Goal: Information Seeking & Learning: Learn about a topic

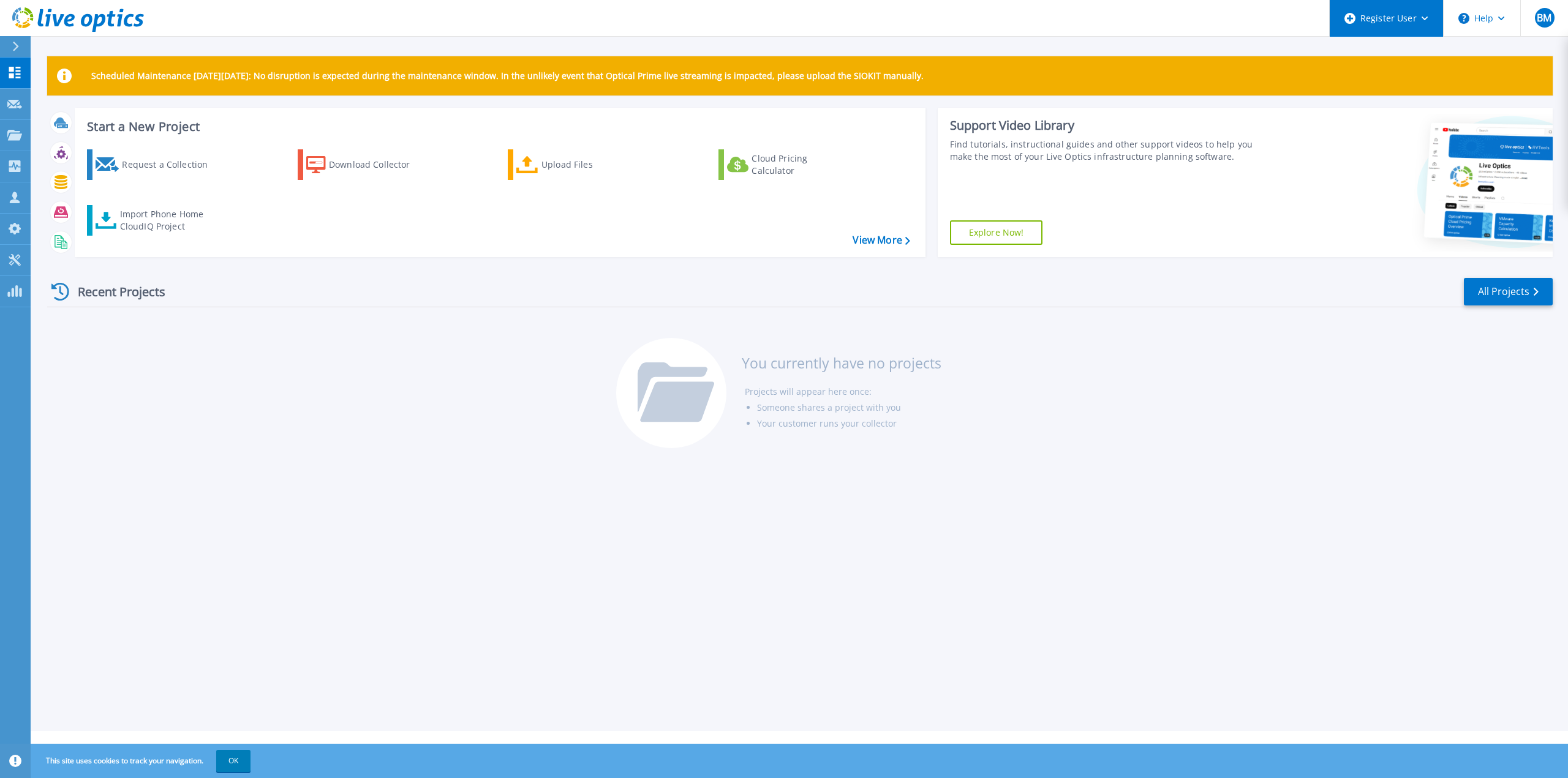
click at [1425, 19] on icon at bounding box center [1425, 19] width 7 height 4
click at [17, 37] on div at bounding box center [20, 46] width 19 height 21
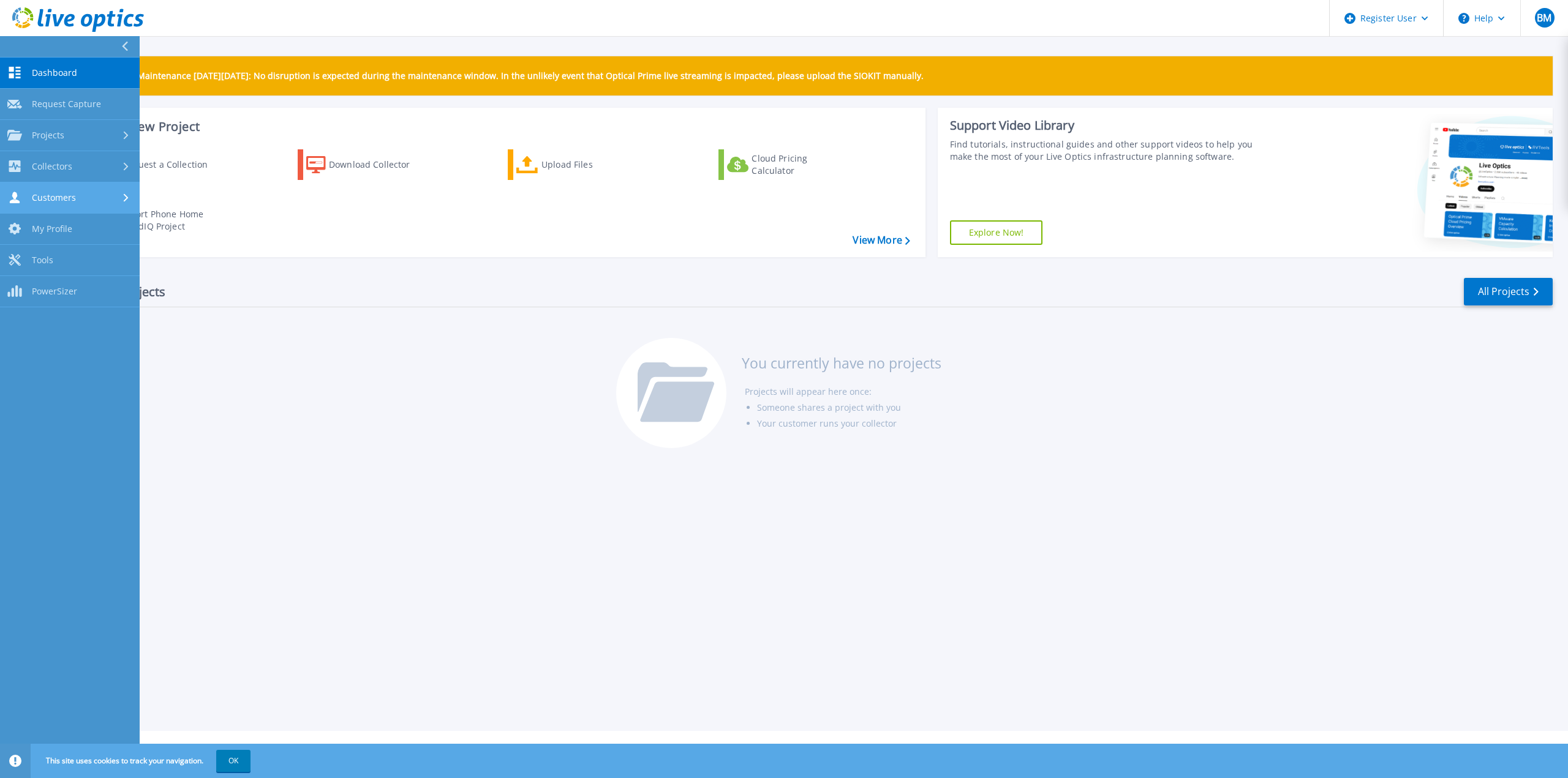
click at [79, 200] on div "Customers" at bounding box center [70, 198] width 125 height 12
click at [77, 196] on div "Customers" at bounding box center [70, 198] width 125 height 12
click at [70, 174] on link "Collectors Collectors" at bounding box center [70, 167] width 140 height 31
click at [72, 206] on link "Download Collector" at bounding box center [70, 198] width 140 height 31
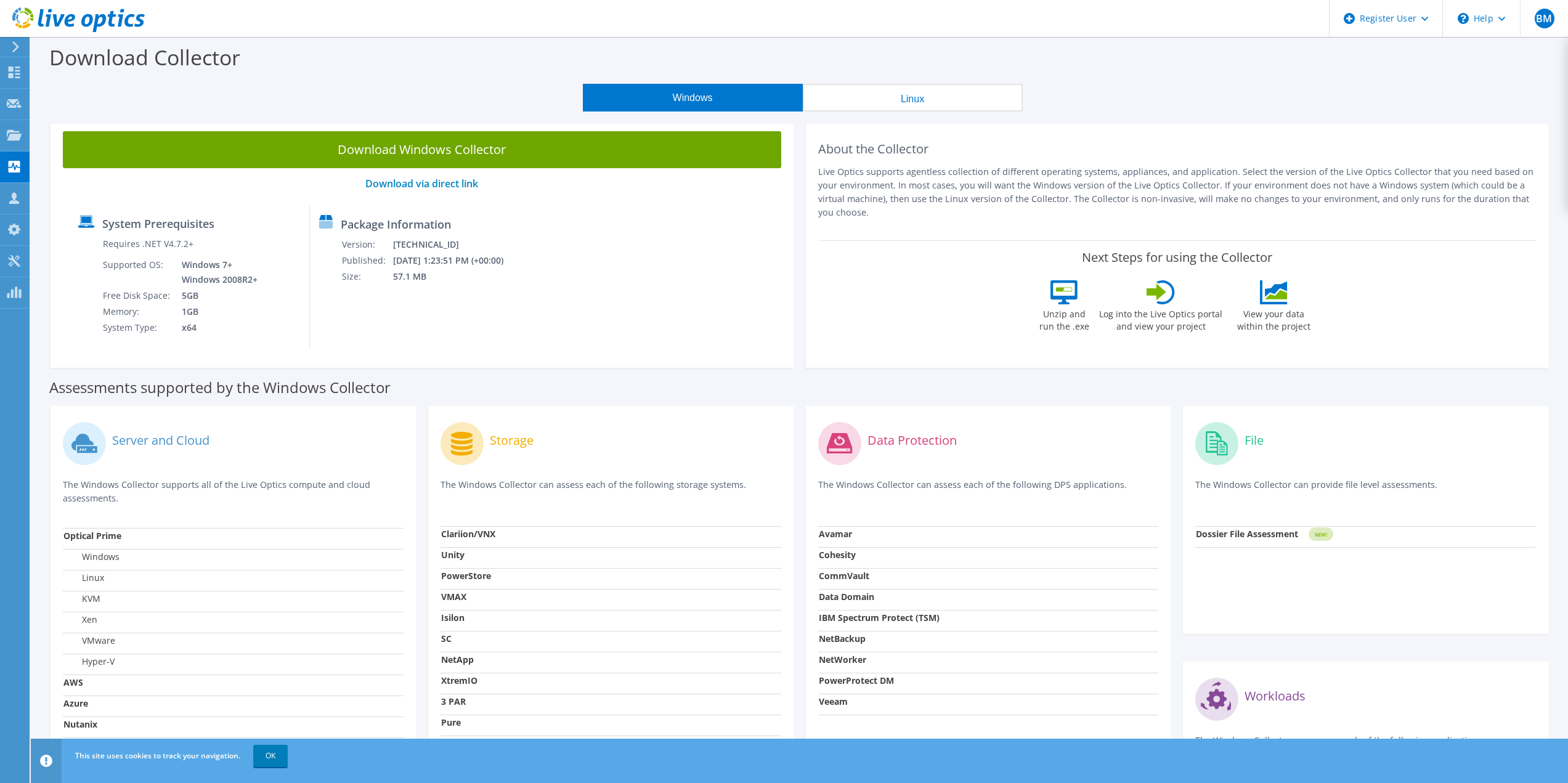
click at [13, 47] on icon at bounding box center [15, 47] width 9 height 11
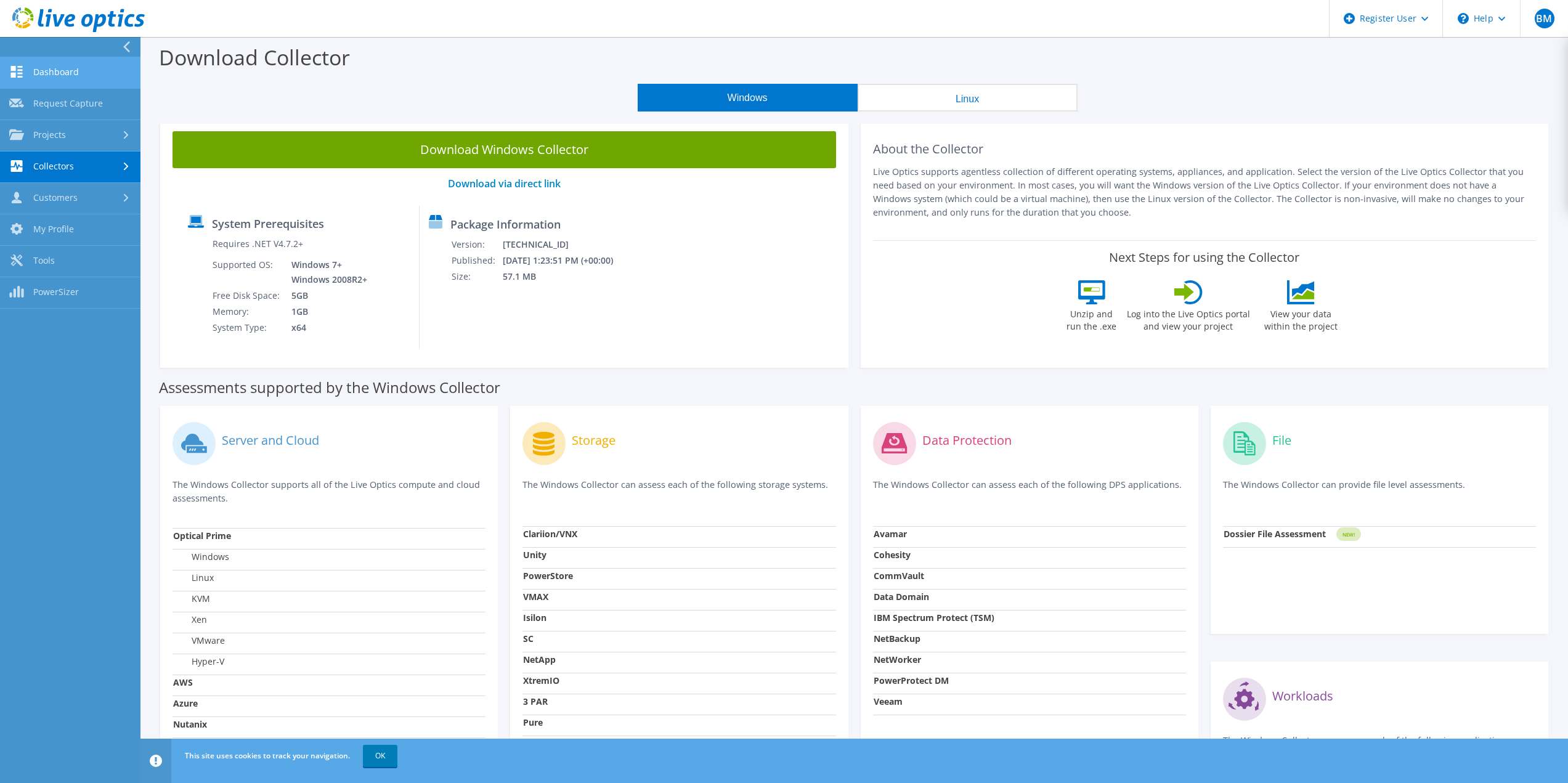
click at [103, 82] on link "Dashboard" at bounding box center [70, 73] width 141 height 31
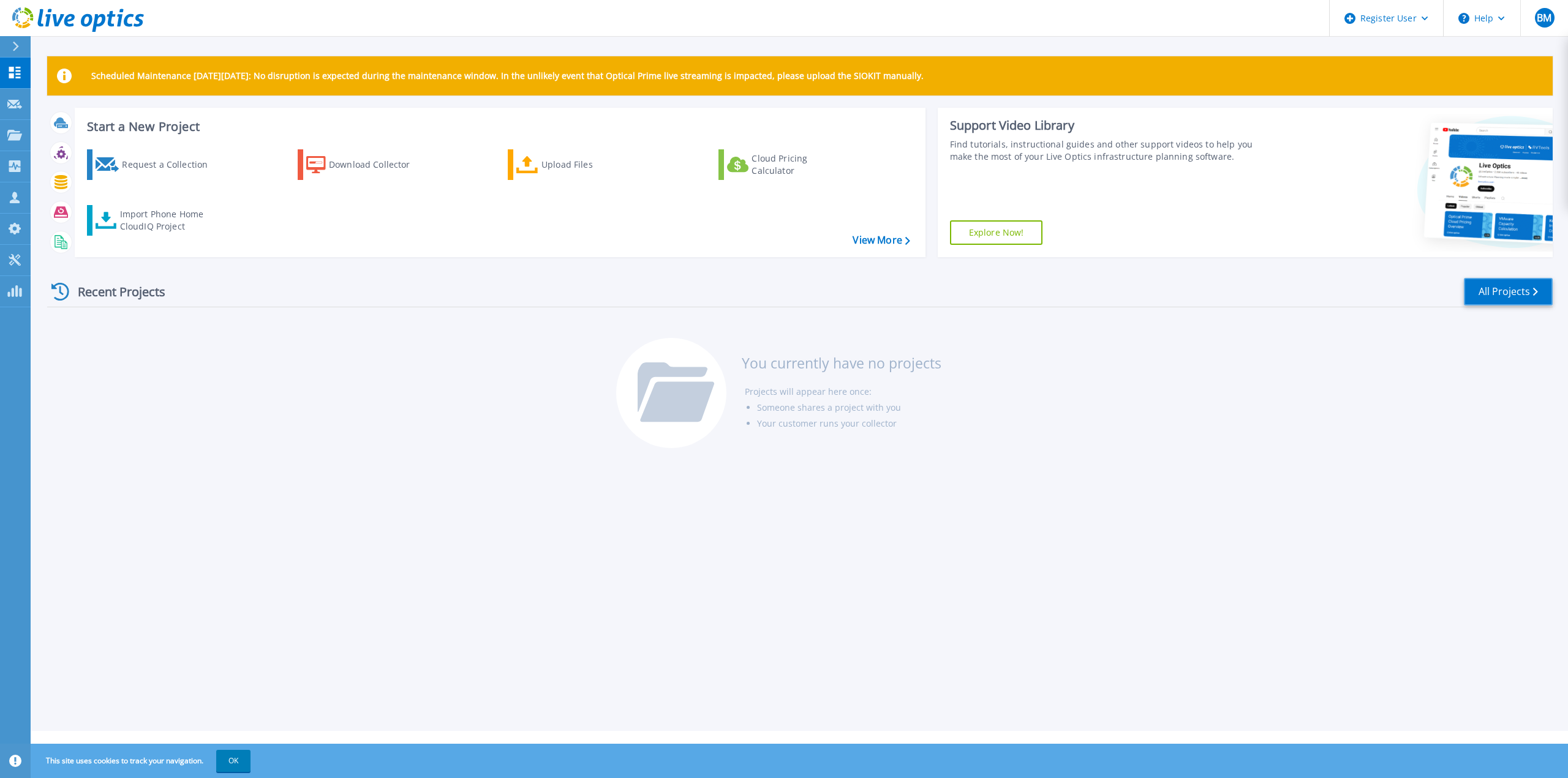
click at [1521, 300] on link "All Projects" at bounding box center [1507, 291] width 88 height 28
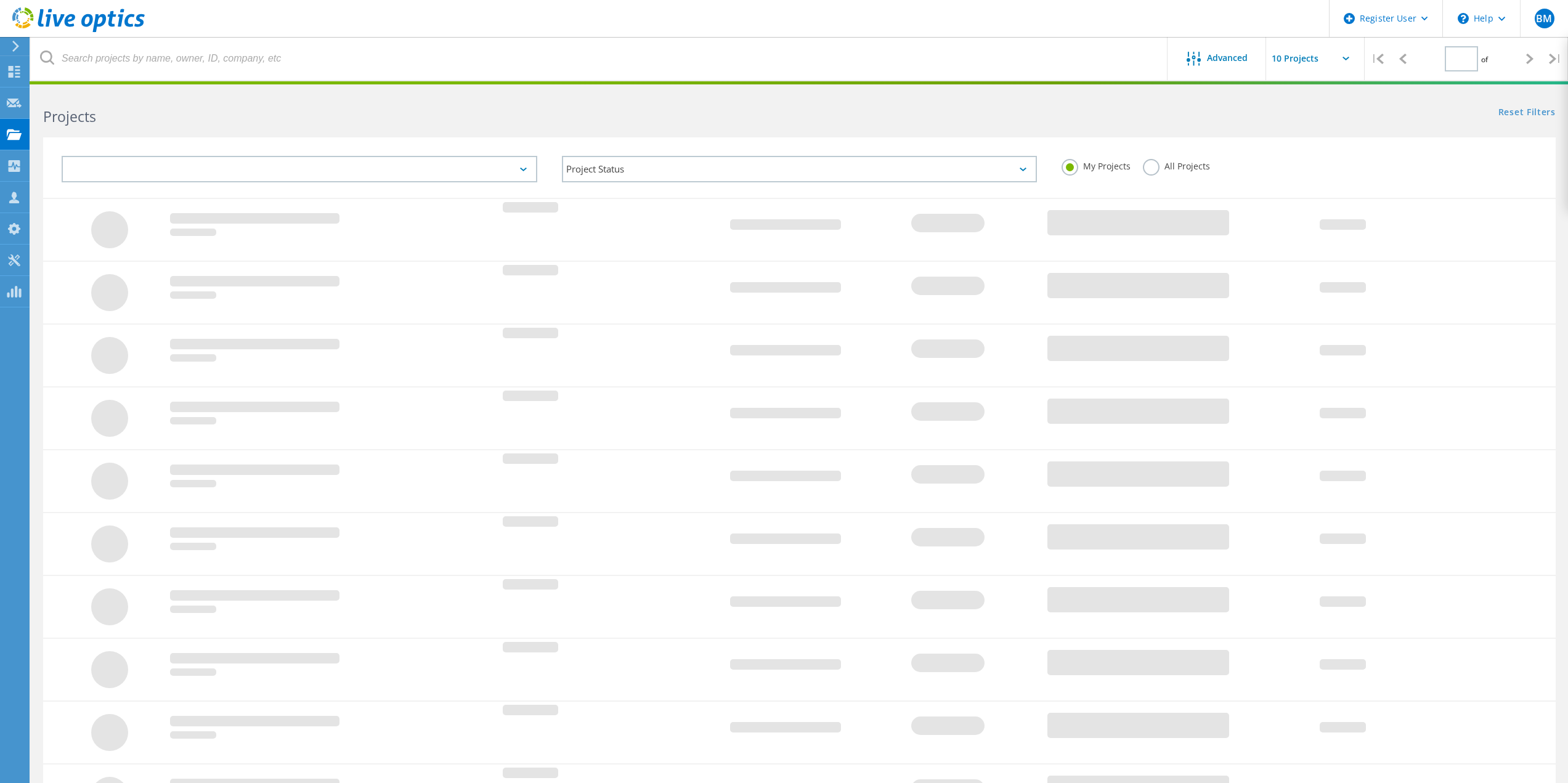
type input "1"
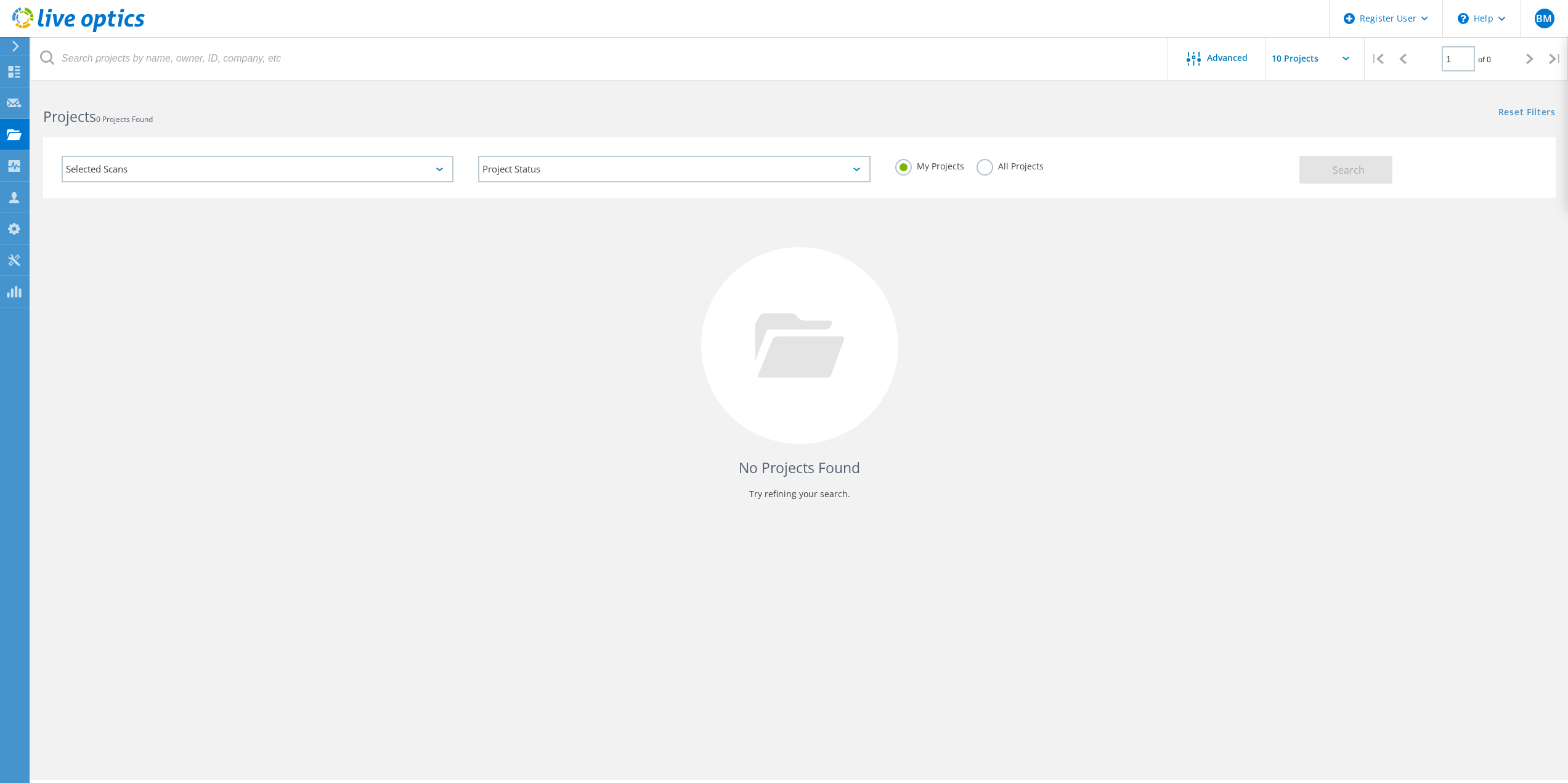
click at [986, 170] on label "All Projects" at bounding box center [1010, 165] width 67 height 12
click at [0, 0] on input "All Projects" at bounding box center [0, 0] width 0 height 0
click at [1338, 170] on span "Search" at bounding box center [1349, 170] width 32 height 14
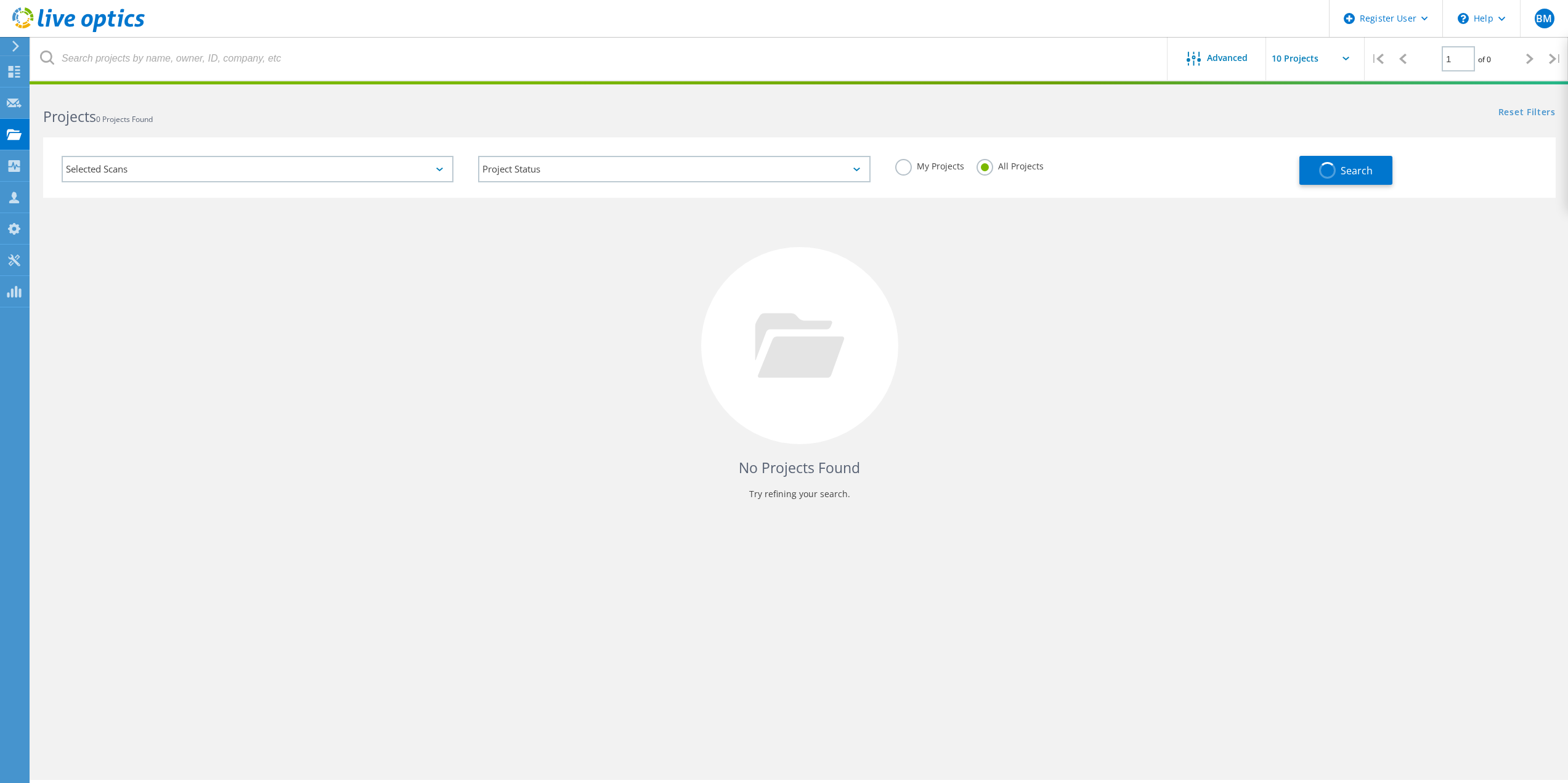
click at [292, 170] on div "Selected Scans" at bounding box center [258, 169] width 392 height 26
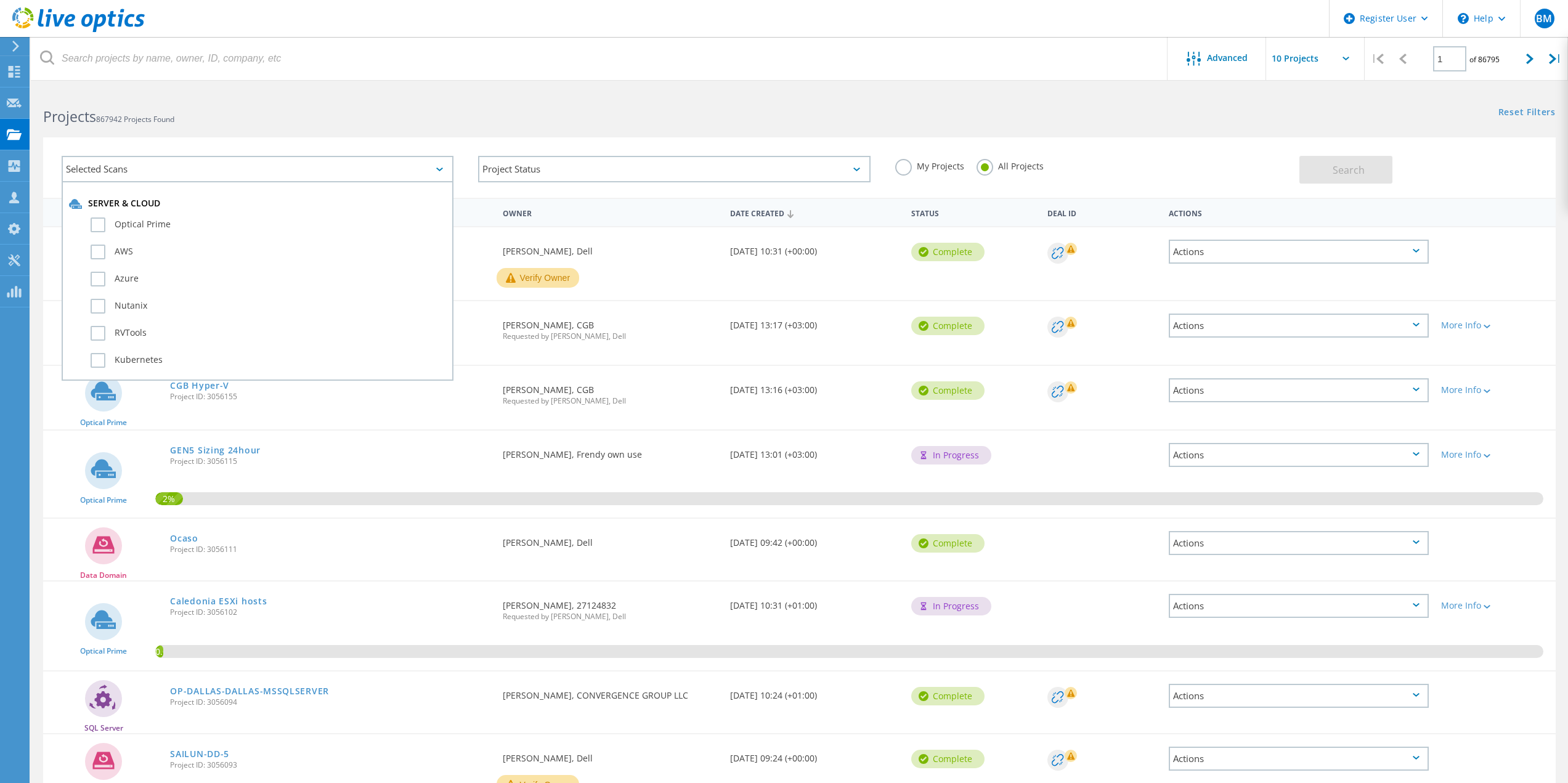
click at [429, 91] on div "Projects 867942 Projects Found" at bounding box center [414, 105] width 768 height 33
click at [149, 162] on div "Selected Scans" at bounding box center [258, 169] width 392 height 26
click at [561, 165] on div "Project Status" at bounding box center [673, 169] width 392 height 26
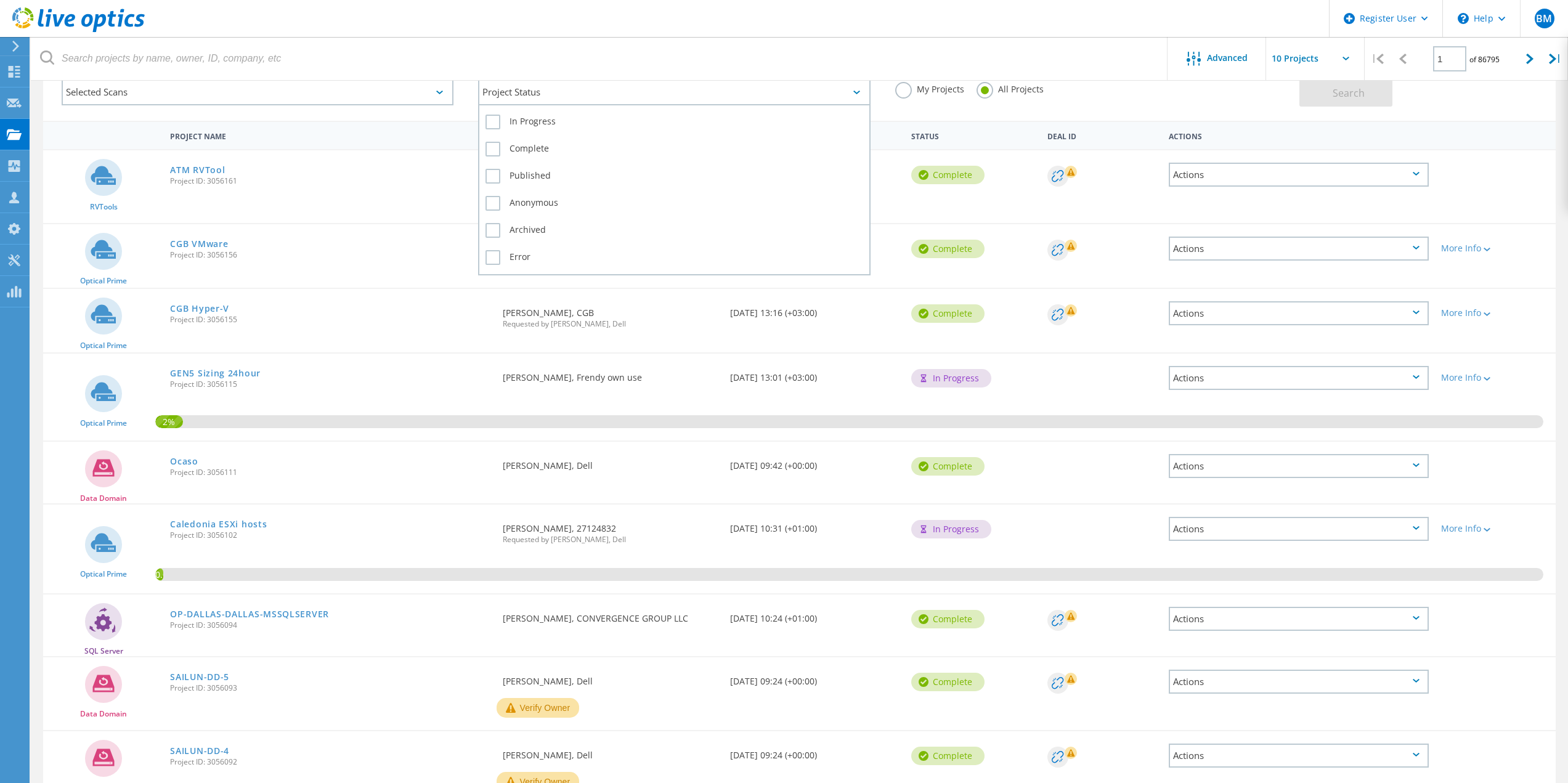
scroll to position [20, 0]
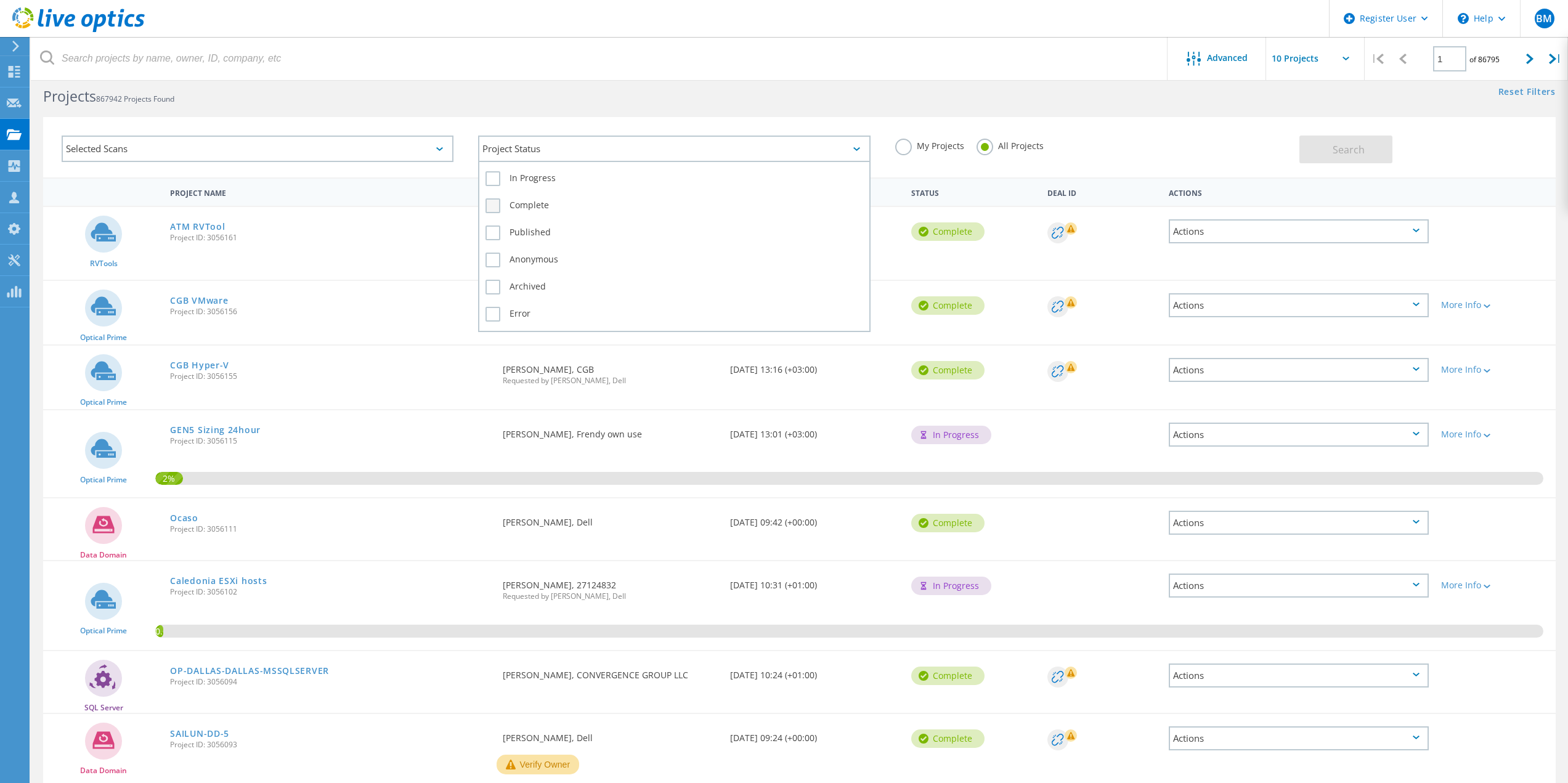
click at [524, 209] on label "Complete" at bounding box center [673, 205] width 377 height 14
click at [0, 0] on input "Complete" at bounding box center [0, 0] width 0 height 0
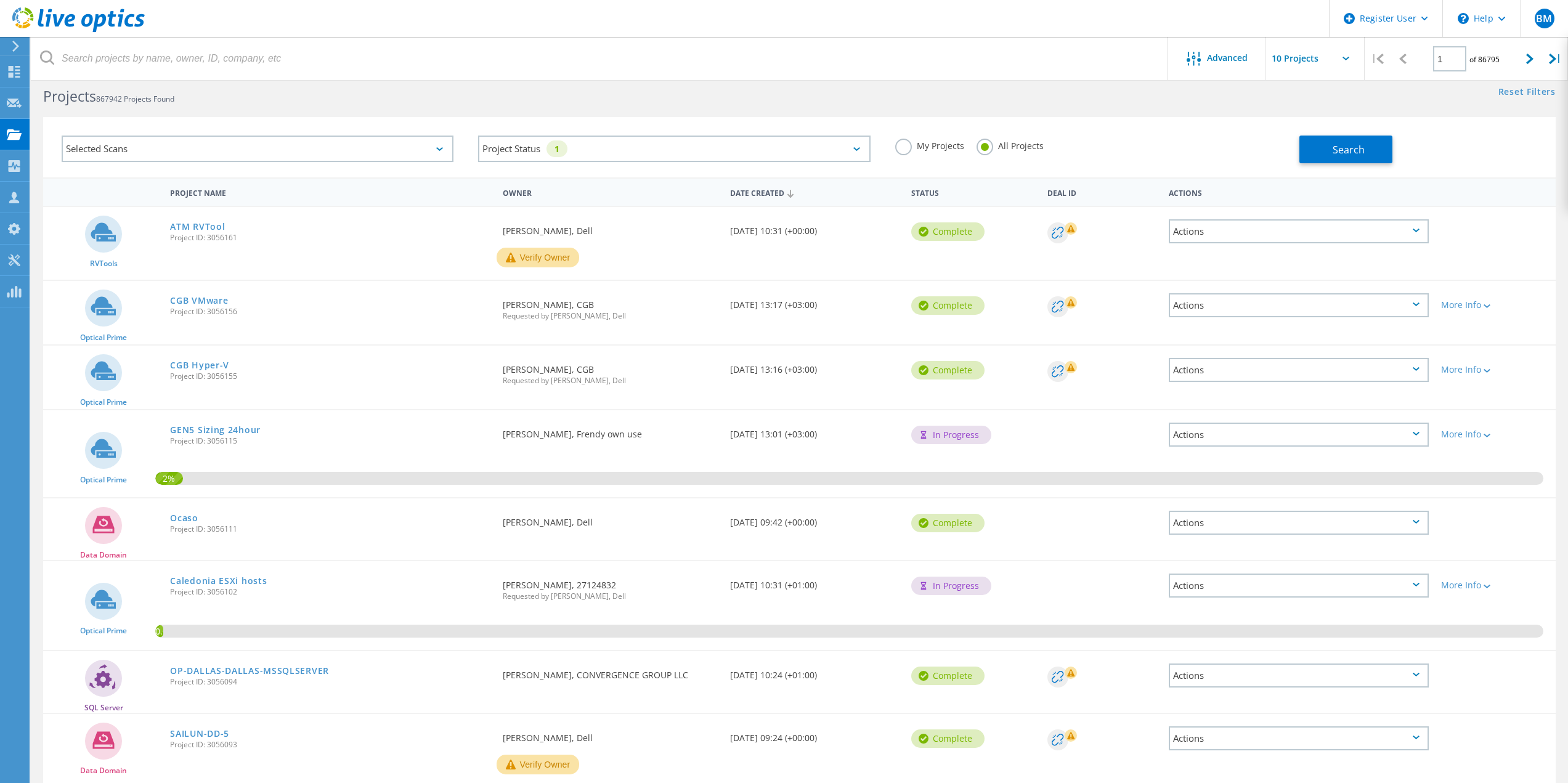
click at [1365, 164] on div "Selected Scans Project Status 1 In Progress Complete Published Anonymous Archiv…" at bounding box center [799, 147] width 1512 height 60
click at [1362, 159] on button "Search" at bounding box center [1346, 149] width 93 height 28
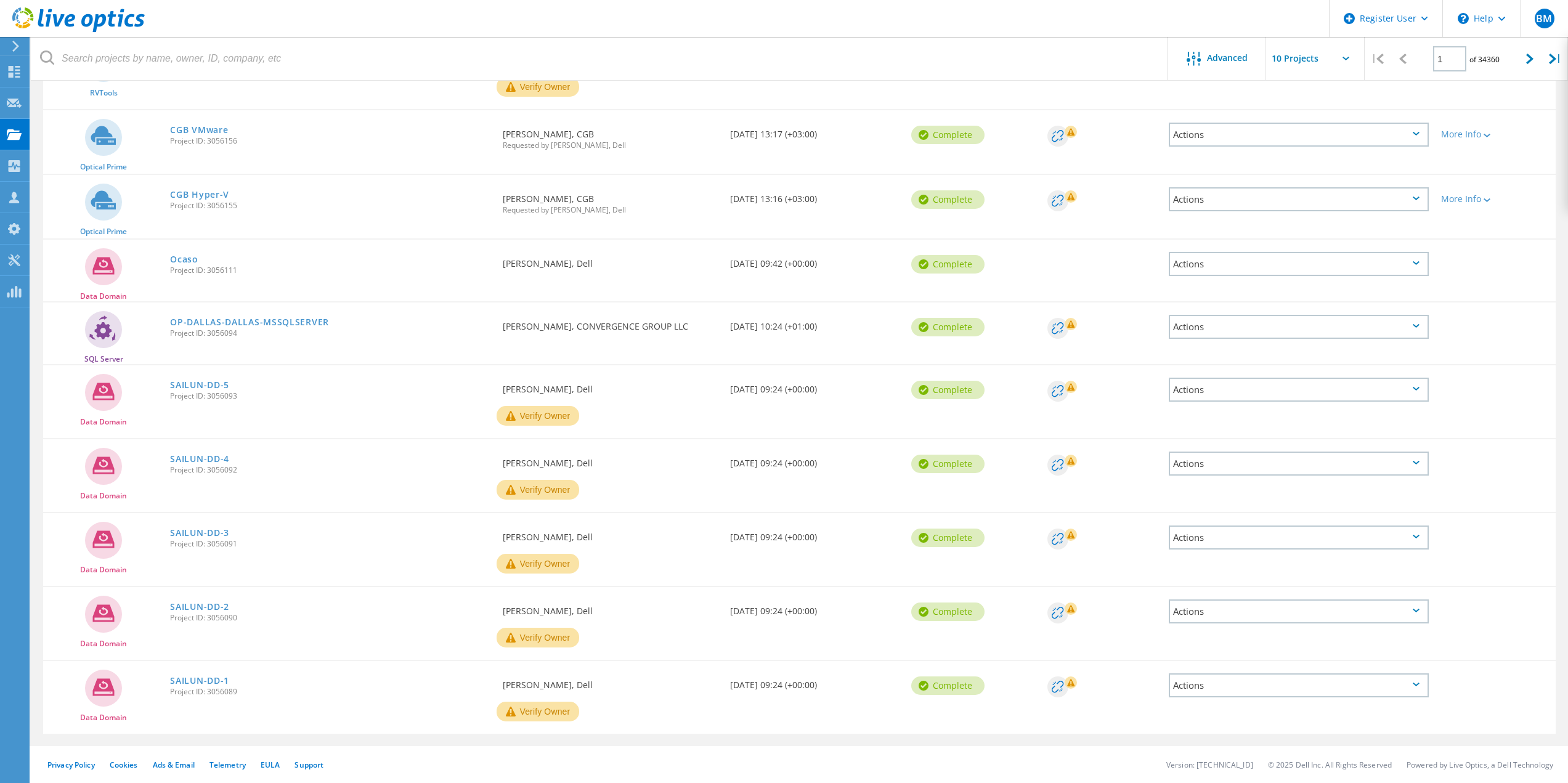
scroll to position [0, 0]
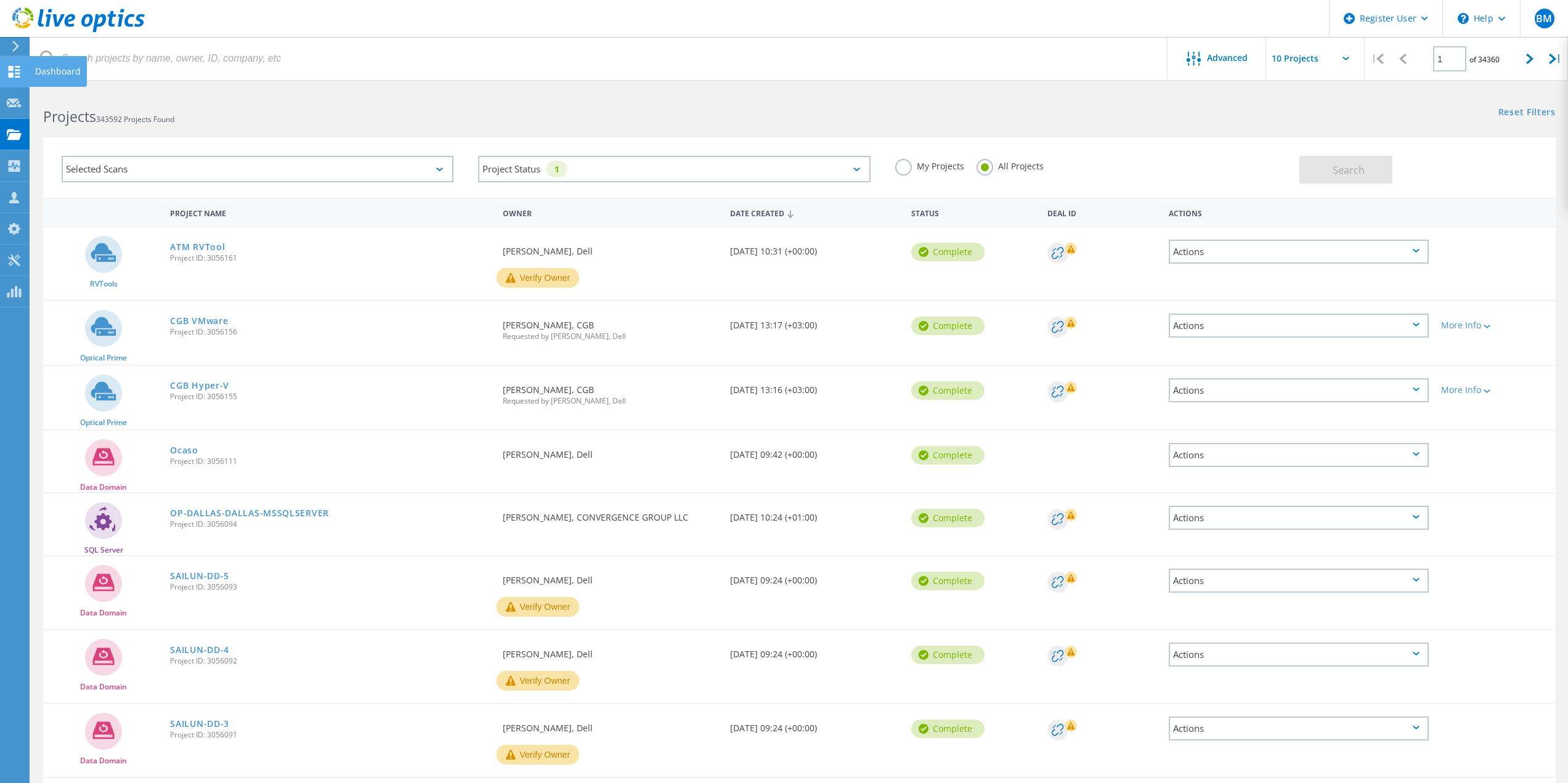
click at [9, 79] on div at bounding box center [14, 74] width 14 height 14
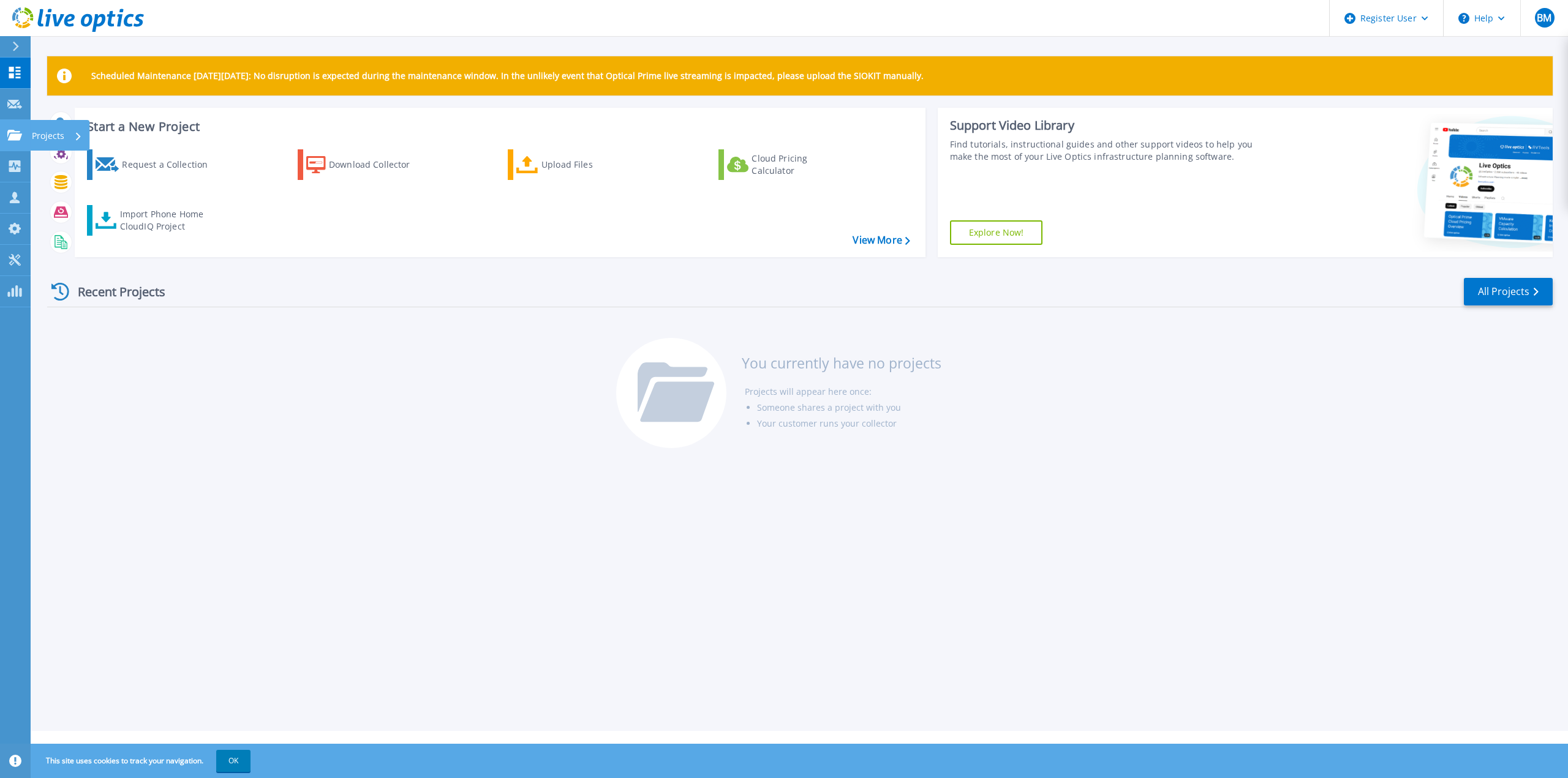
click at [18, 125] on link "Projects Projects" at bounding box center [15, 136] width 30 height 31
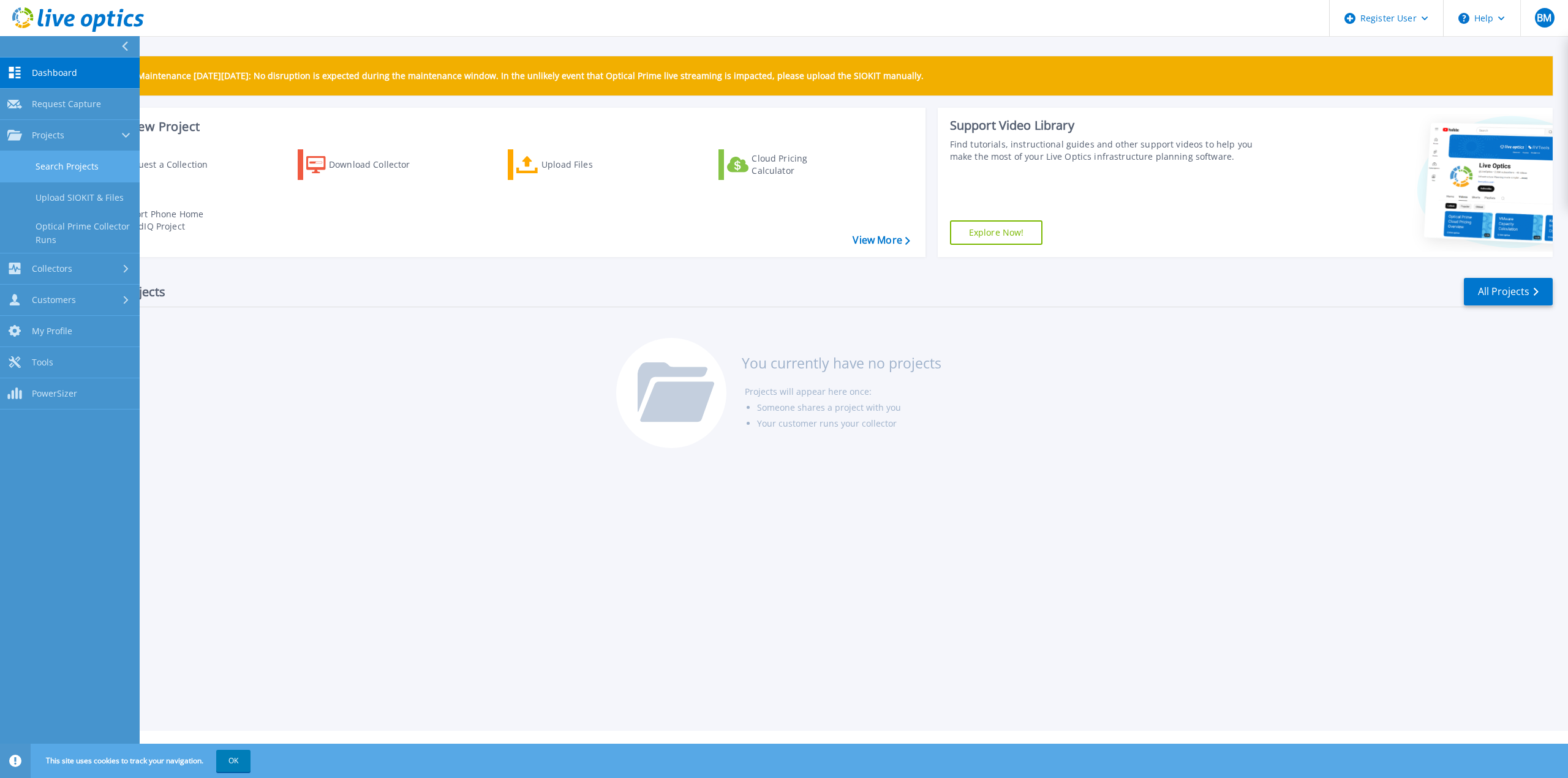
click at [88, 164] on link "Search Projects" at bounding box center [70, 167] width 140 height 31
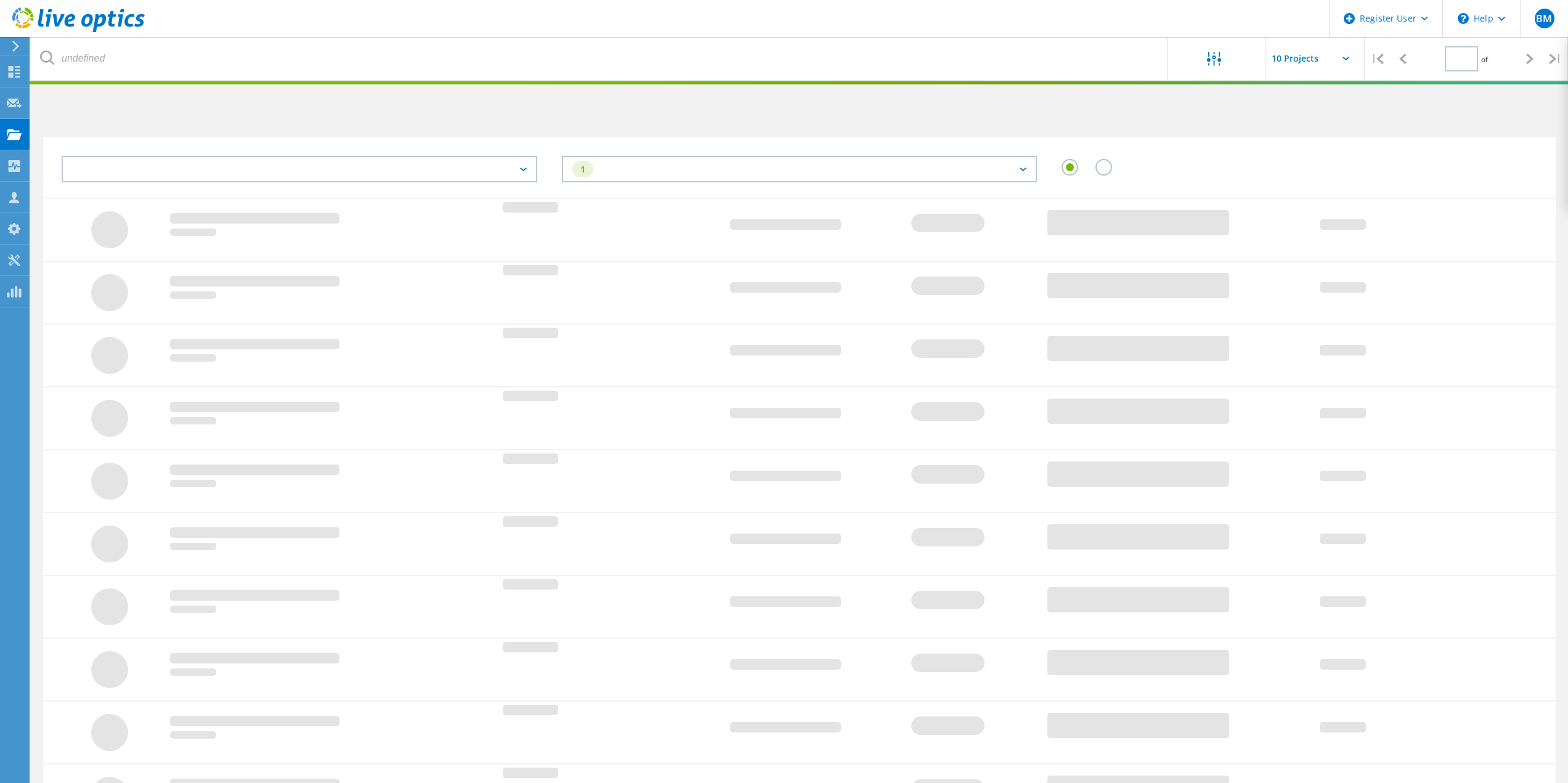
type input "1"
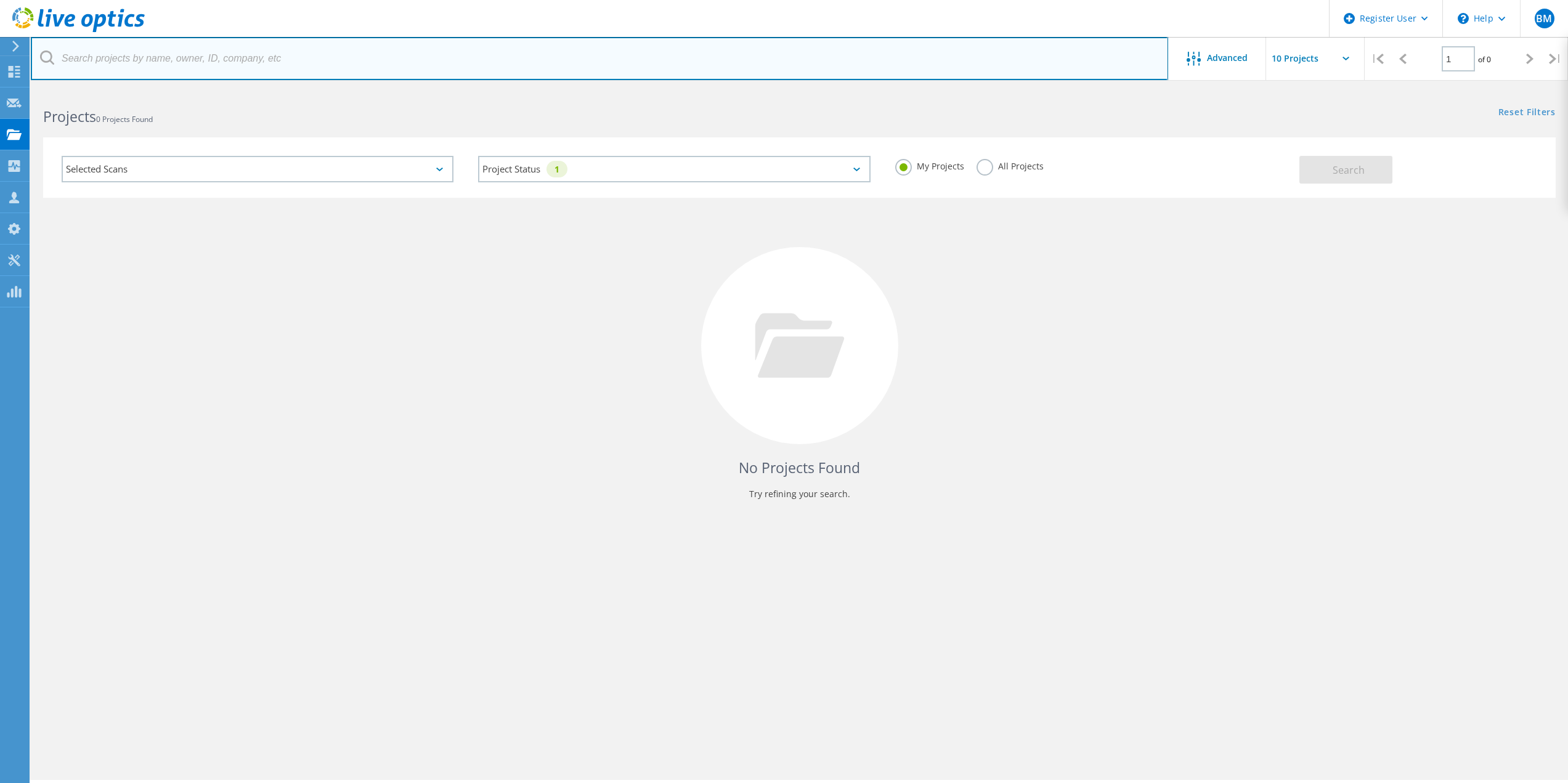
click at [143, 74] on input "text" at bounding box center [599, 58] width 1137 height 43
paste input "[PERSON_NAME][EMAIL_ADDRESS][DOMAIN_NAME]"
type input "[PERSON_NAME][EMAIL_ADDRESS][DOMAIN_NAME]"
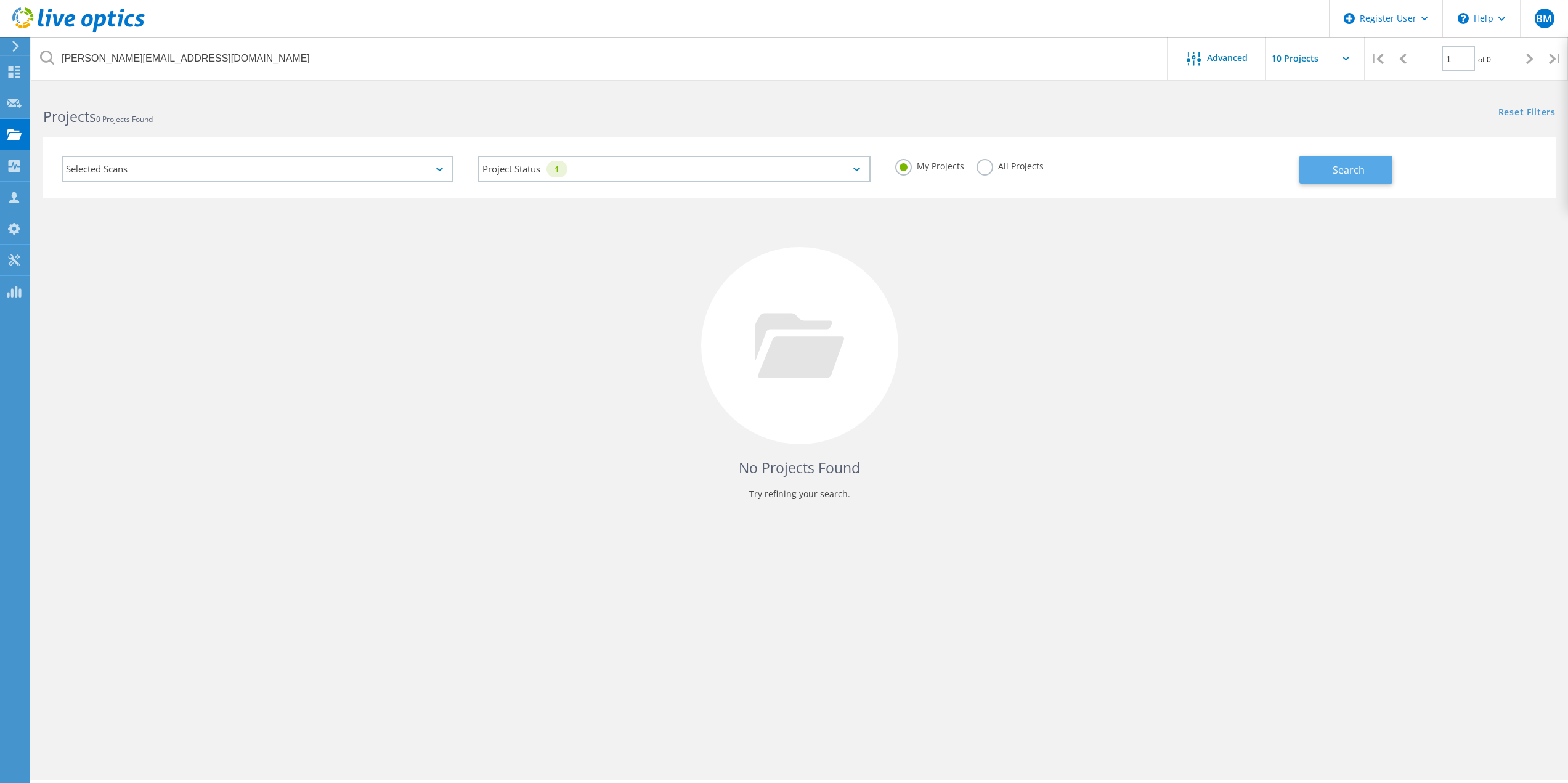
click at [1355, 164] on span "Search" at bounding box center [1349, 170] width 32 height 14
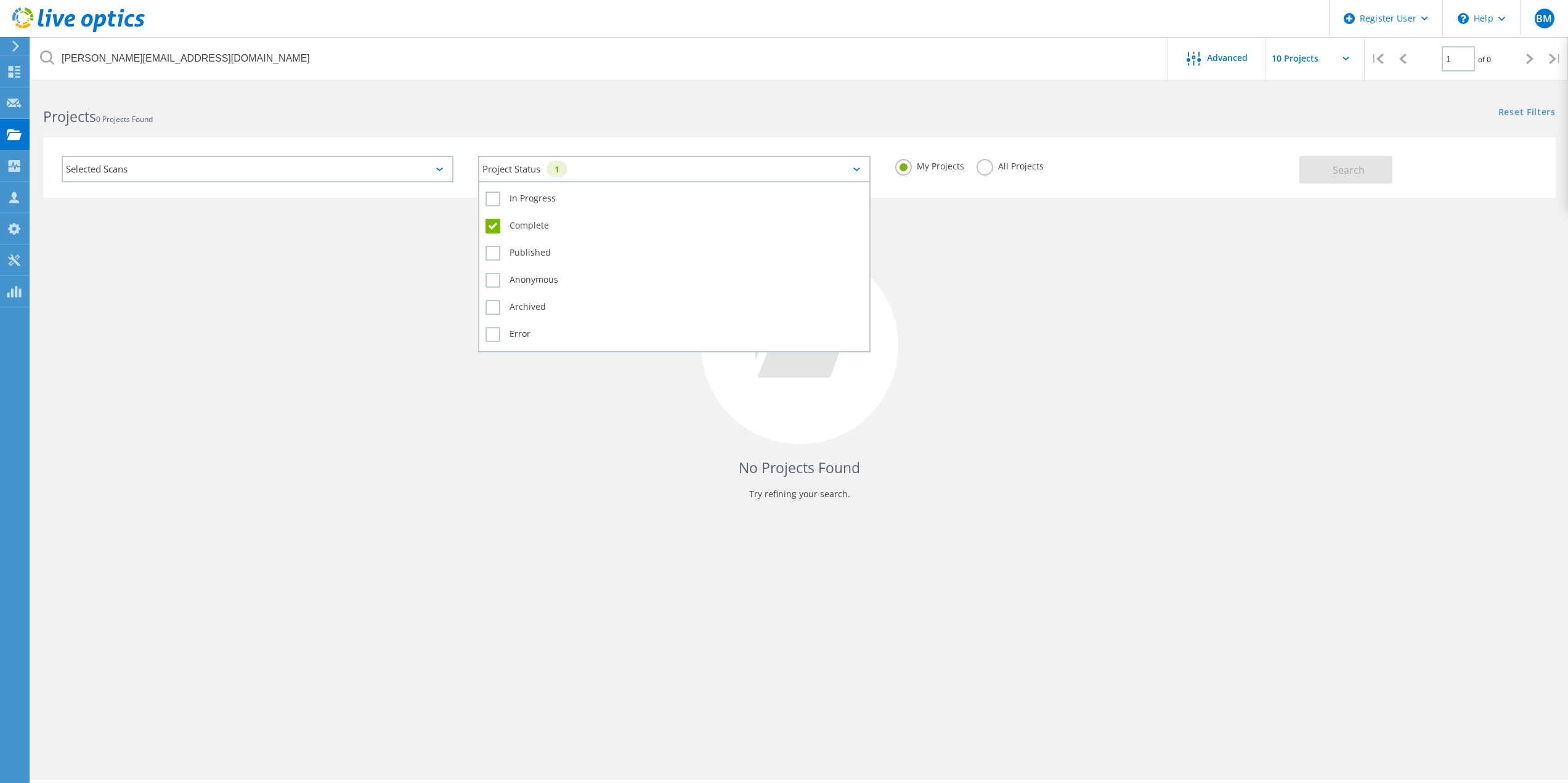
click at [575, 165] on div "Project Status 1" at bounding box center [673, 169] width 392 height 26
click at [581, 202] on label "In Progress" at bounding box center [673, 198] width 377 height 14
click at [0, 0] on input "In Progress" at bounding box center [0, 0] width 0 height 0
click at [508, 211] on div "In Progress" at bounding box center [673, 203] width 377 height 27
click at [520, 222] on label "Complete" at bounding box center [673, 225] width 377 height 14
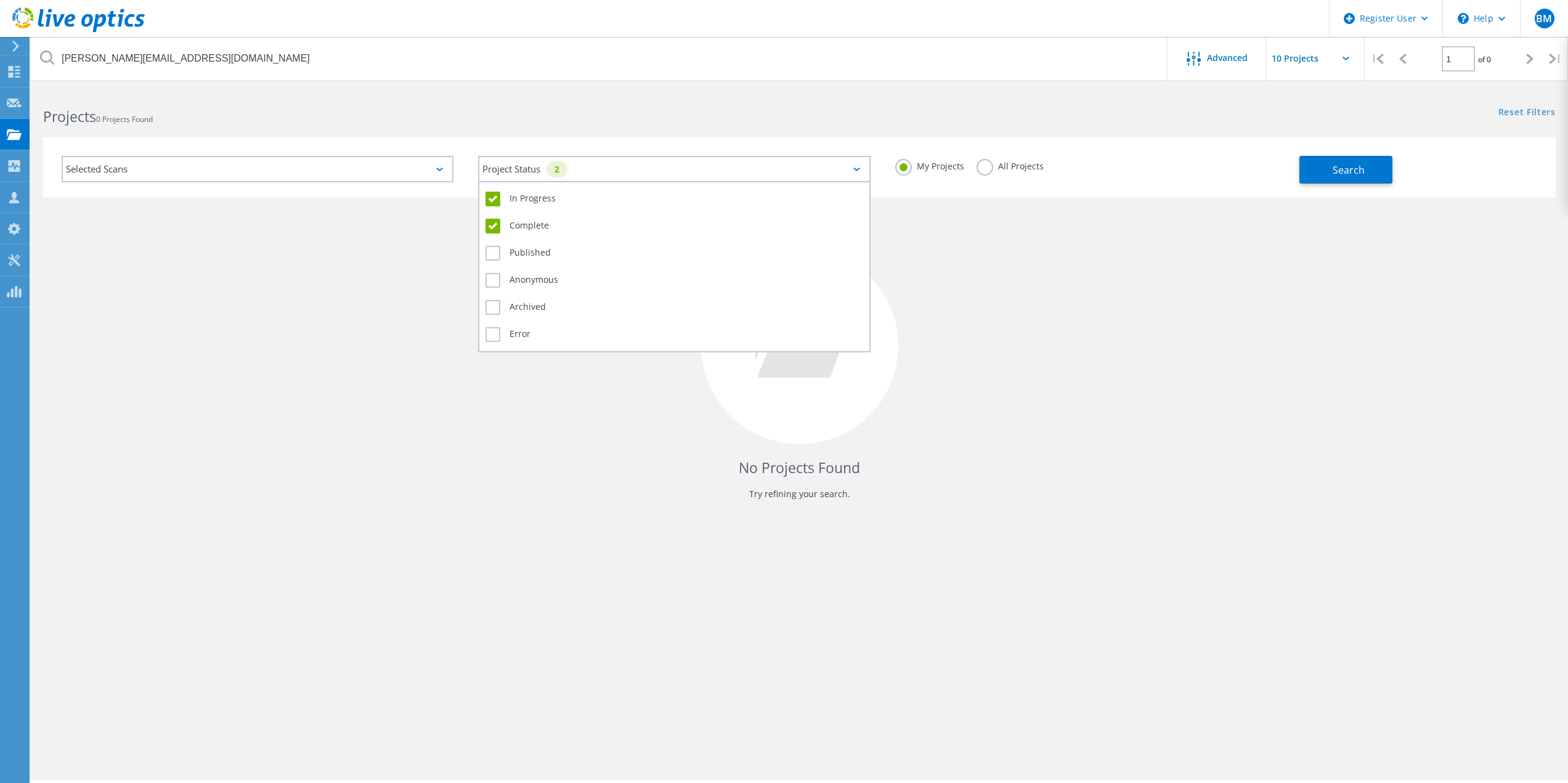
click at [0, 0] on input "Complete" at bounding box center [0, 0] width 0 height 0
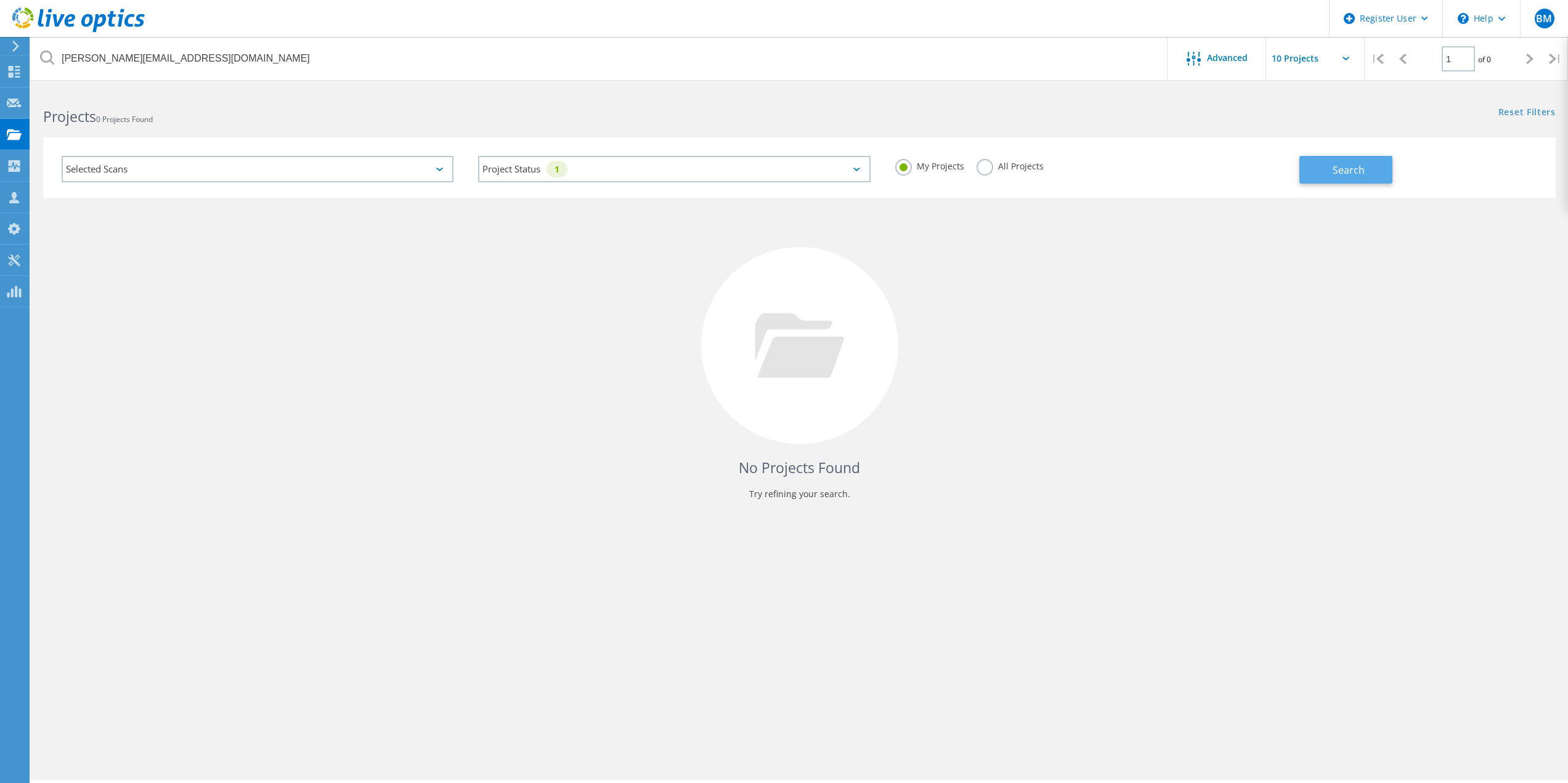
click at [1321, 168] on button "Search" at bounding box center [1346, 169] width 93 height 28
click at [981, 164] on label "All Projects" at bounding box center [1010, 165] width 67 height 12
click at [0, 0] on input "All Projects" at bounding box center [0, 0] width 0 height 0
click at [1358, 171] on span "Search" at bounding box center [1349, 170] width 32 height 14
click at [291, 170] on div "Selected Scans" at bounding box center [258, 169] width 392 height 26
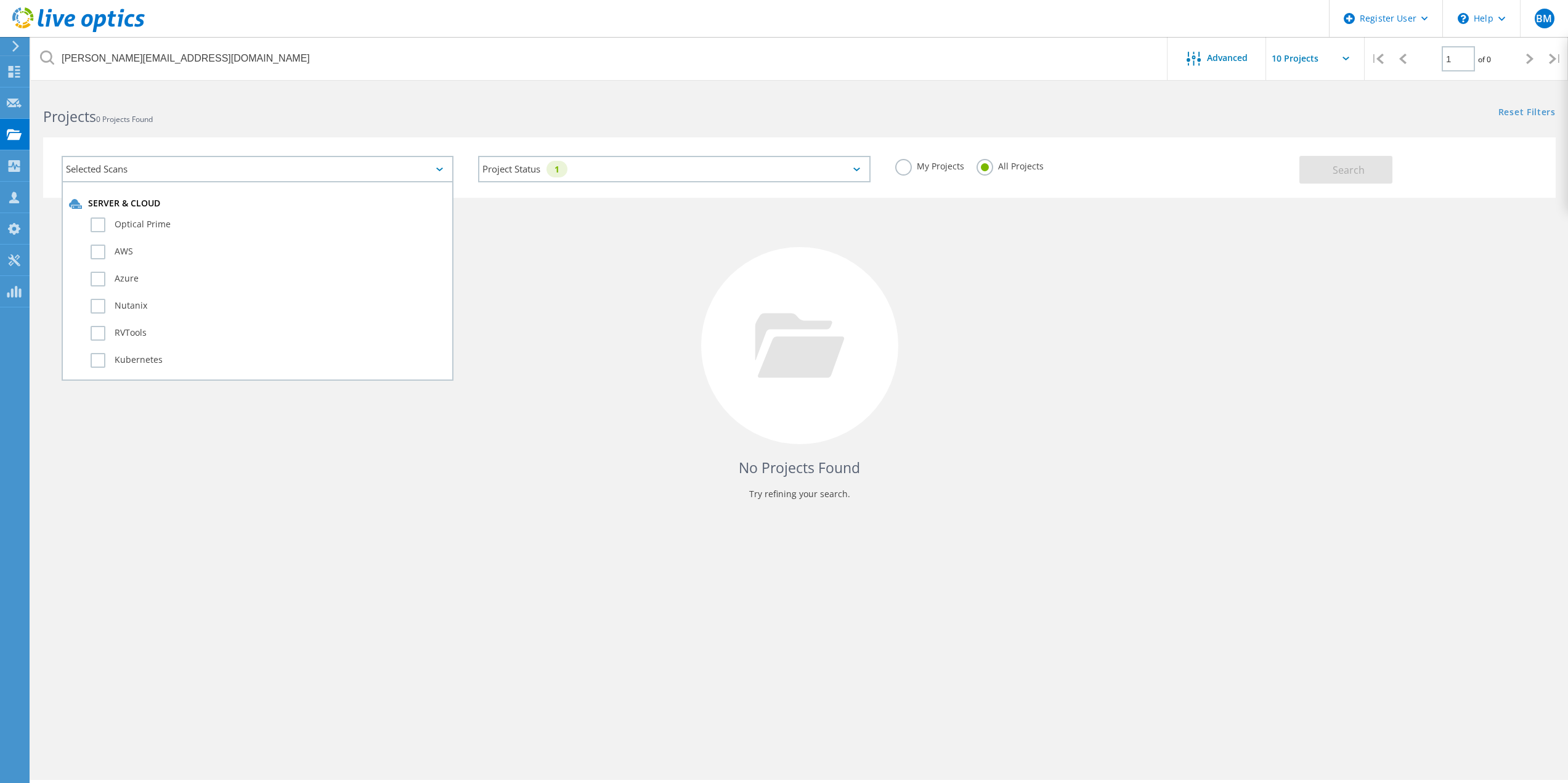
click at [437, 134] on div "Selected Scans Server & Cloud Optical Prime AWS Azure Nutanix RVTools Kubernete…" at bounding box center [799, 159] width 1537 height 75
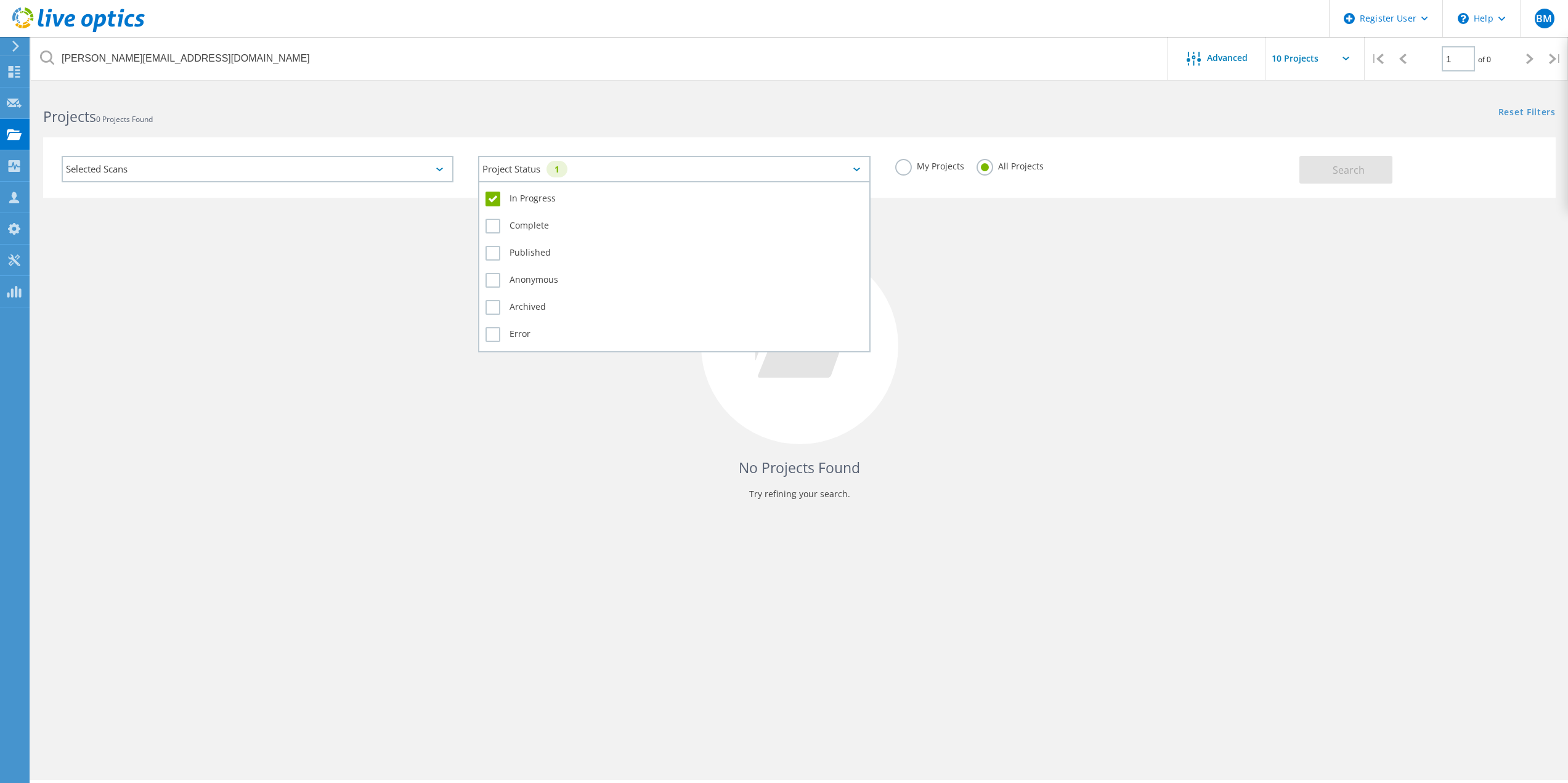
click at [660, 180] on div "Project Status 1" at bounding box center [673, 169] width 392 height 26
click at [514, 198] on label "In Progress" at bounding box center [673, 198] width 377 height 14
click at [0, 0] on input "In Progress" at bounding box center [0, 0] width 0 height 0
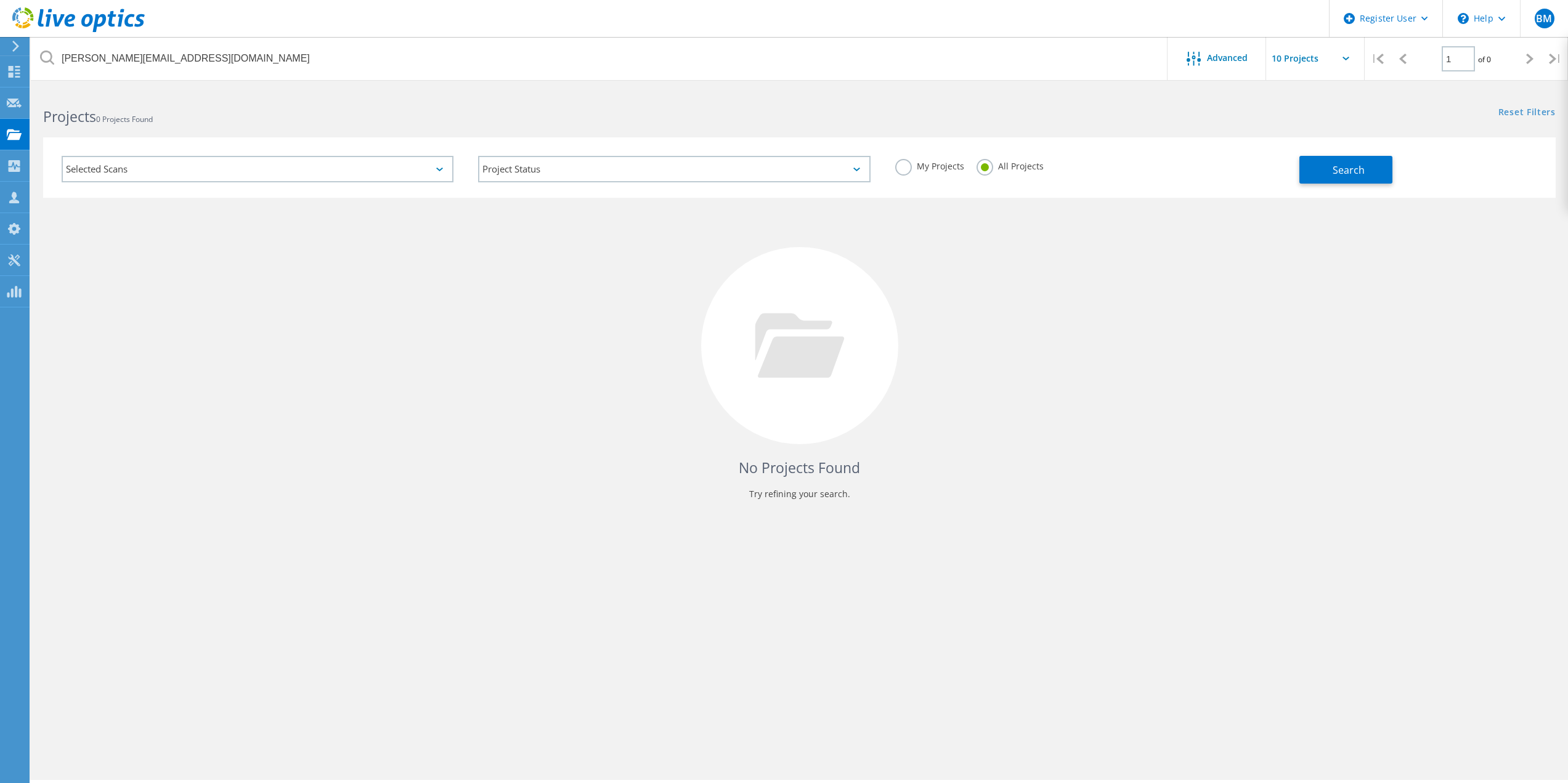
click at [844, 97] on div "Reset Filters Show Filters" at bounding box center [1183, 100] width 768 height 23
click at [1352, 167] on span "Search" at bounding box center [1349, 170] width 32 height 14
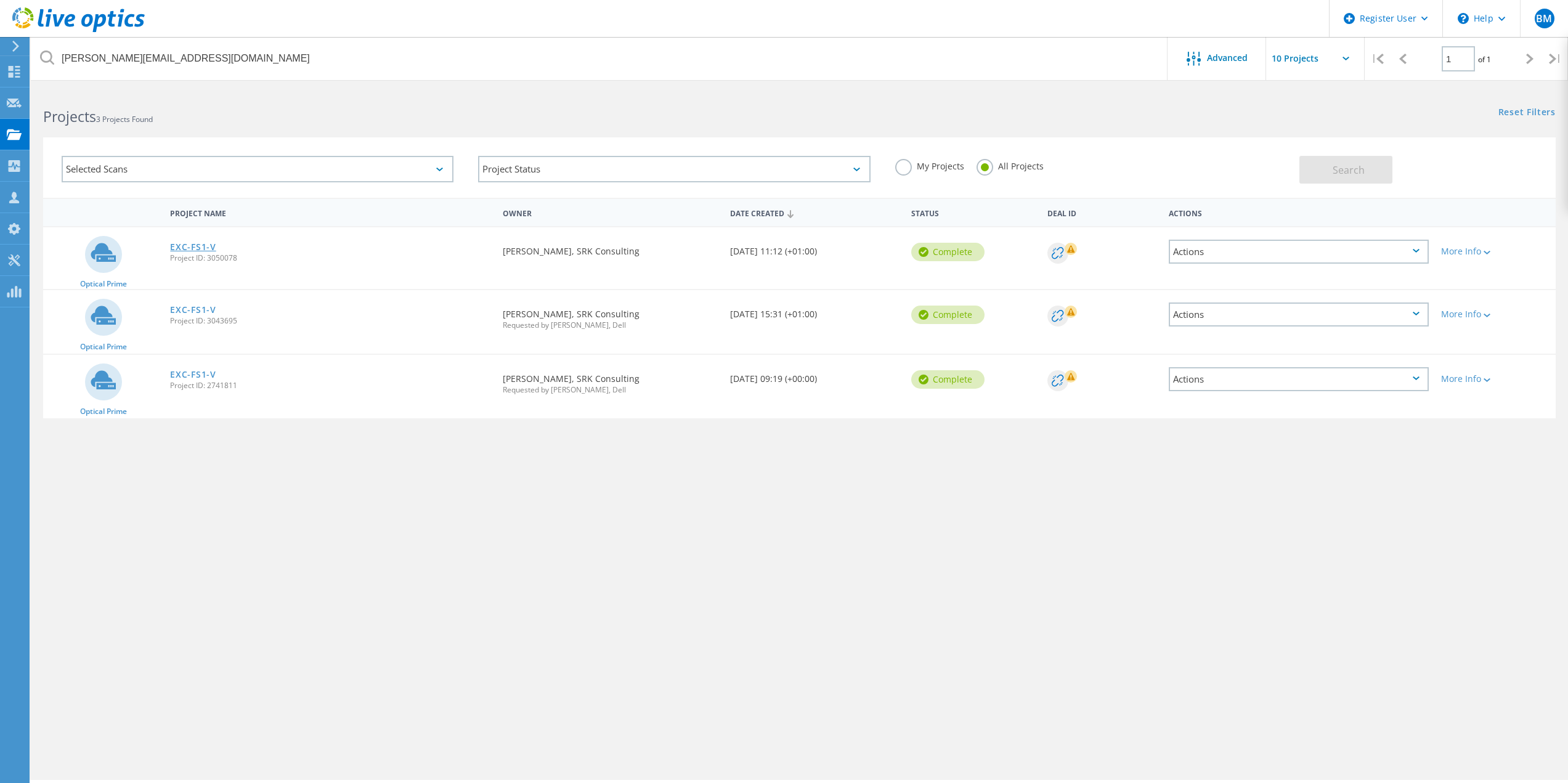
click at [207, 247] on link "EXC-FS1-V" at bounding box center [193, 247] width 46 height 8
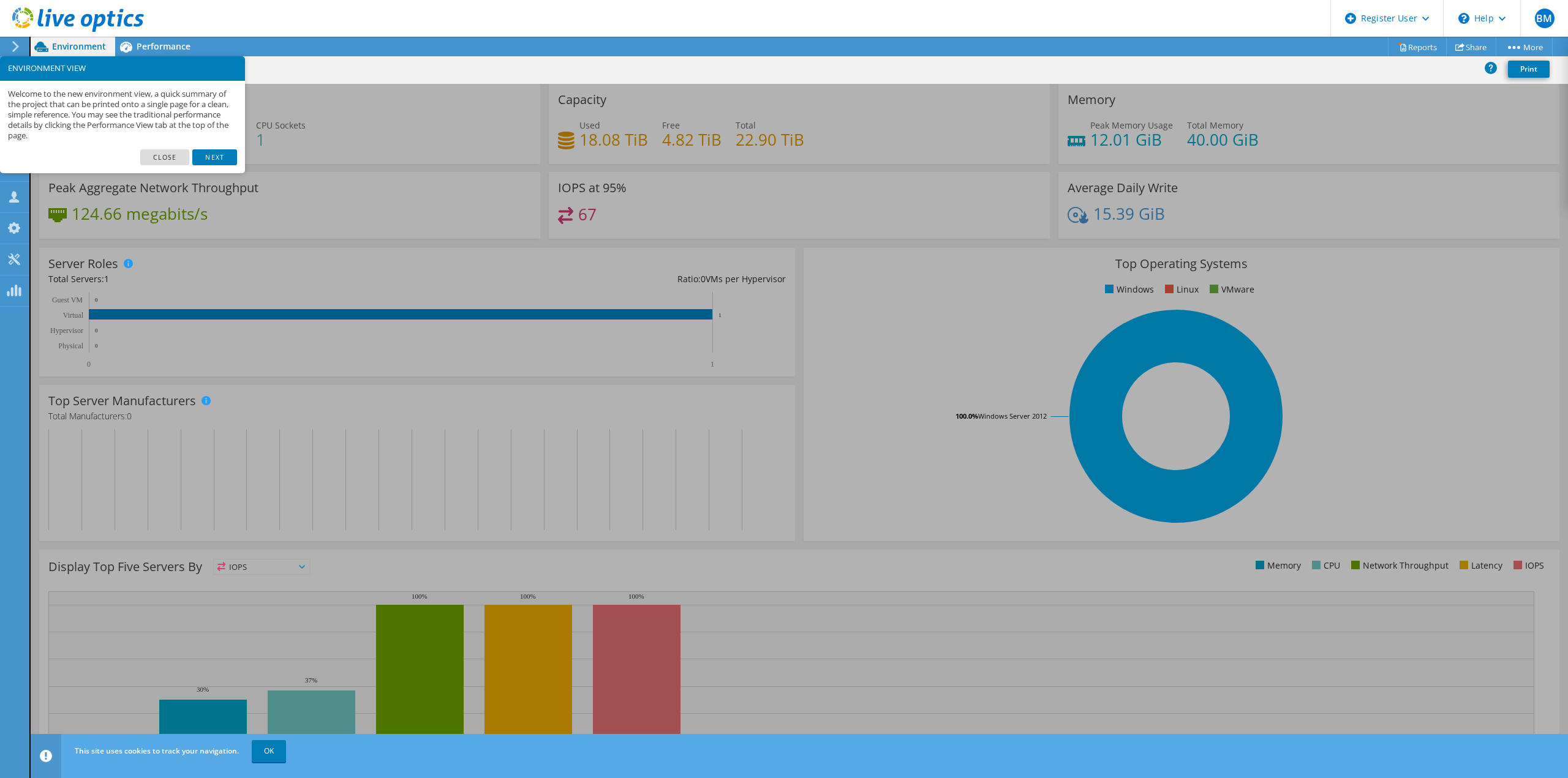
click at [172, 158] on link "Close" at bounding box center [165, 157] width 50 height 16
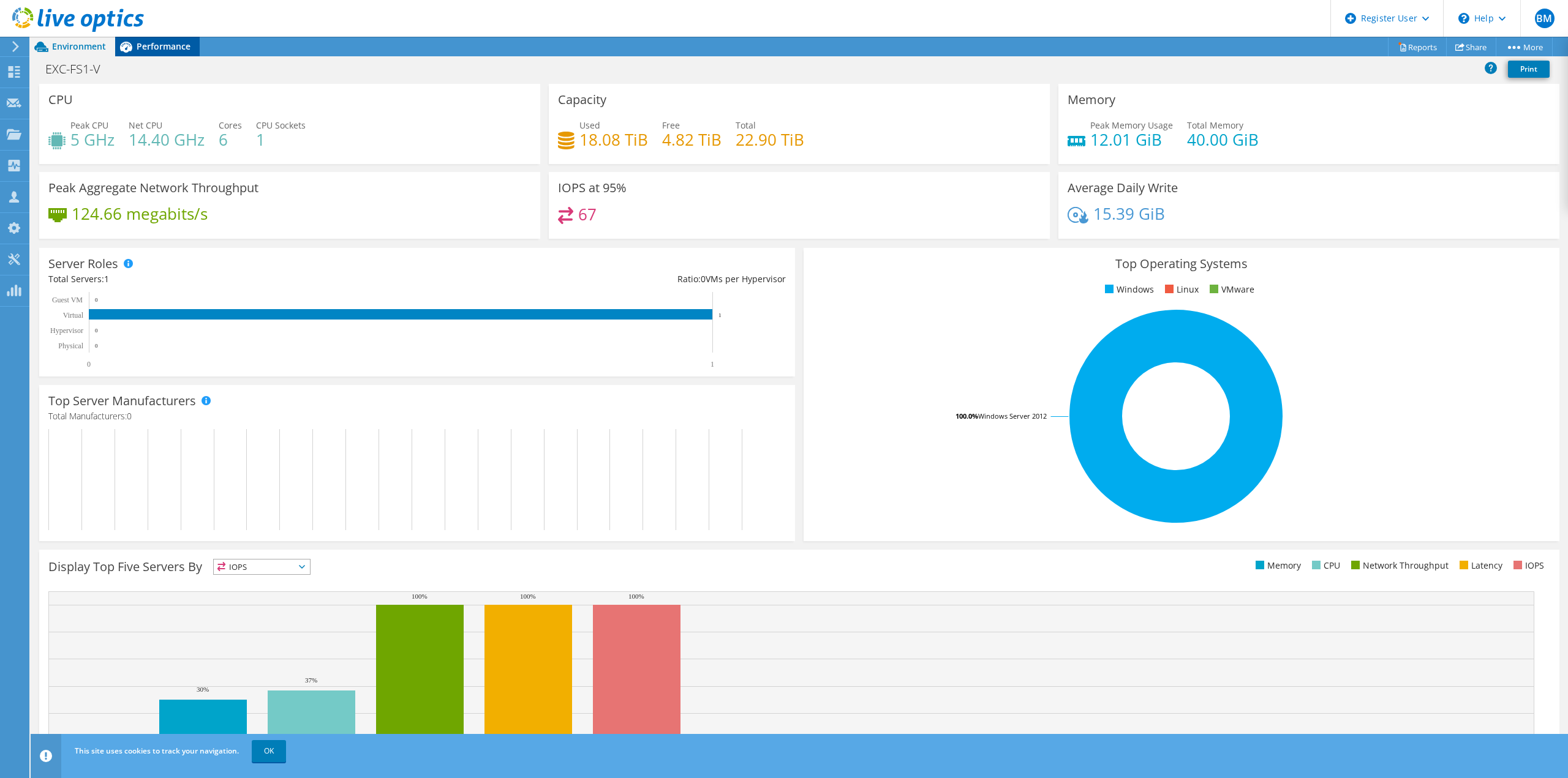
click at [147, 53] on div "Performance" at bounding box center [157, 46] width 84 height 19
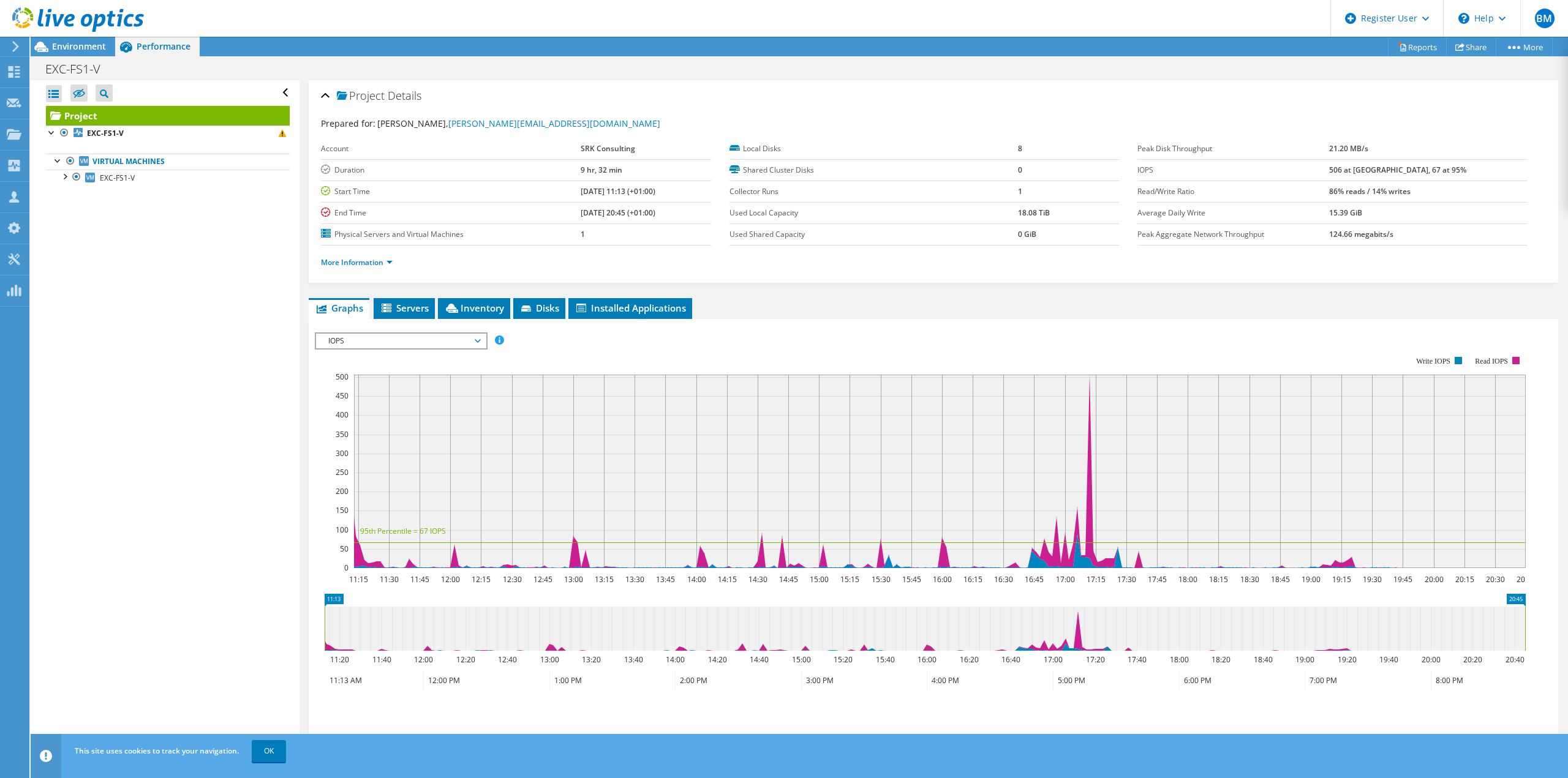
click at [111, 115] on link "Project" at bounding box center [168, 115] width 243 height 19
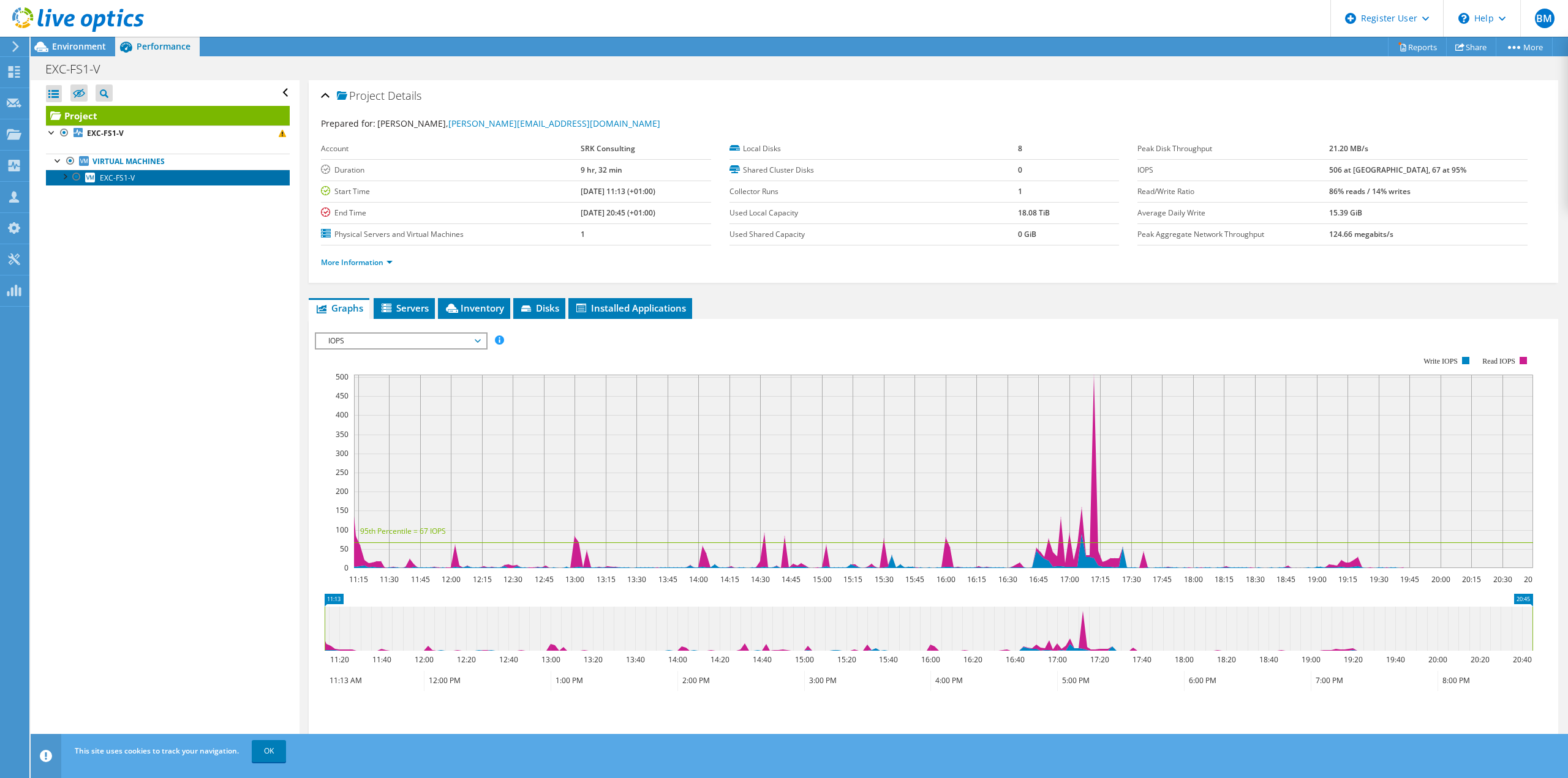
click at [116, 181] on span "EXC-FS1-V" at bounding box center [117, 178] width 35 height 10
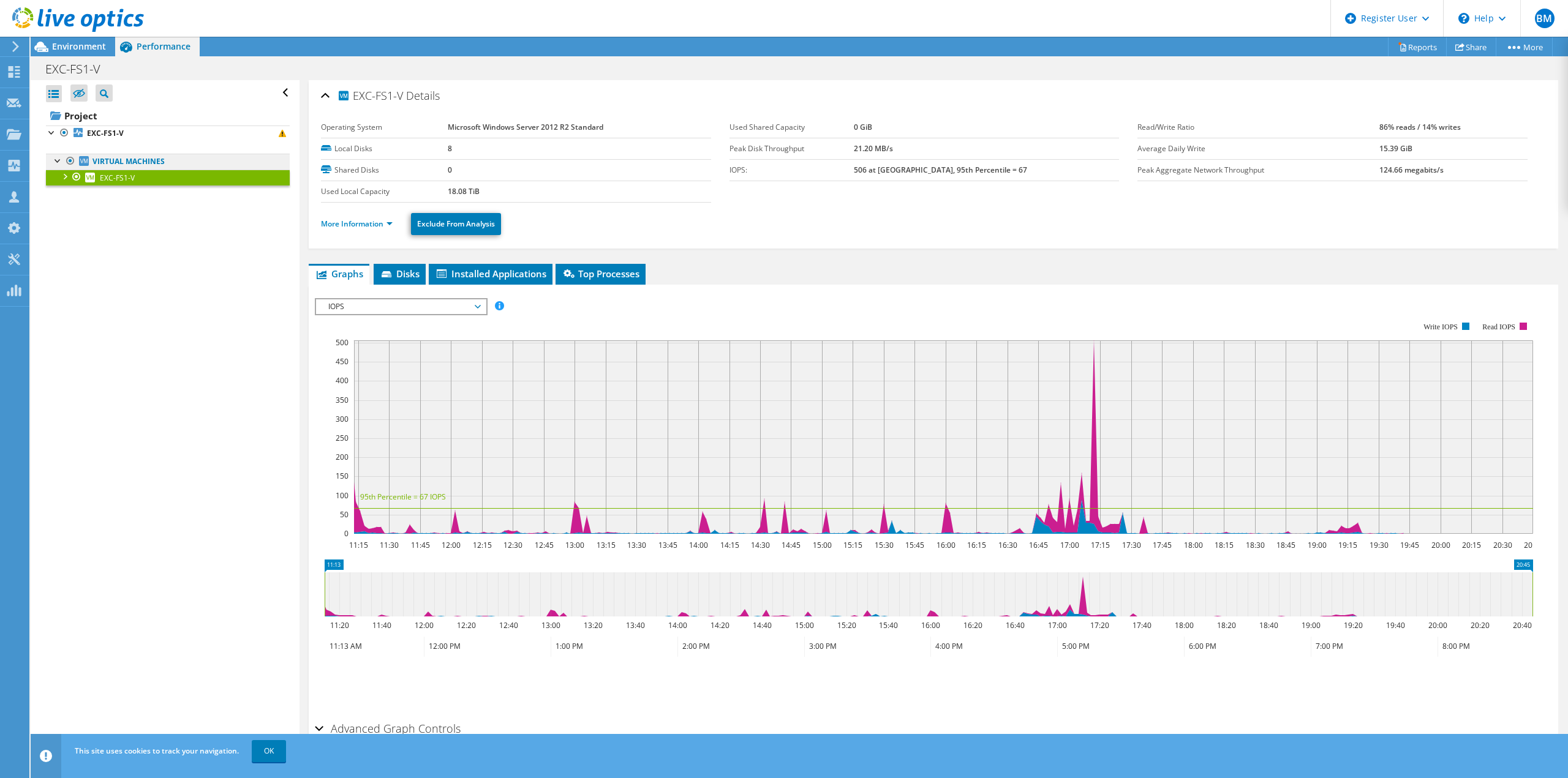
click at [115, 163] on link "Virtual Machines" at bounding box center [168, 162] width 243 height 16
click at [103, 131] on b "EXC-FS1-V" at bounding box center [105, 133] width 37 height 10
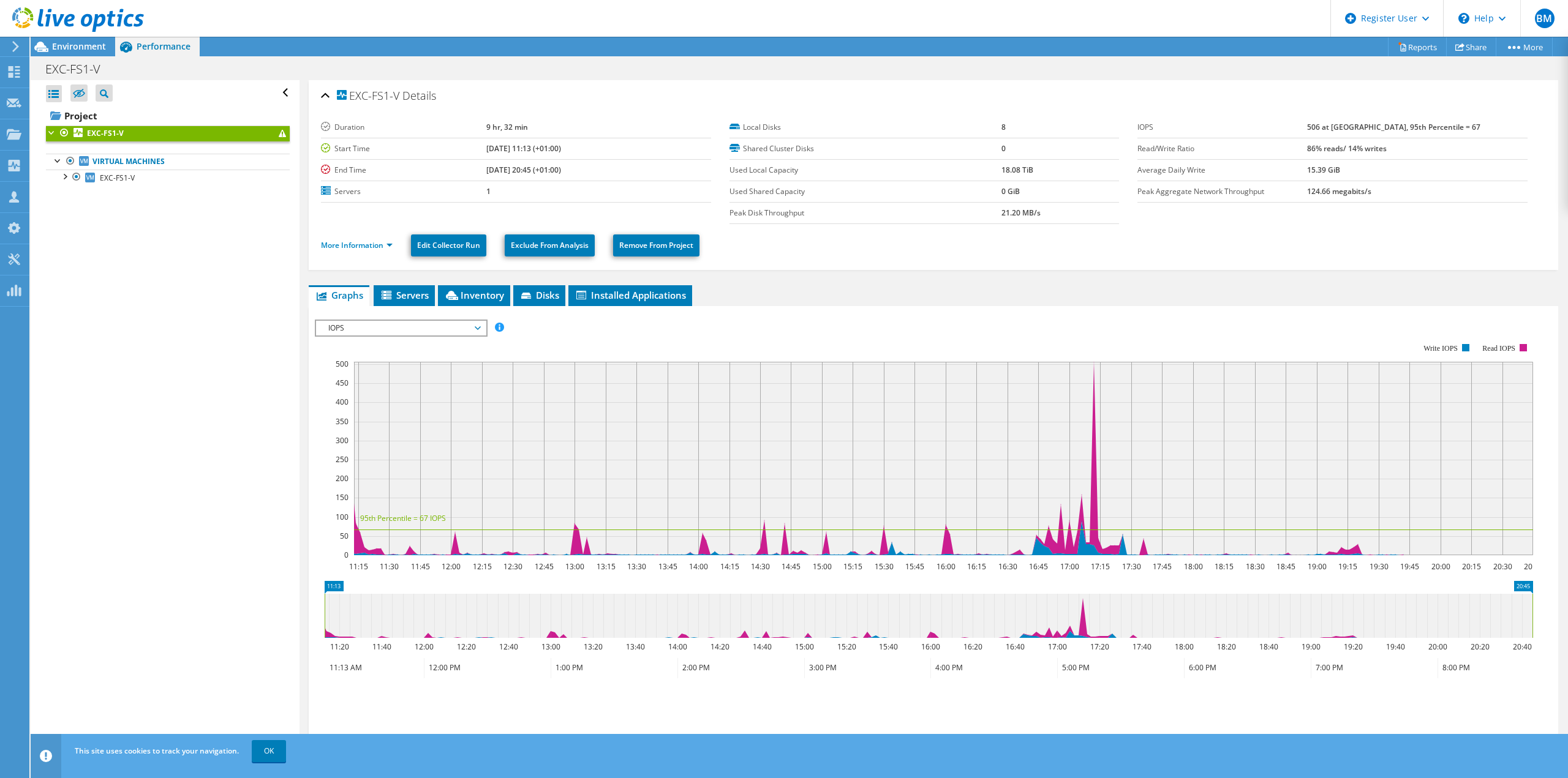
drag, startPoint x: 529, startPoint y: 125, endPoint x: 455, endPoint y: 125, distance: 74.0
click at [455, 125] on tr "Duration 9 hr, 32 min" at bounding box center [515, 127] width 390 height 21
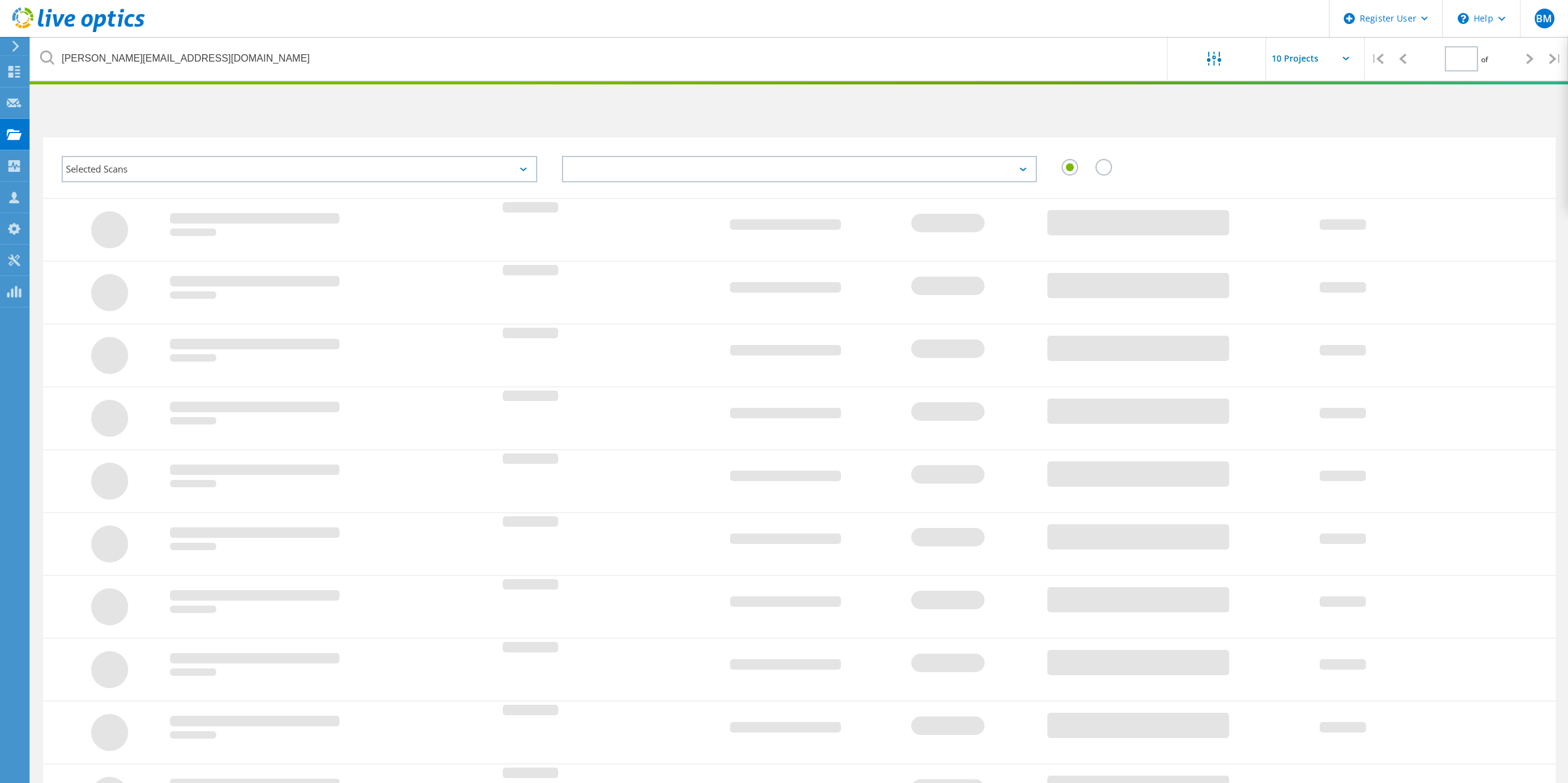
type input "1"
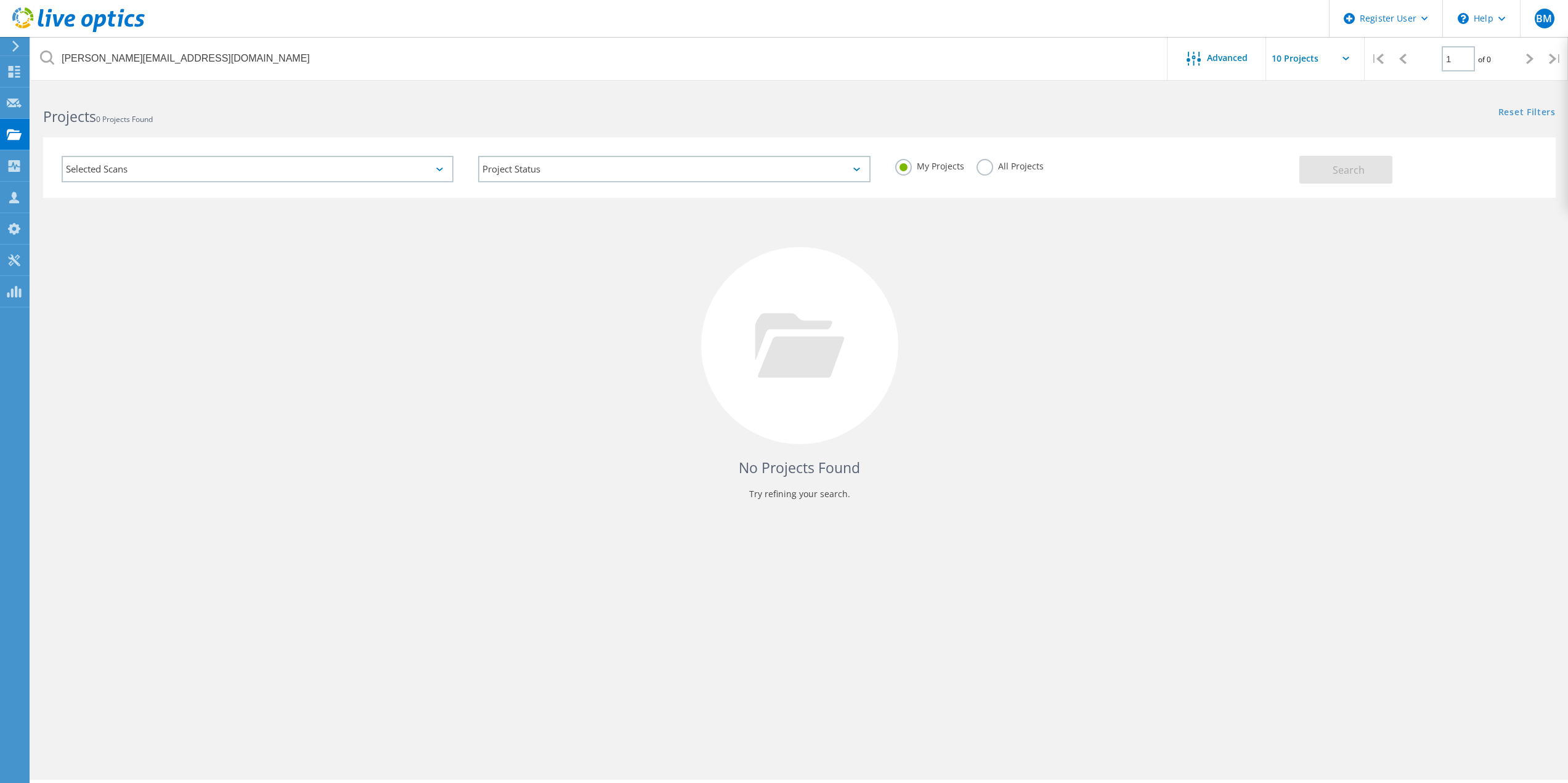
click at [994, 166] on label "All Projects" at bounding box center [1010, 165] width 67 height 12
click at [0, 0] on input "All Projects" at bounding box center [0, 0] width 0 height 0
click at [1333, 180] on button "Search" at bounding box center [1346, 169] width 93 height 28
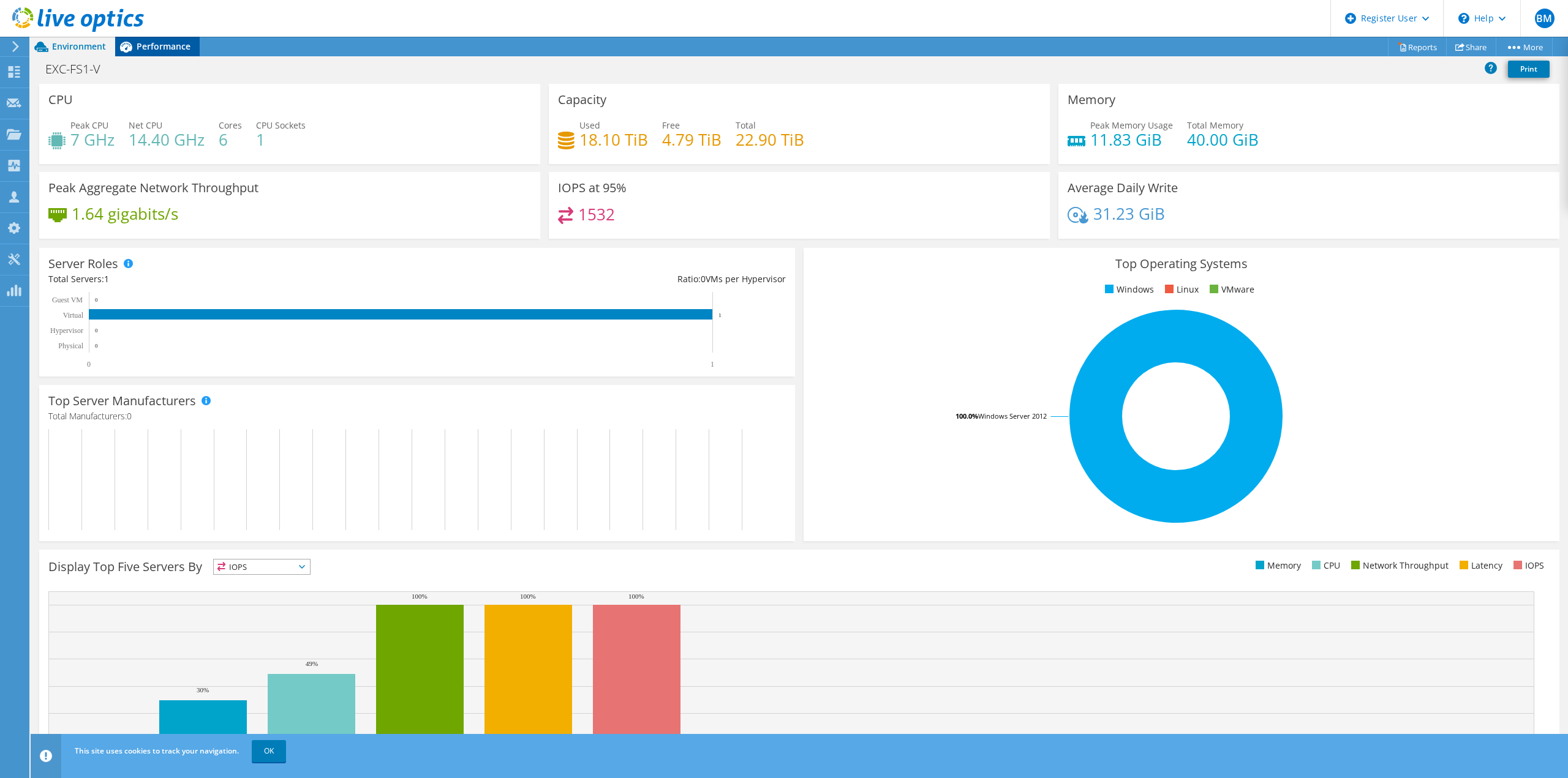
click at [183, 51] on span "Performance" at bounding box center [163, 46] width 54 height 12
click at [178, 53] on div "Performance" at bounding box center [157, 46] width 84 height 19
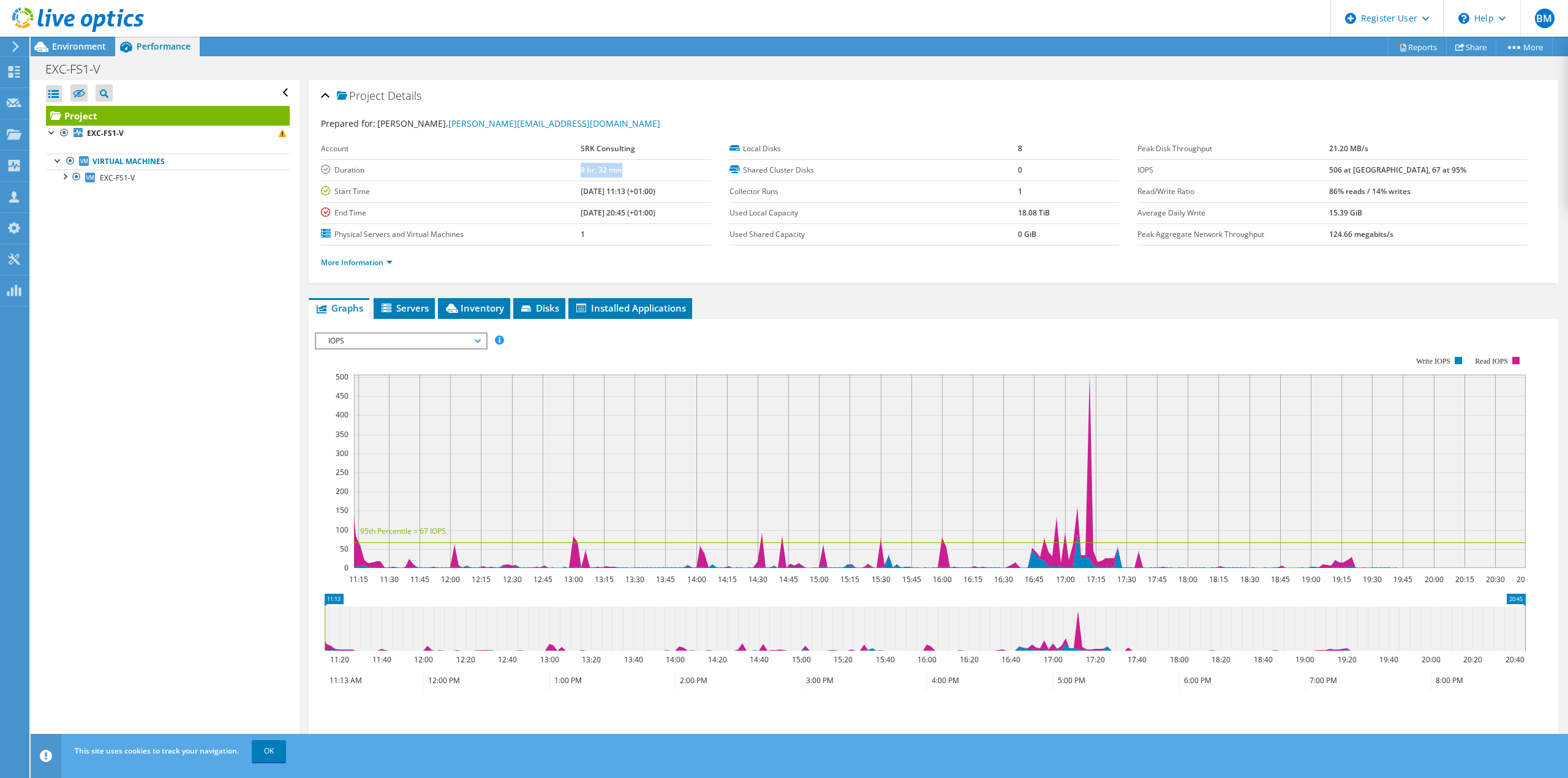
drag, startPoint x: 621, startPoint y: 169, endPoint x: 557, endPoint y: 169, distance: 64.0
click at [557, 169] on tr "Duration 9 hr, 32 min" at bounding box center [515, 169] width 390 height 21
click at [405, 313] on span "Servers" at bounding box center [404, 308] width 49 height 13
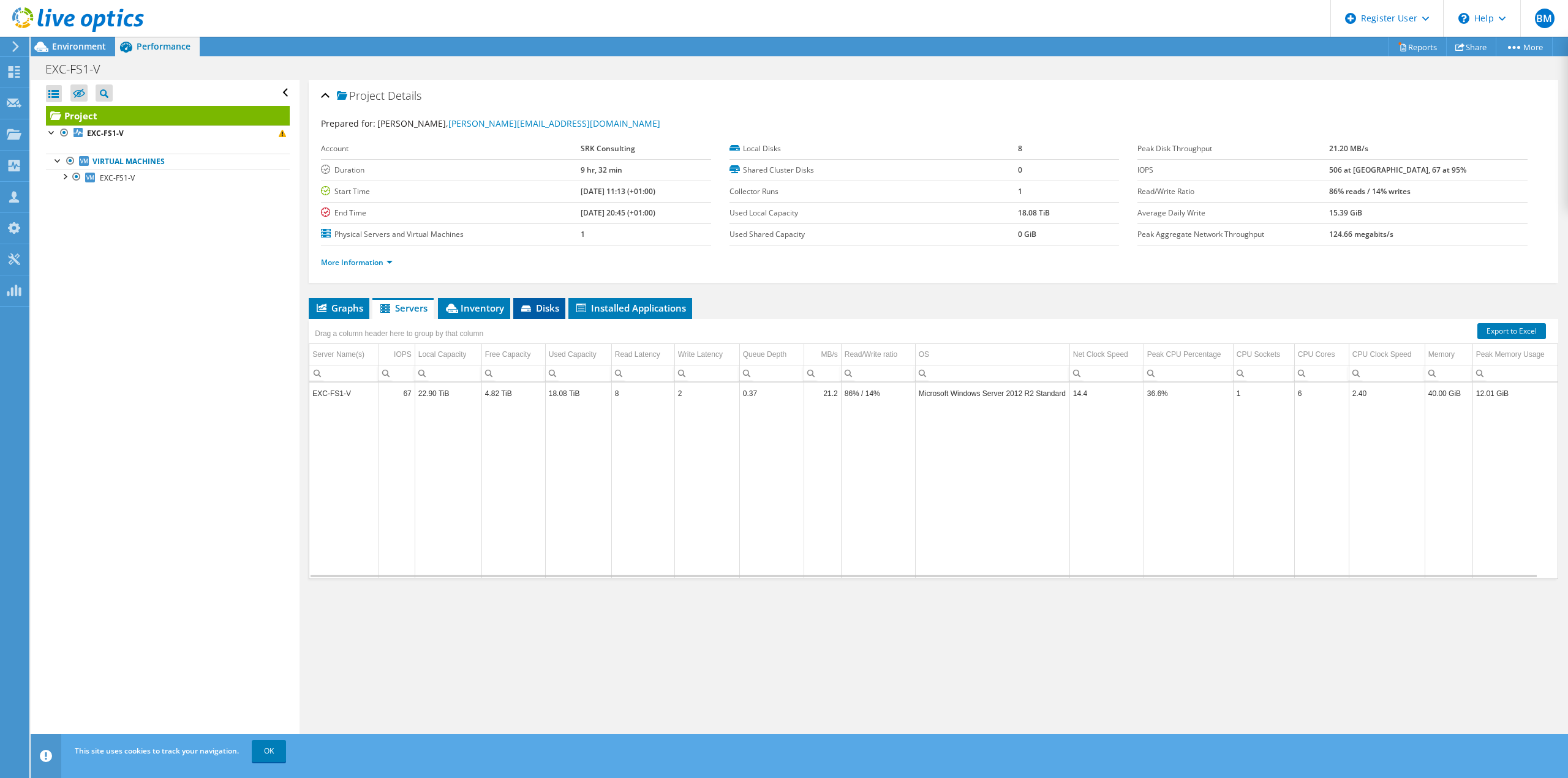
click at [525, 306] on icon at bounding box center [527, 309] width 13 height 8
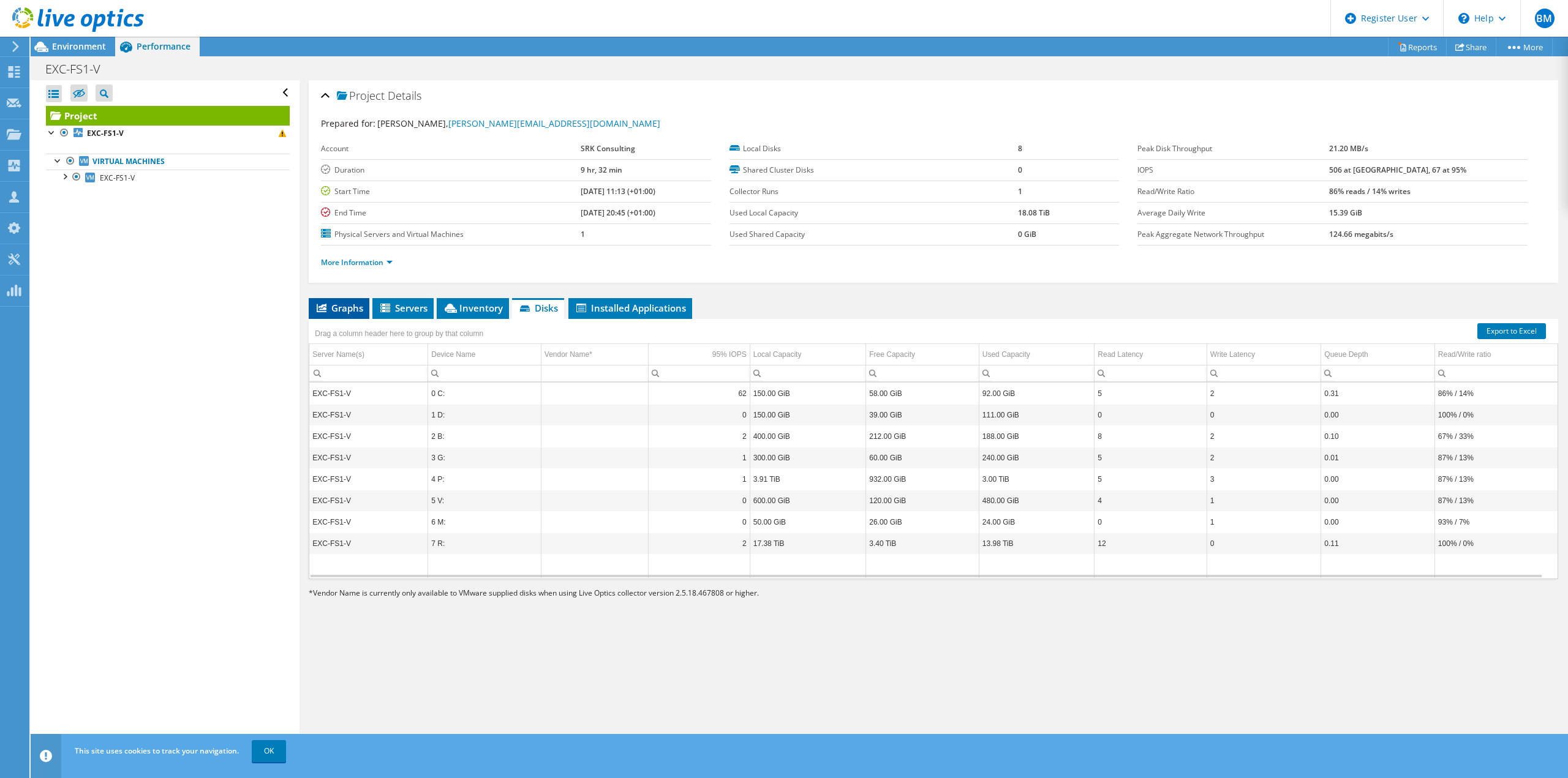
click at [349, 306] on span "Graphs" at bounding box center [339, 308] width 48 height 13
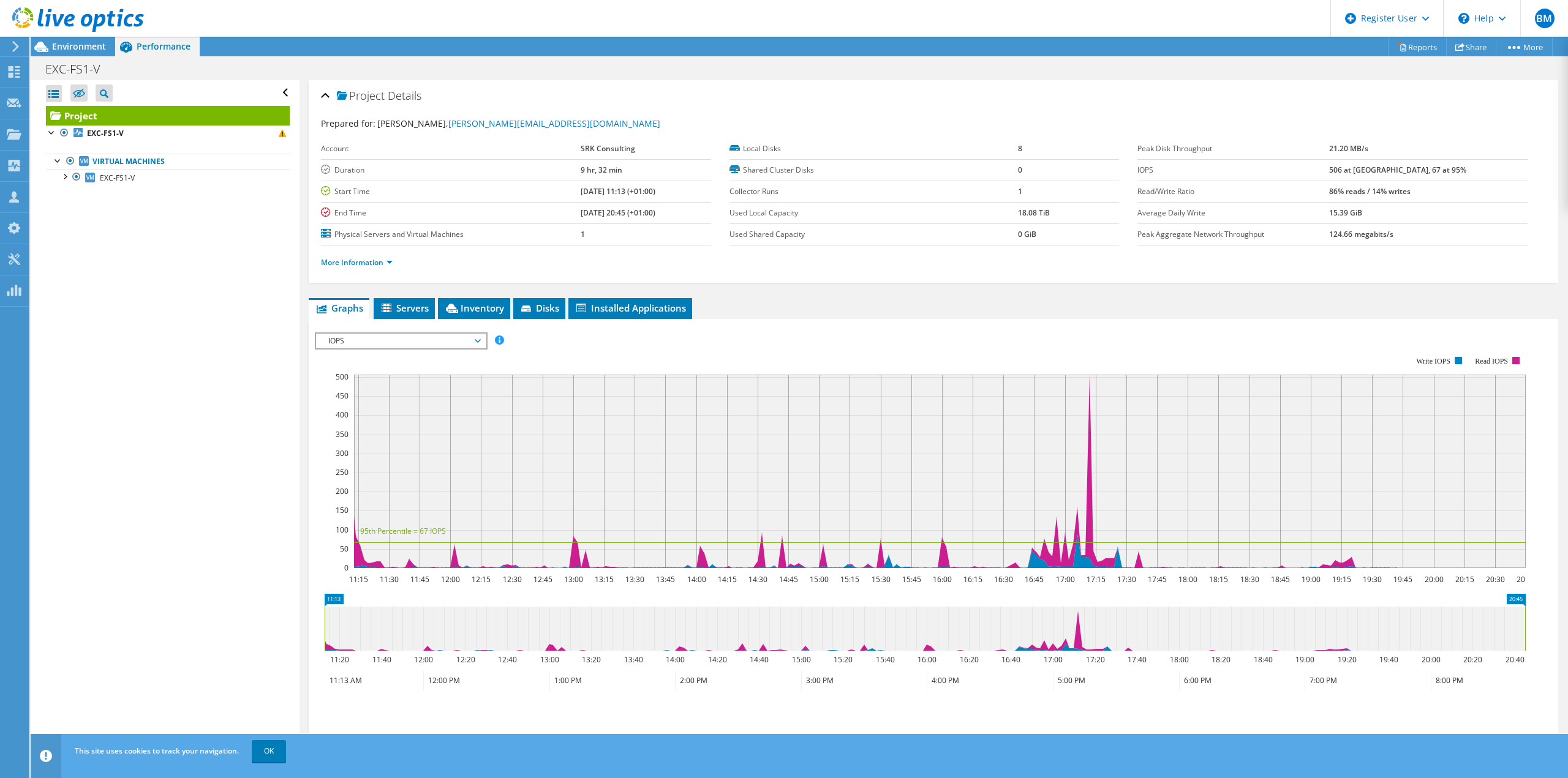
click at [53, 40] on div at bounding box center [72, 20] width 144 height 41
click at [56, 44] on span "Environment" at bounding box center [79, 46] width 54 height 12
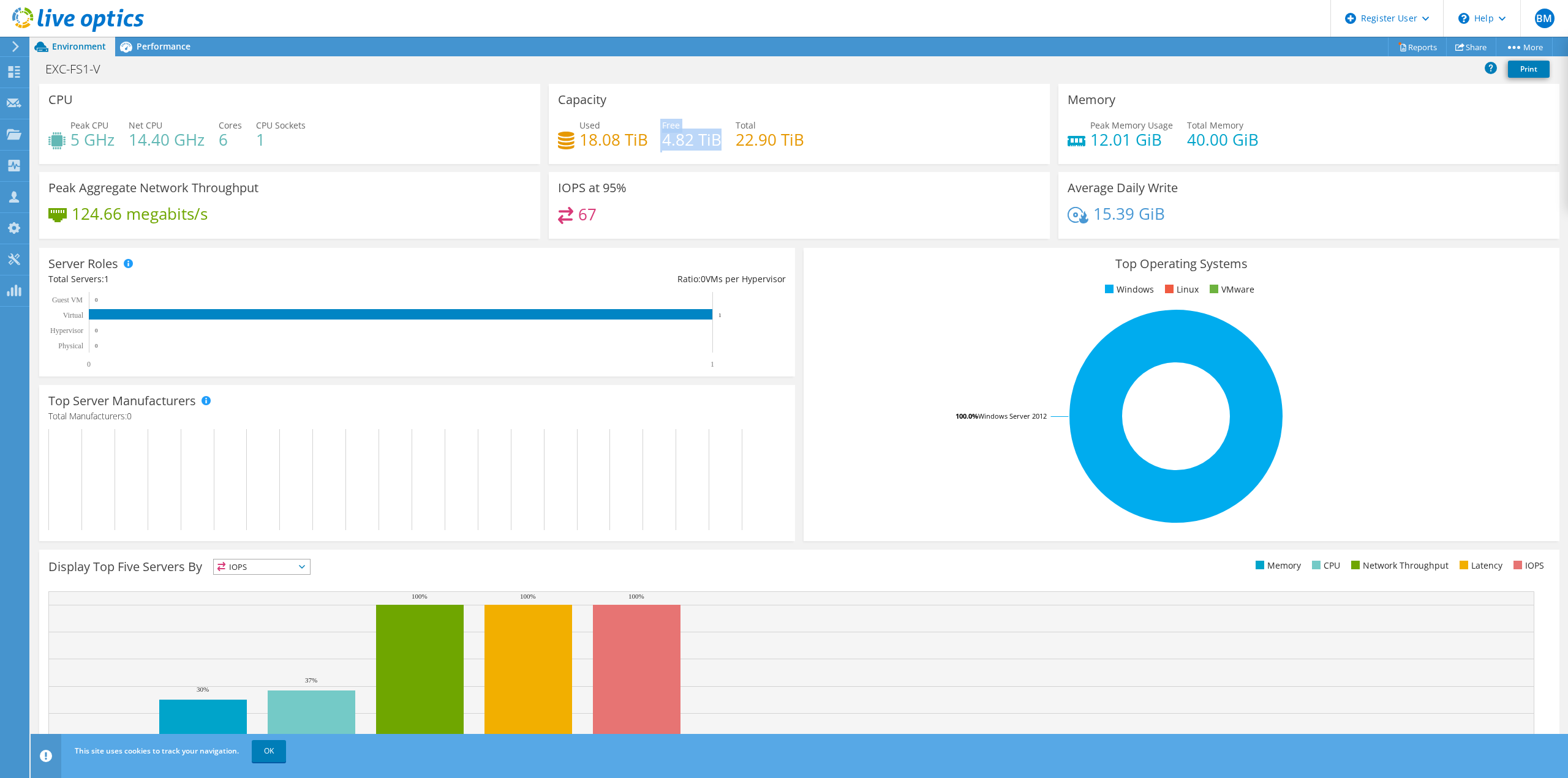
drag, startPoint x: 649, startPoint y: 141, endPoint x: 714, endPoint y: 146, distance: 65.2
click at [714, 146] on div "Used 18.08 TiB Free 4.82 TiB Total 22.90 TiB" at bounding box center [798, 138] width 483 height 40
click at [158, 53] on div "Performance" at bounding box center [157, 46] width 84 height 19
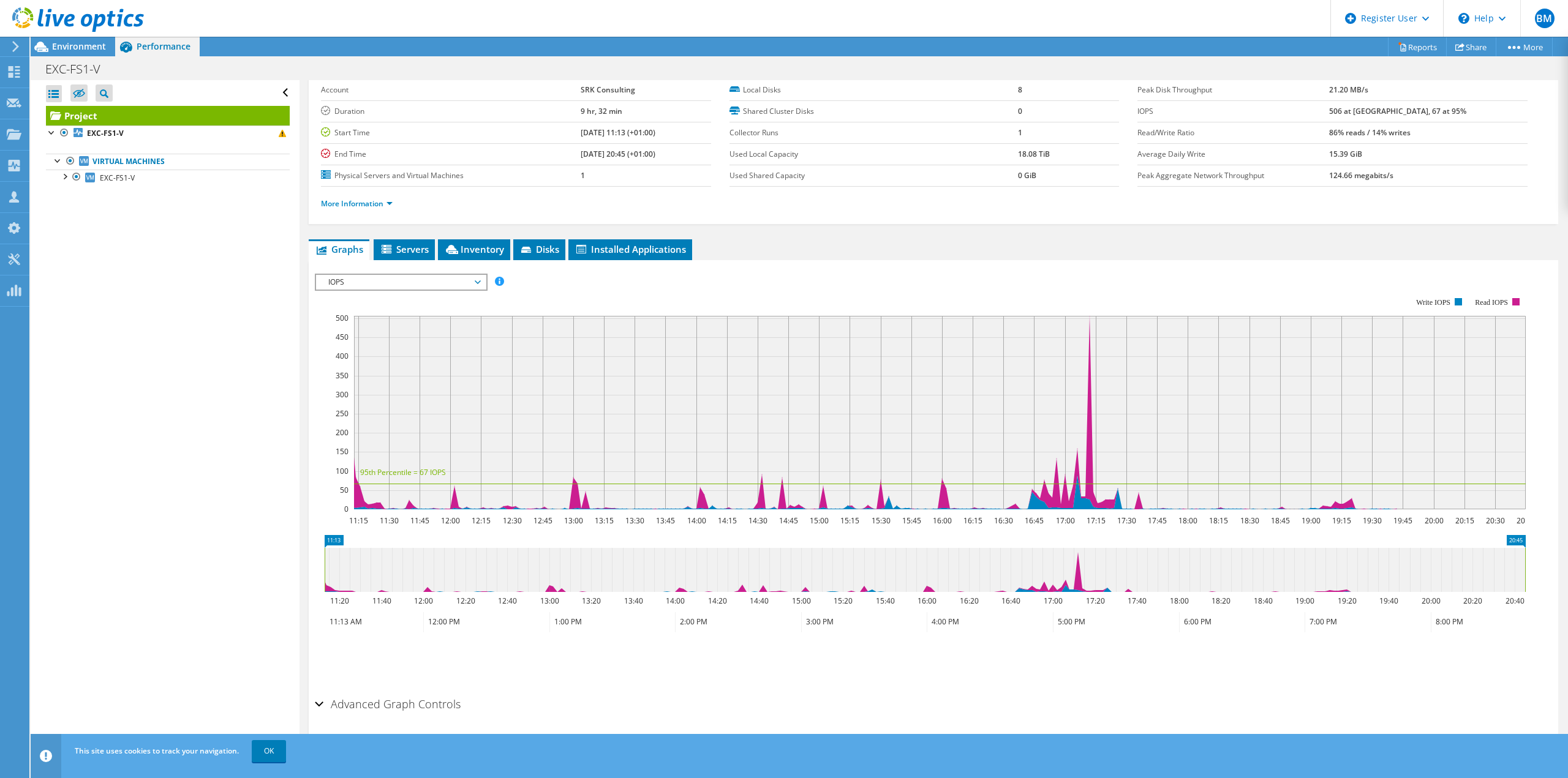
scroll to position [81, 0]
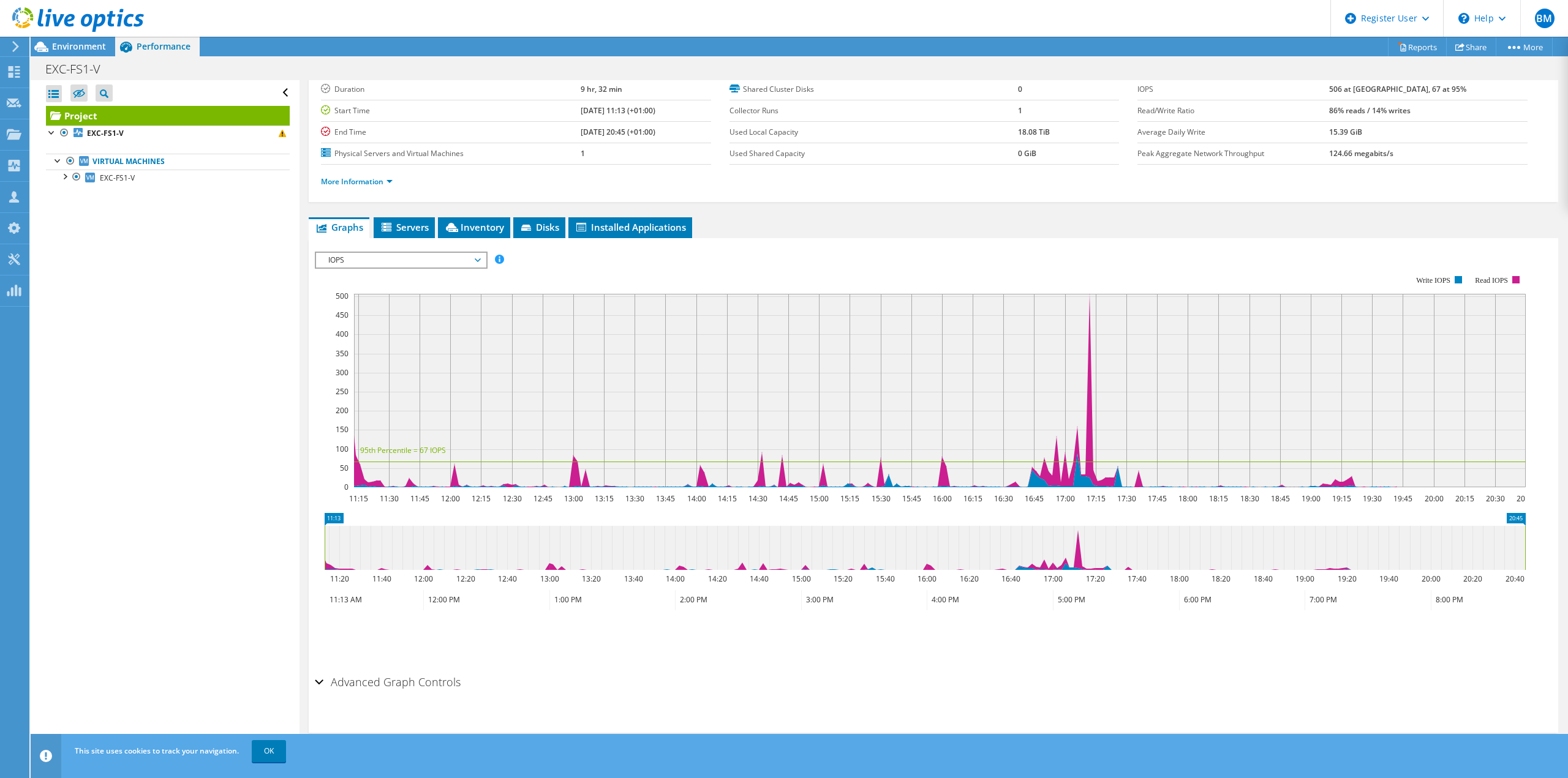
click at [376, 266] on span "IOPS" at bounding box center [401, 259] width 157 height 14
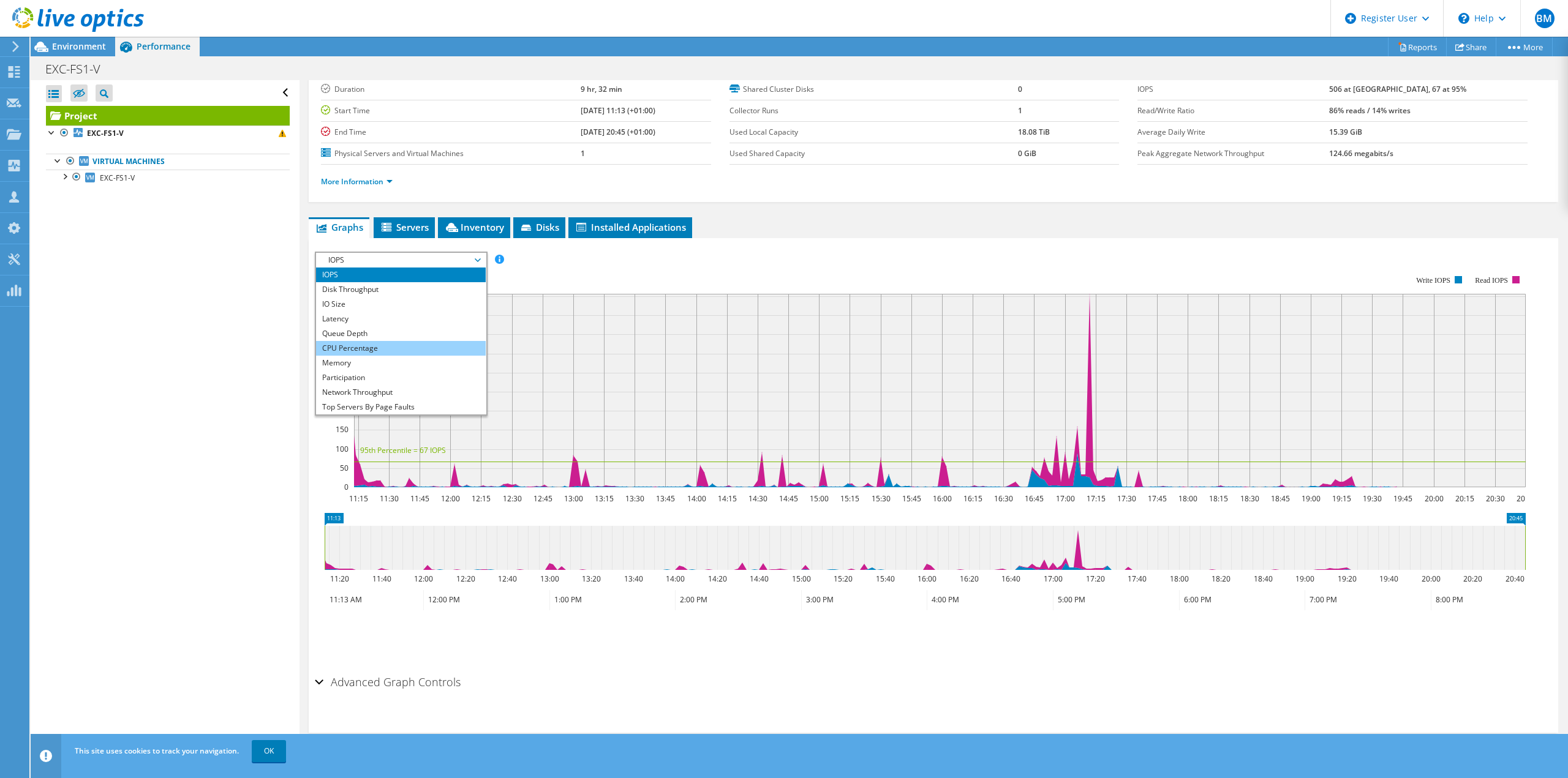
click at [378, 344] on li "CPU Percentage" at bounding box center [400, 348] width 169 height 14
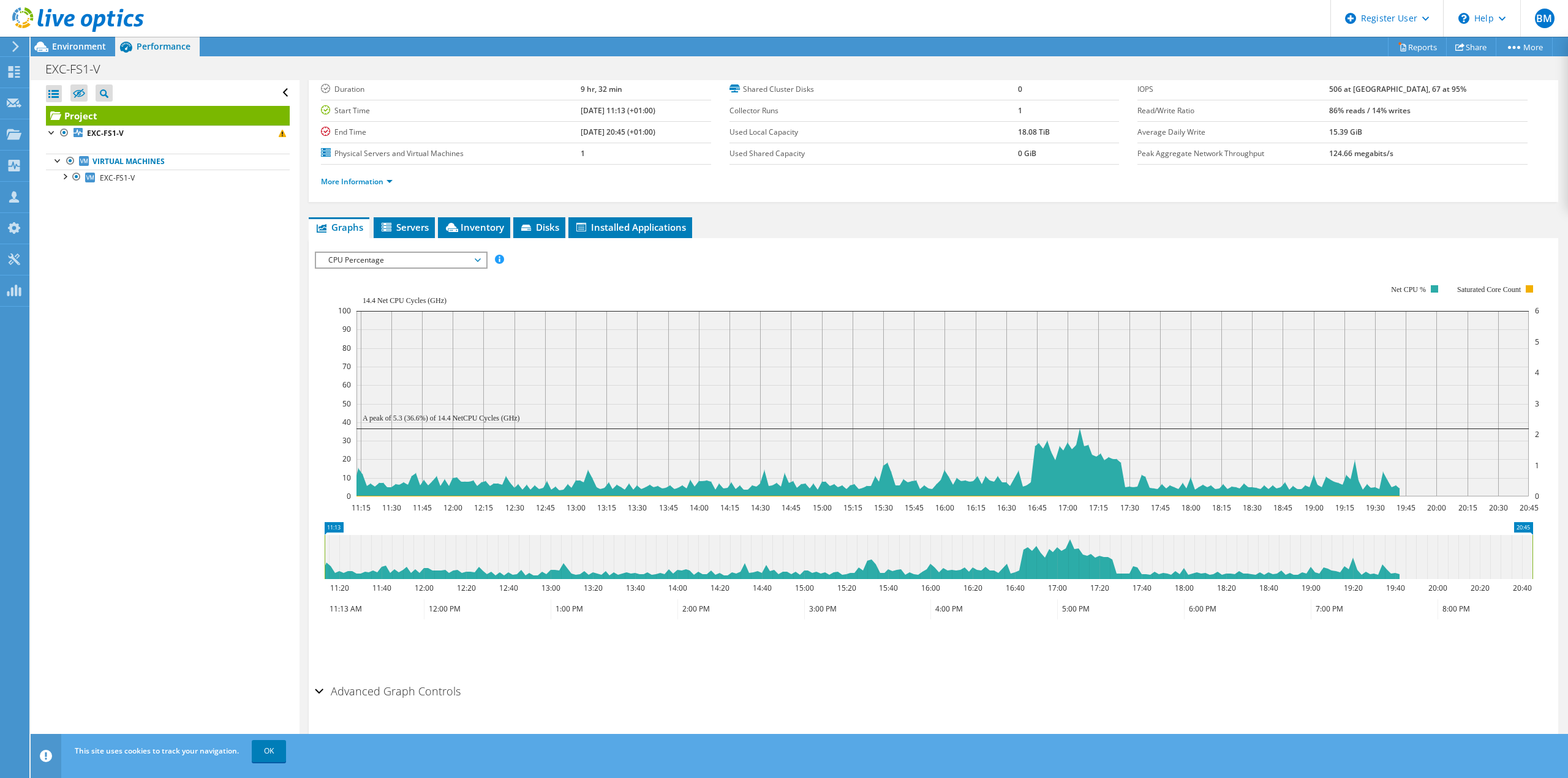
click at [467, 263] on span "CPU Percentage" at bounding box center [401, 259] width 157 height 14
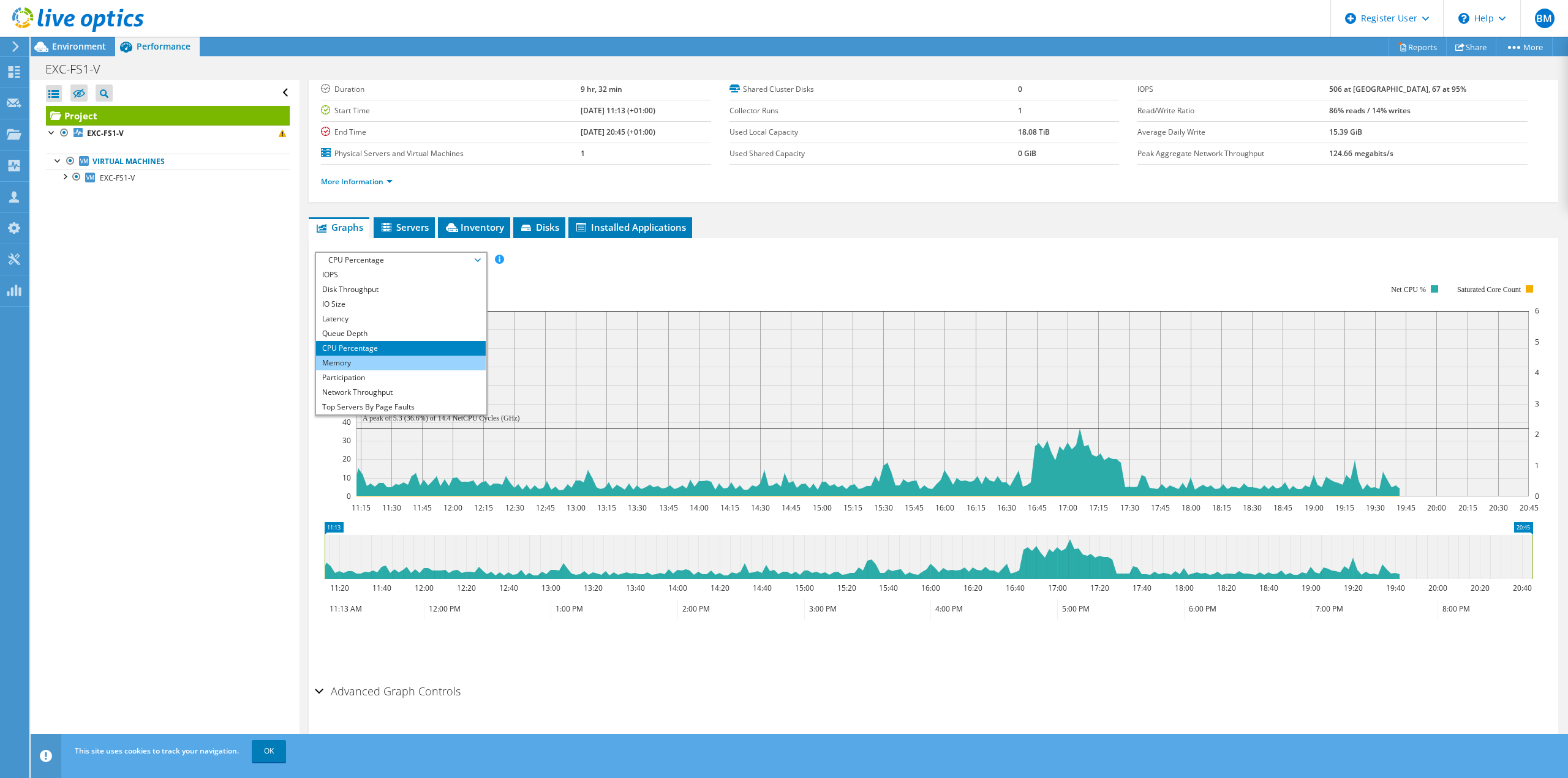
click at [397, 360] on li "Memory" at bounding box center [400, 363] width 169 height 14
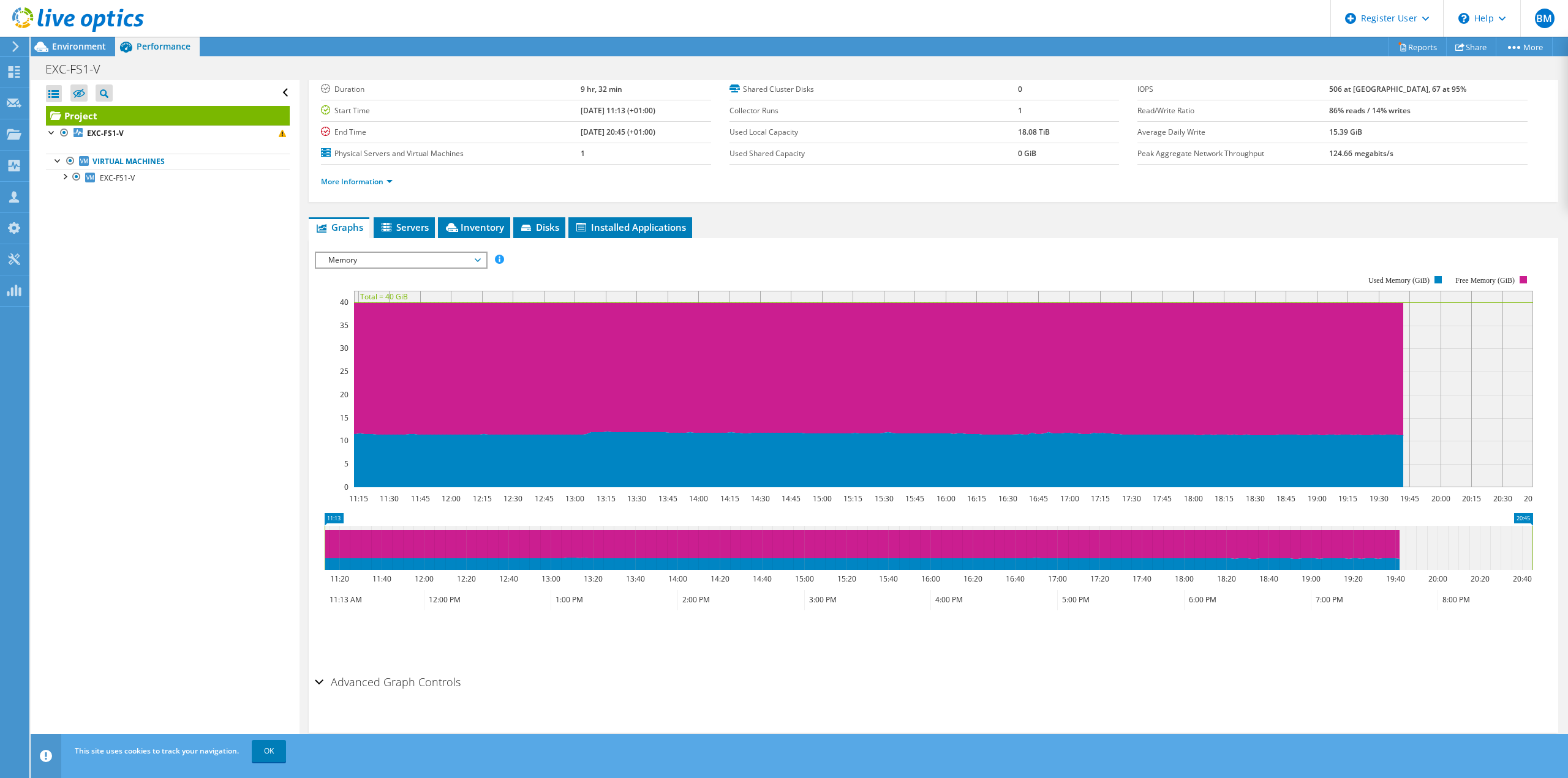
click at [357, 259] on span "Memory" at bounding box center [401, 259] width 157 height 14
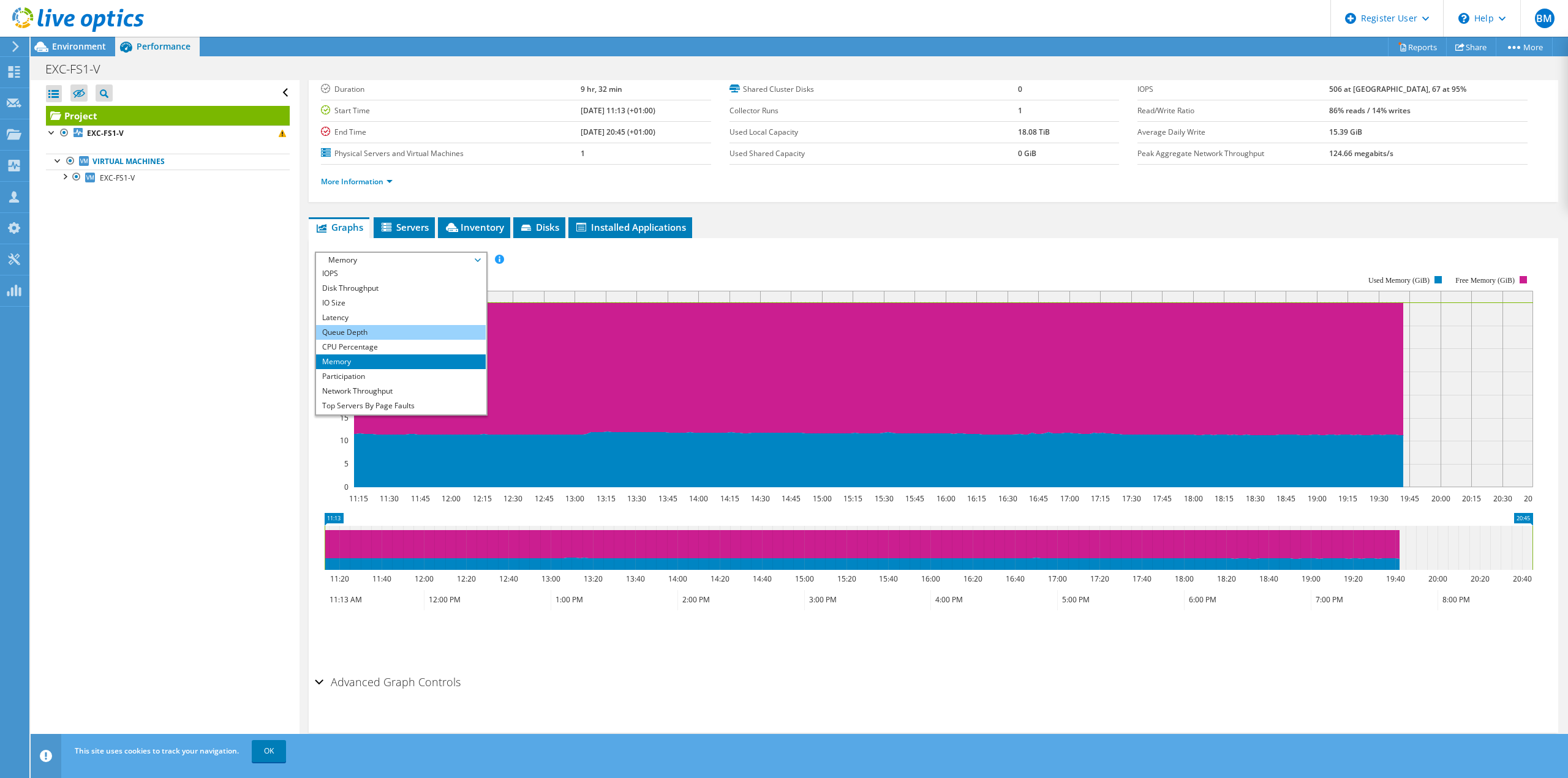
scroll to position [0, 0]
click at [363, 319] on li "Latency" at bounding box center [400, 318] width 169 height 14
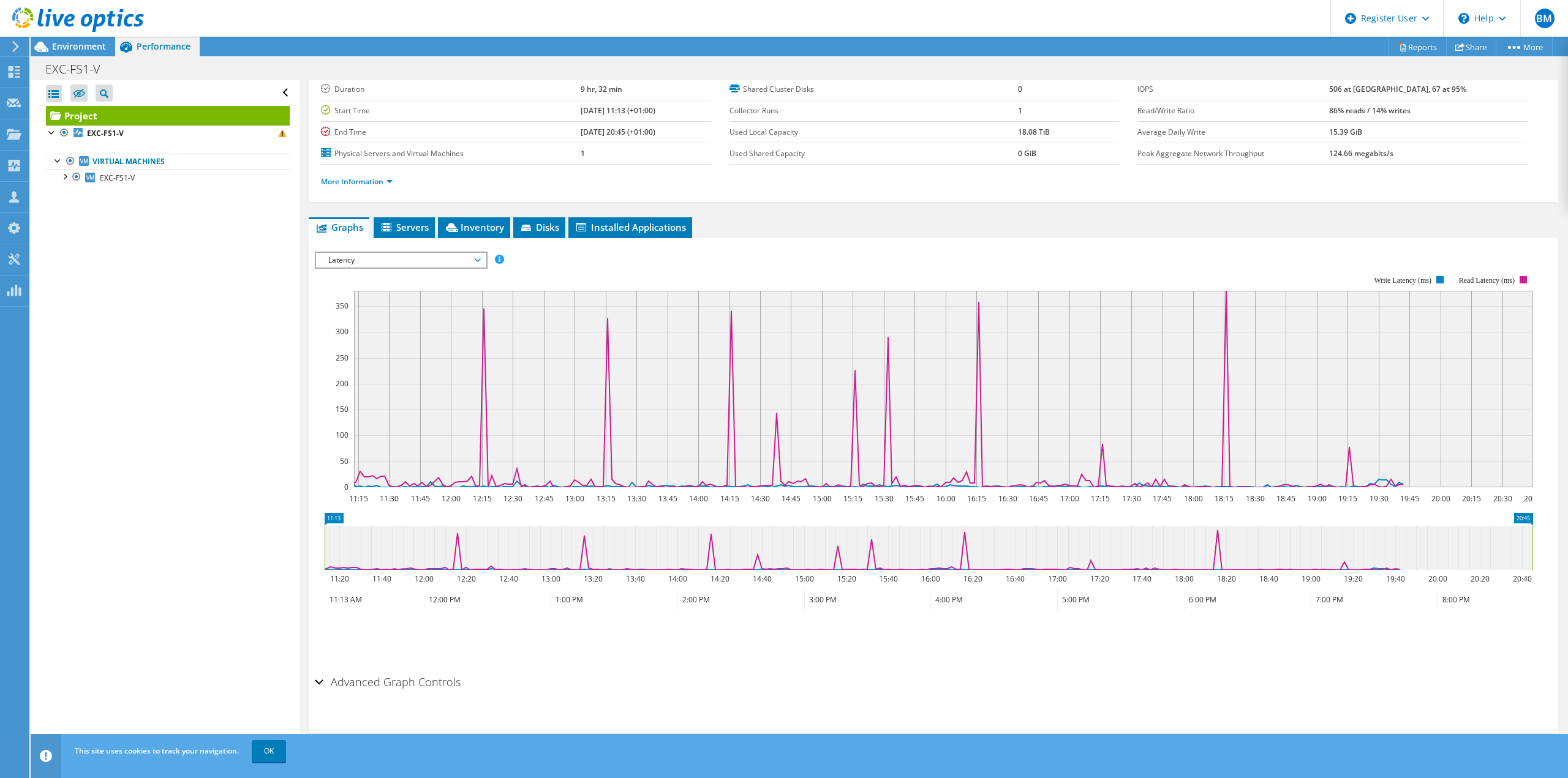
click at [397, 258] on span "Latency" at bounding box center [401, 259] width 157 height 14
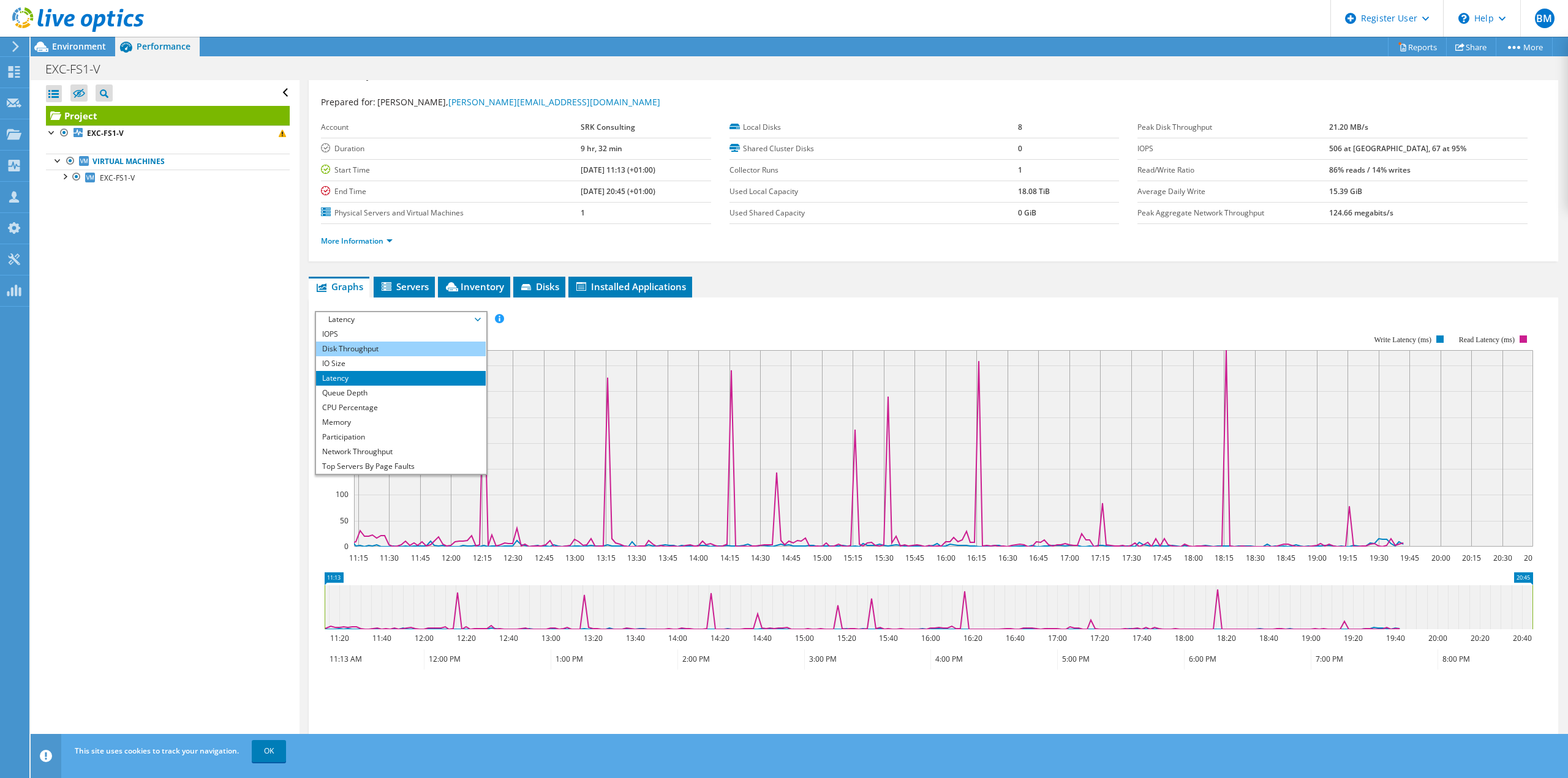
scroll to position [19, 0]
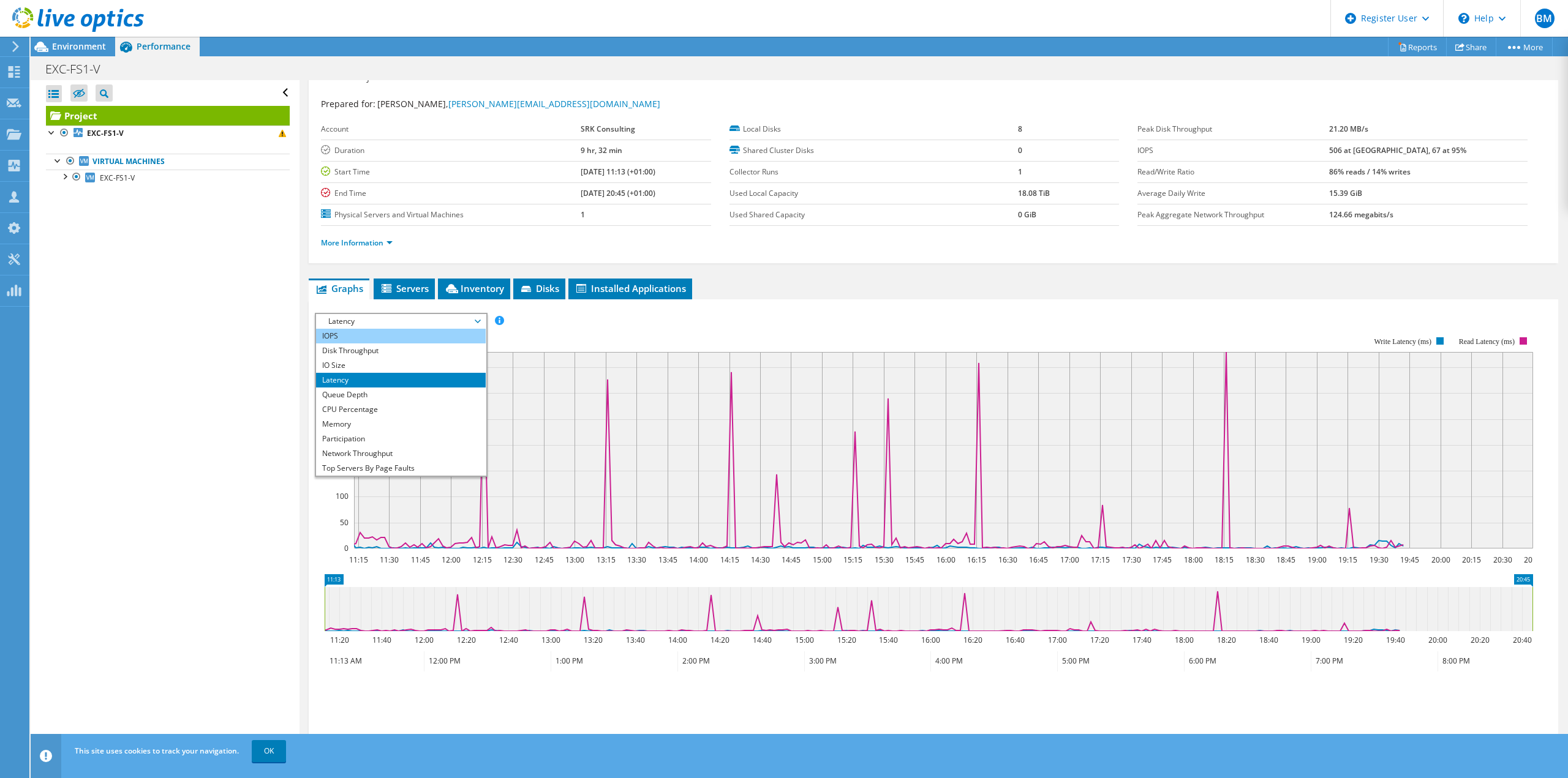
click at [379, 339] on li "IOPS" at bounding box center [400, 336] width 169 height 14
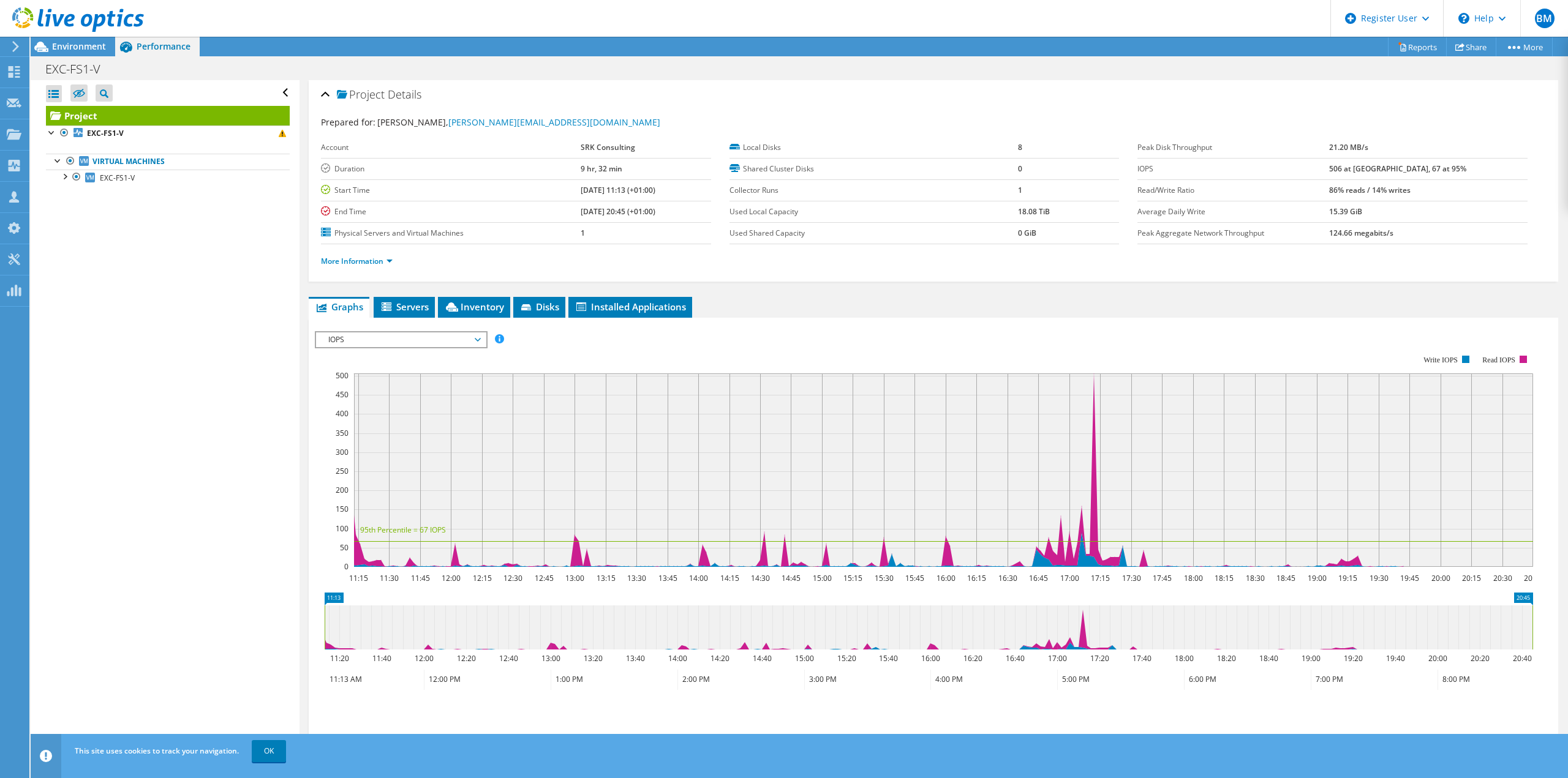
scroll to position [0, 0]
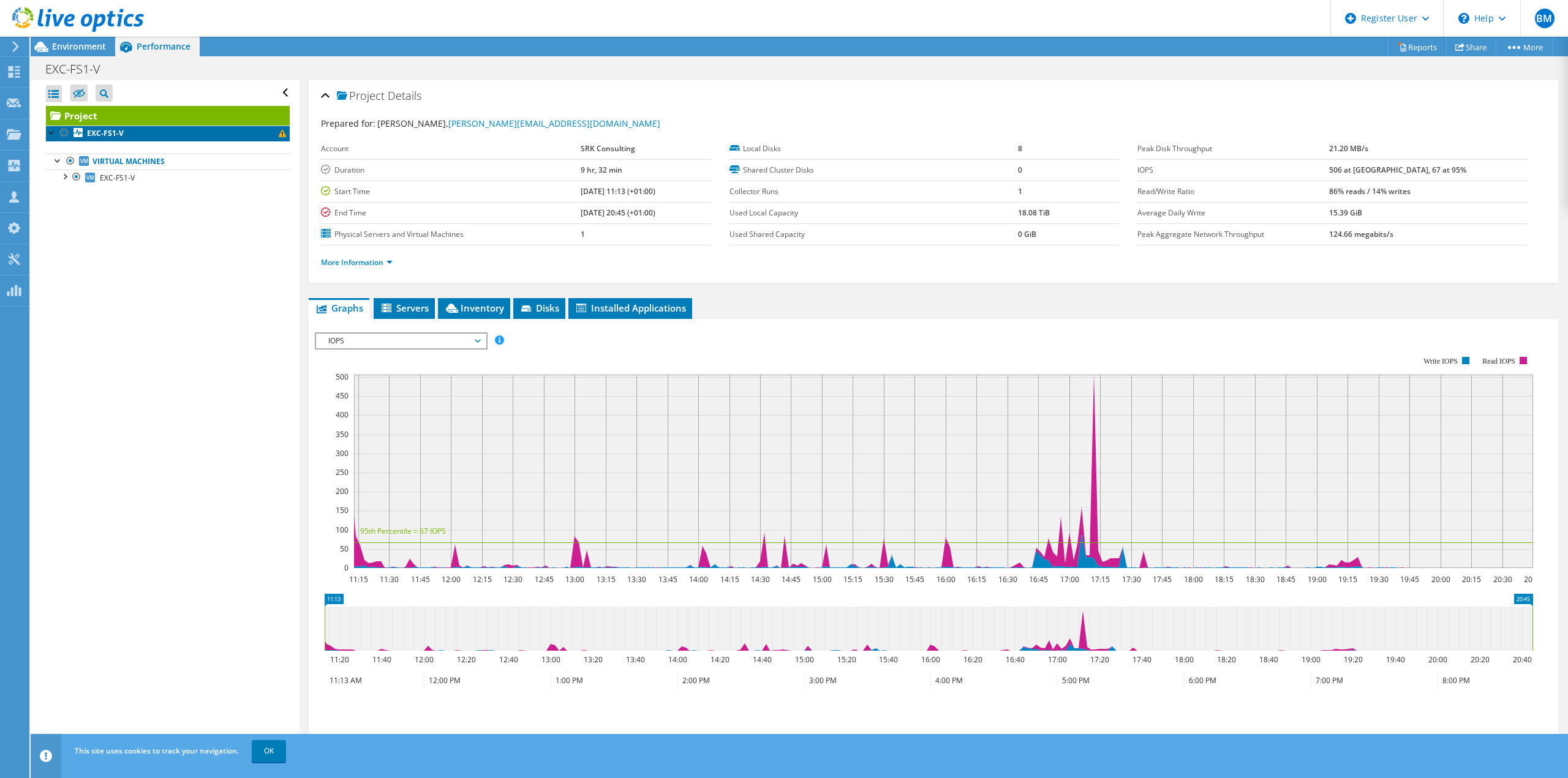
click at [200, 130] on link "EXC-FS1-V" at bounding box center [168, 133] width 243 height 16
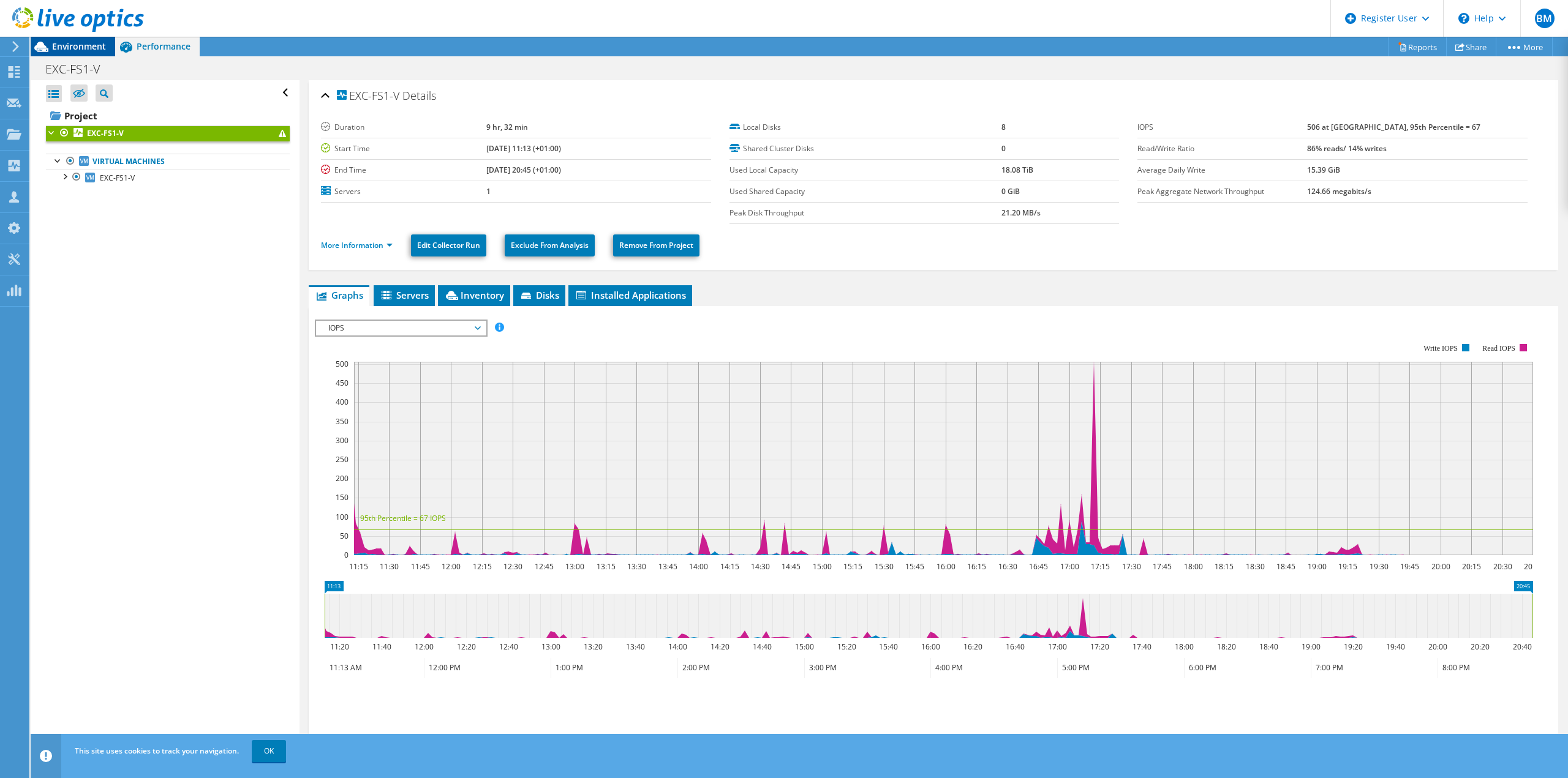
click at [65, 53] on div "Environment" at bounding box center [72, 46] width 84 height 19
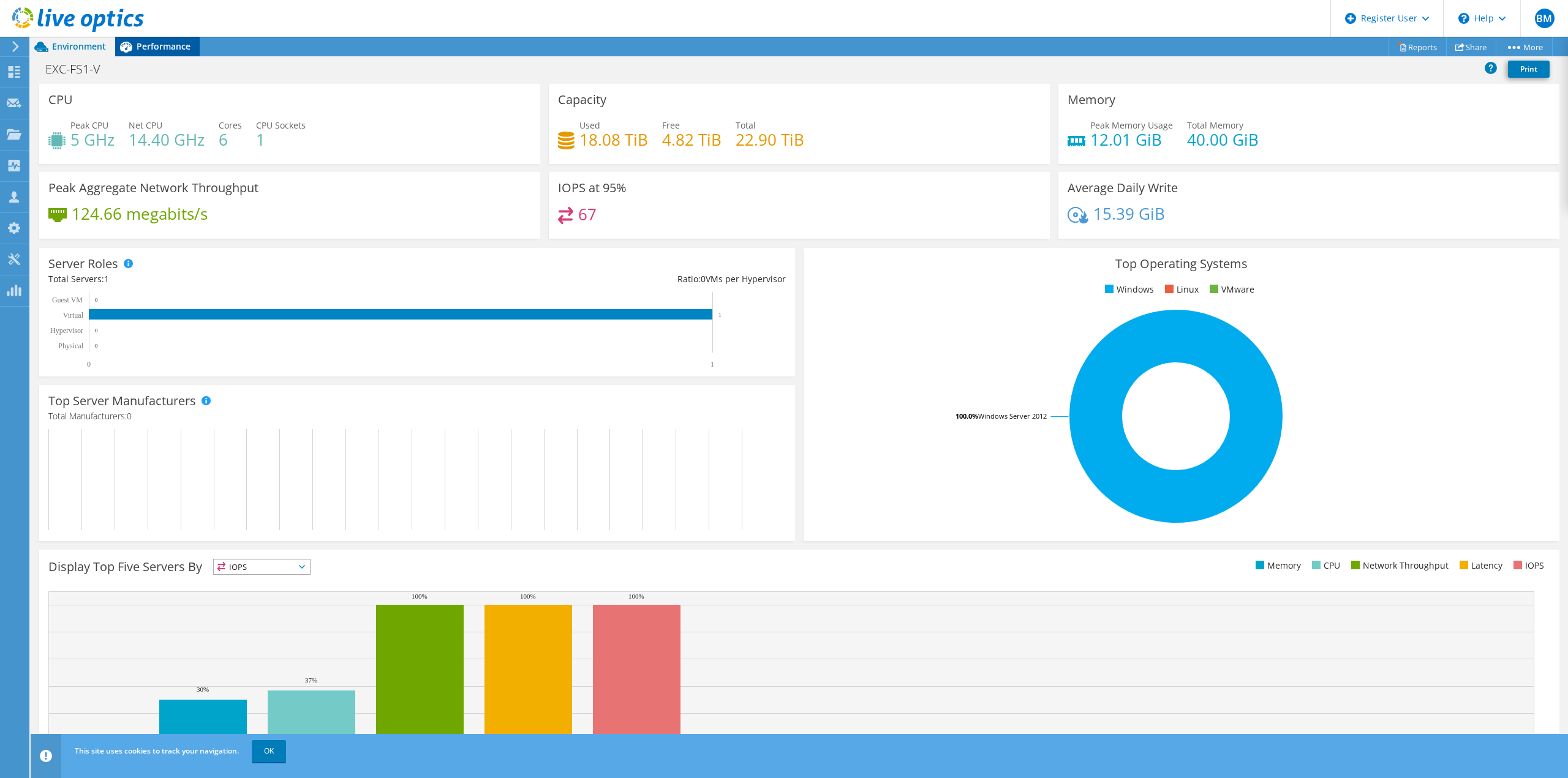
click at [169, 52] on div "Performance" at bounding box center [157, 46] width 84 height 19
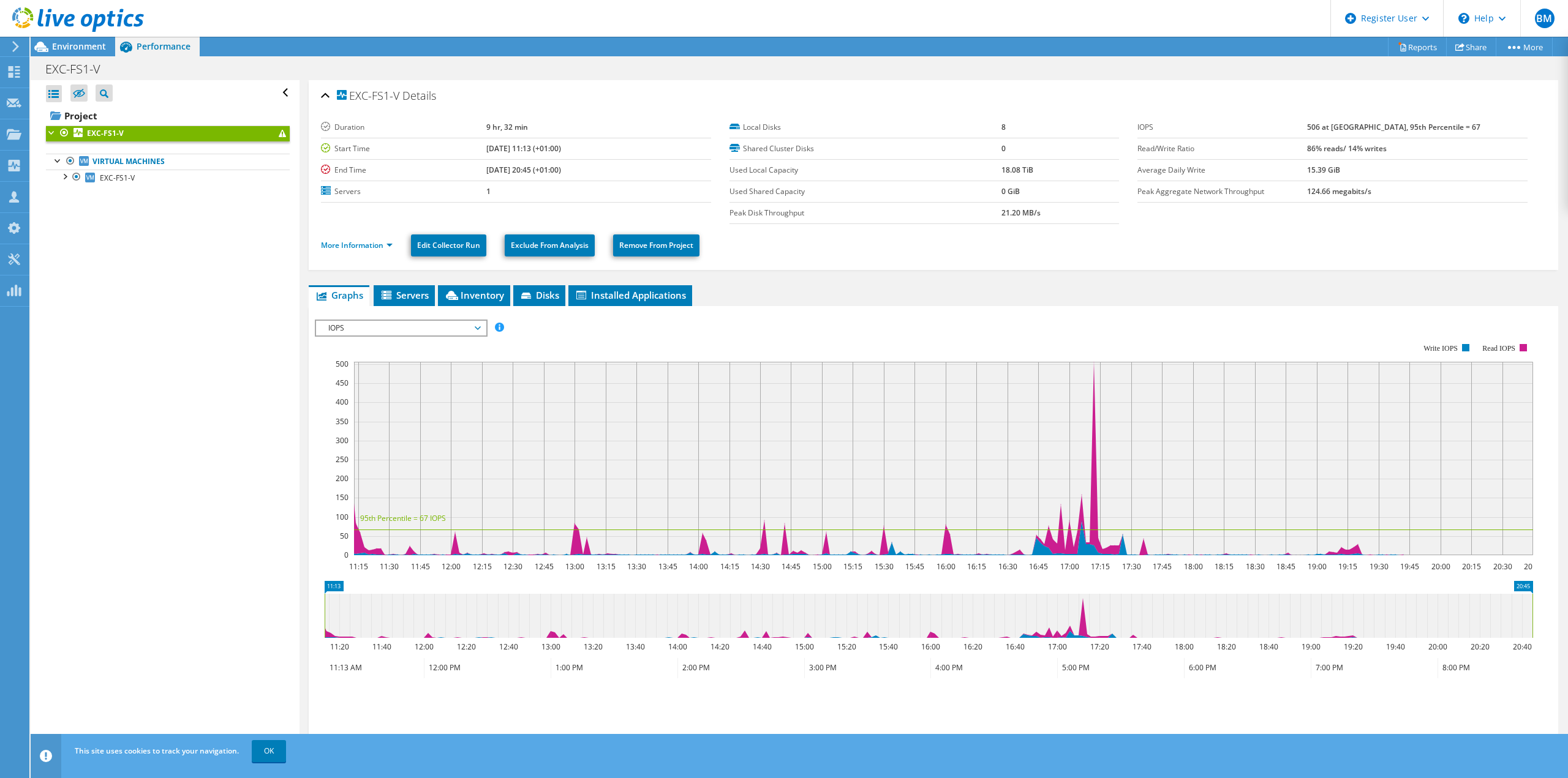
drag, startPoint x: 463, startPoint y: 131, endPoint x: 525, endPoint y: 131, distance: 62.0
click at [525, 131] on tr "Duration 9 hr, 32 min" at bounding box center [515, 127] width 390 height 21
click at [525, 131] on td "9 hr, 32 min" at bounding box center [598, 127] width 224 height 21
click at [475, 329] on span "IOPS" at bounding box center [401, 328] width 157 height 14
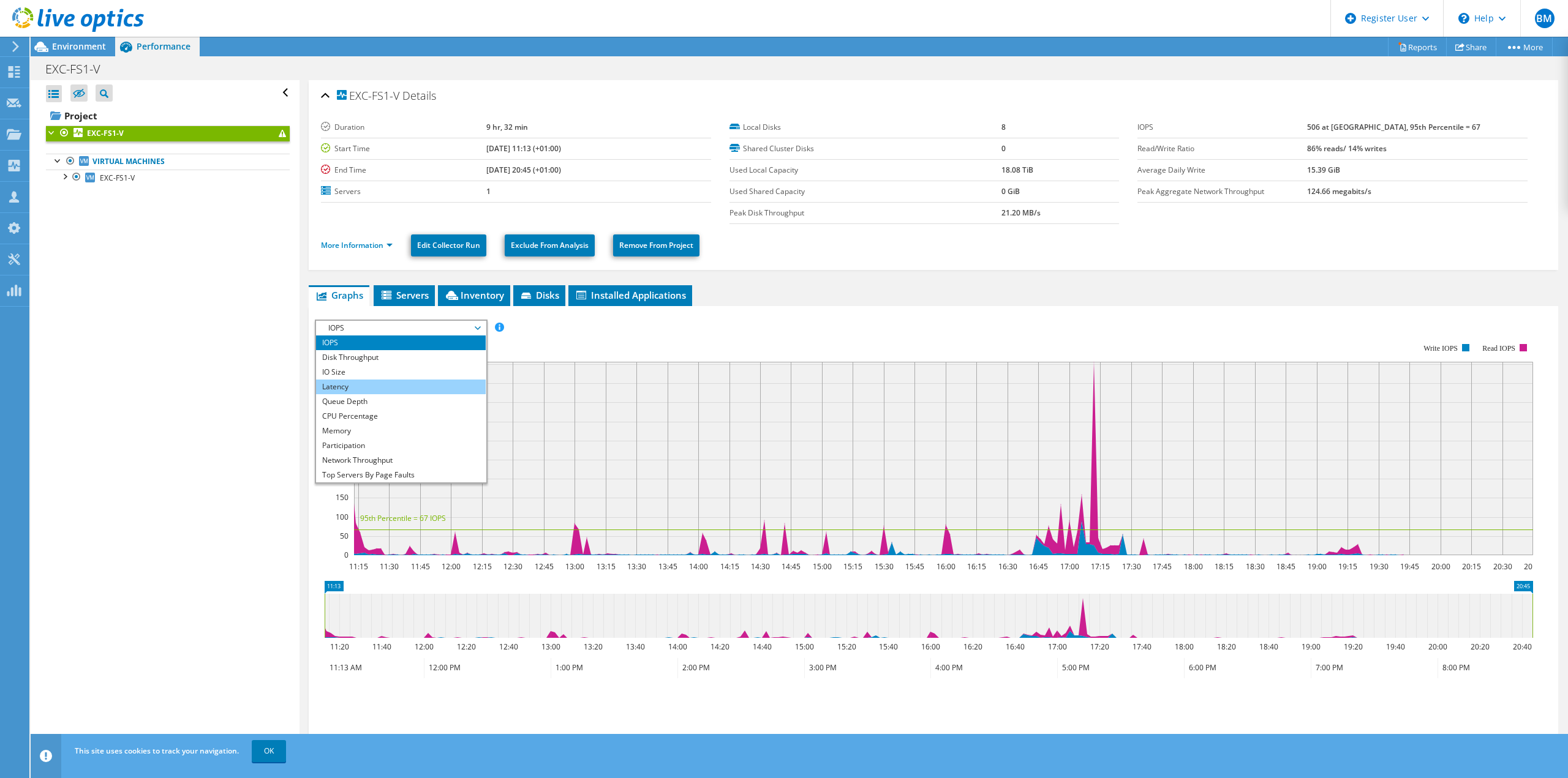
click at [381, 390] on li "Latency" at bounding box center [400, 386] width 169 height 14
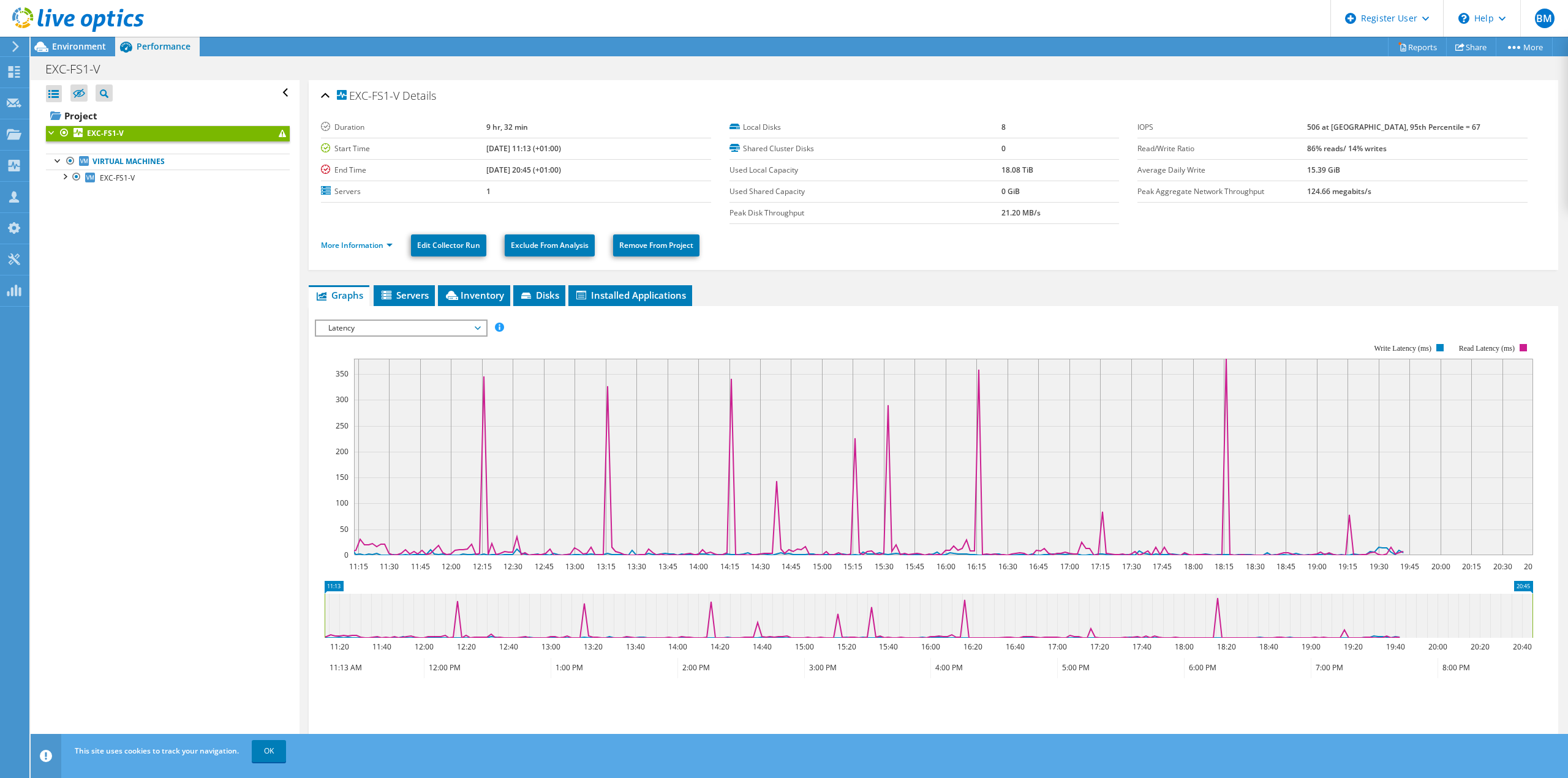
click at [376, 320] on div "Latency IOPS Disk Throughput IO Size Latency Queue Depth CPU Percentage Memory …" at bounding box center [401, 328] width 173 height 17
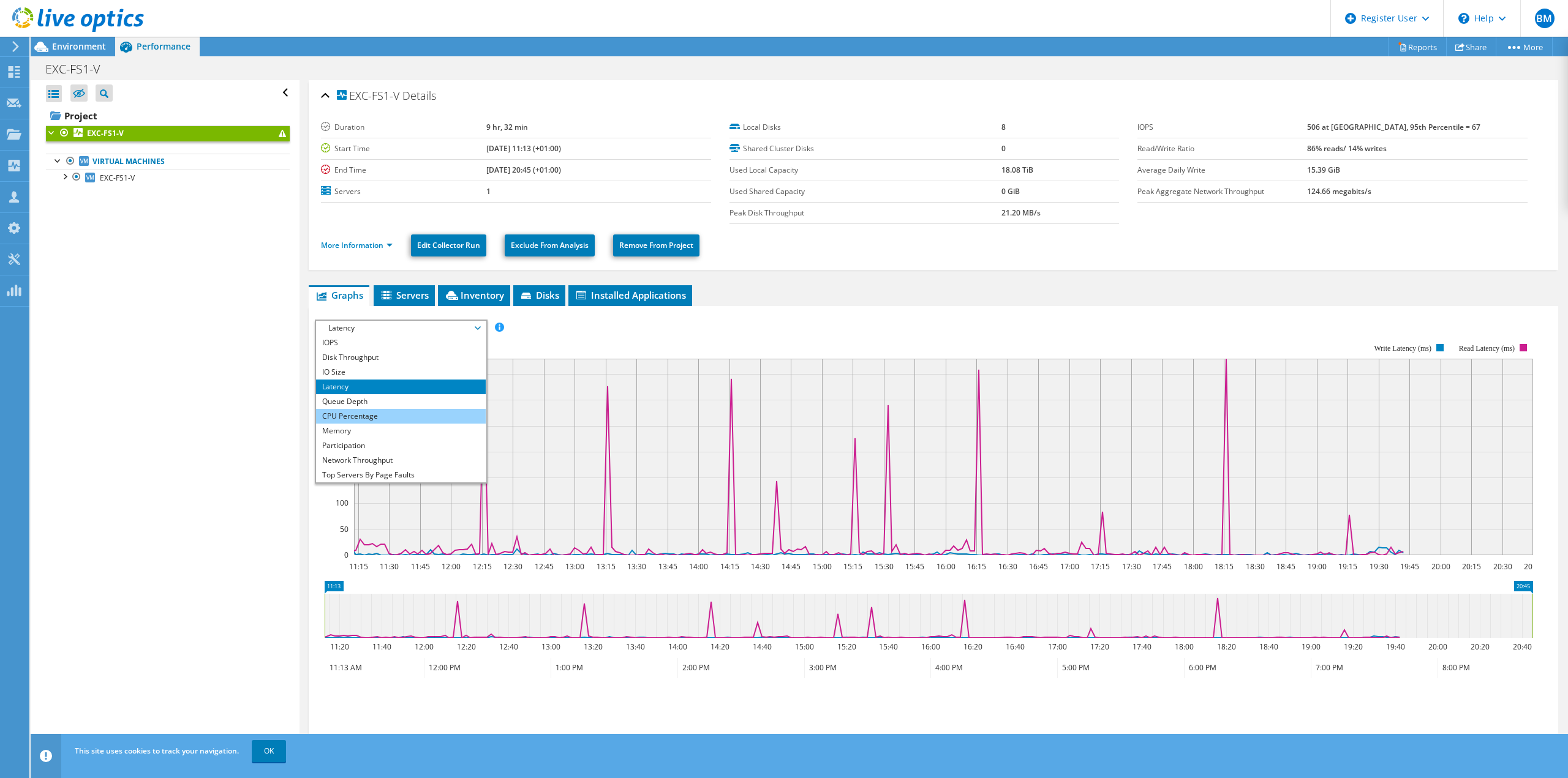
click at [385, 412] on li "CPU Percentage" at bounding box center [400, 416] width 169 height 14
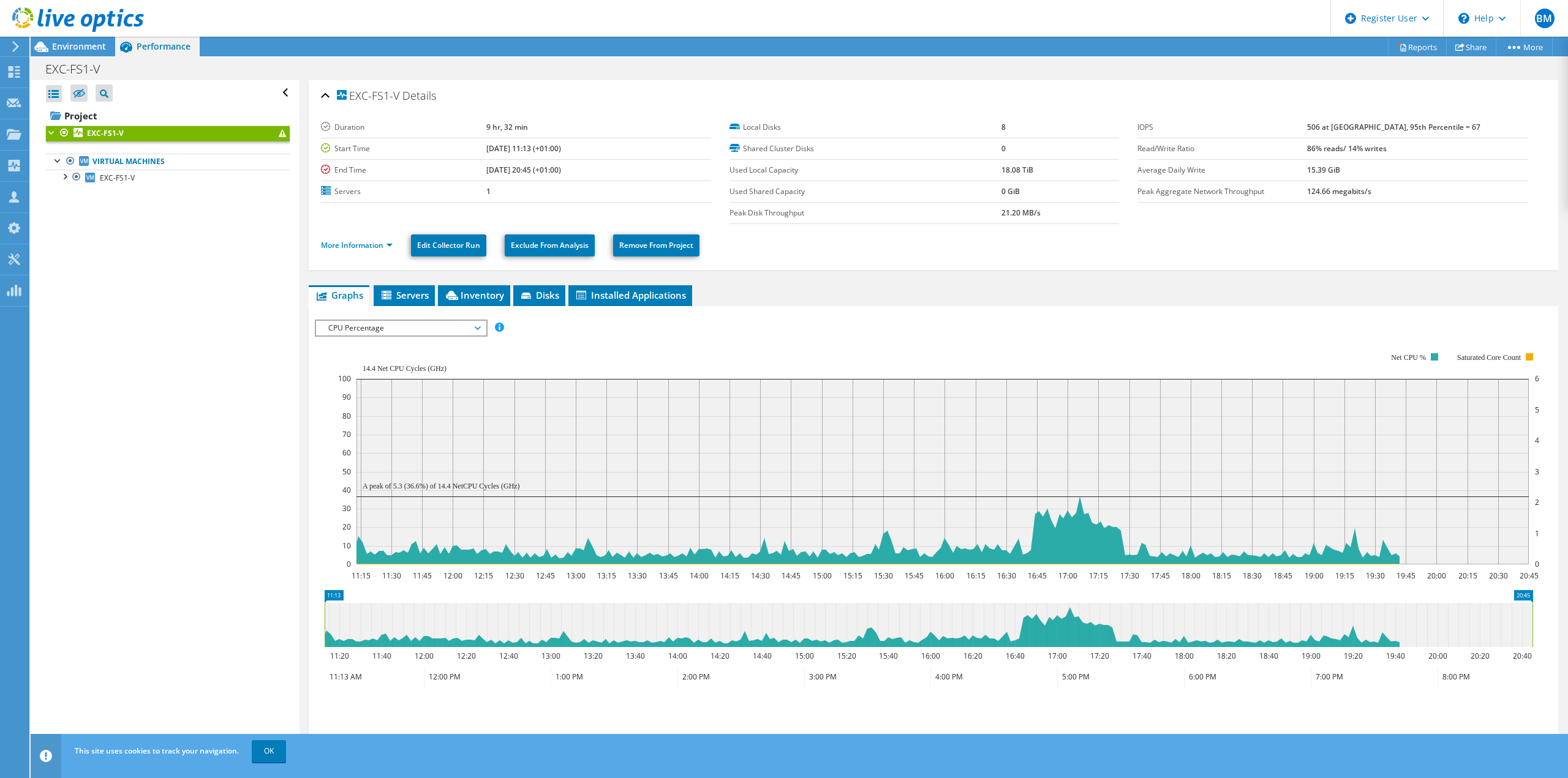
click at [392, 336] on div "CPU Percentage IOPS Disk Throughput IO Size Latency Queue Depth CPU Percentage …" at bounding box center [401, 328] width 173 height 17
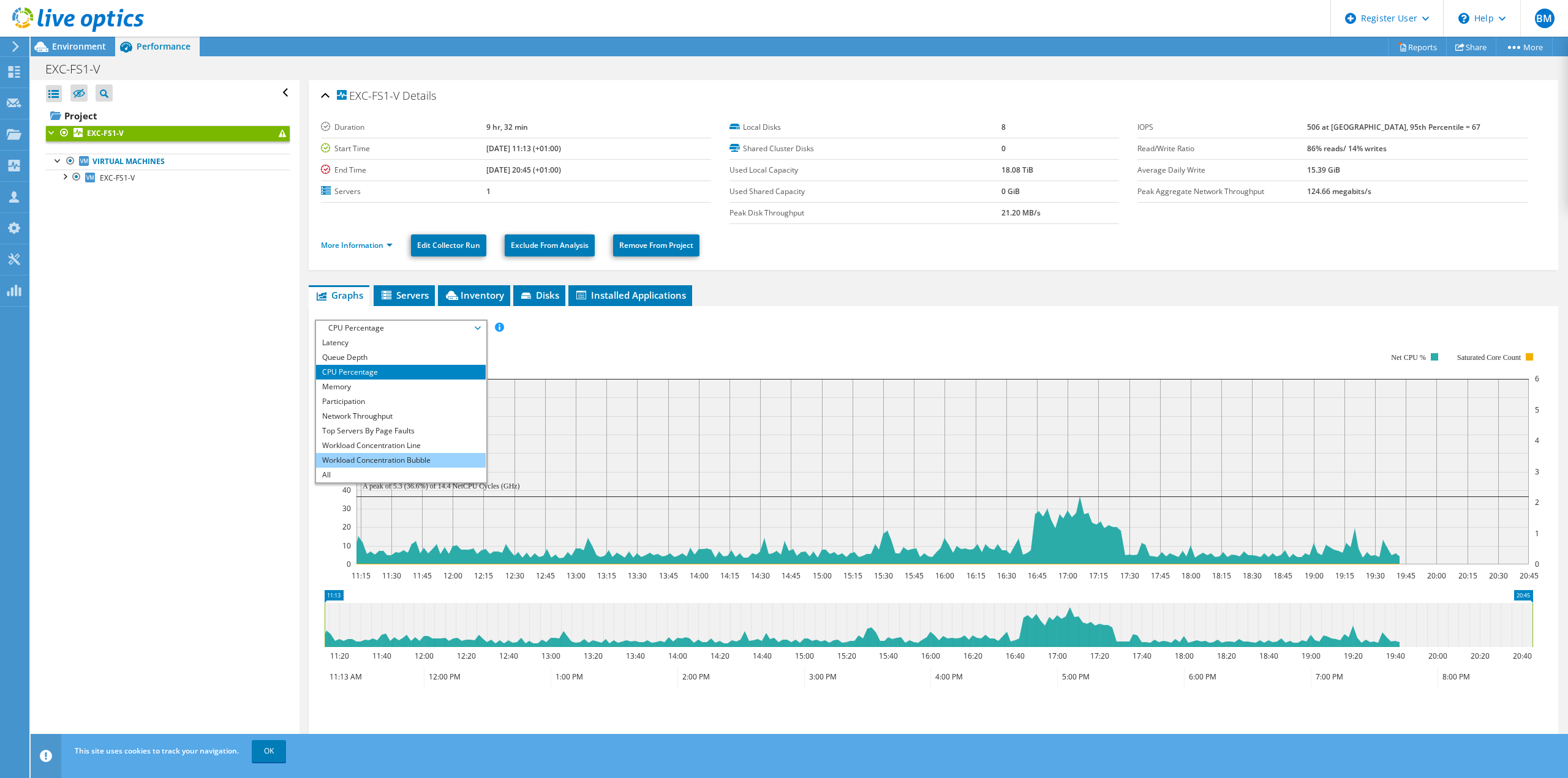
click at [414, 466] on li "Workload Concentration Bubble" at bounding box center [400, 460] width 169 height 14
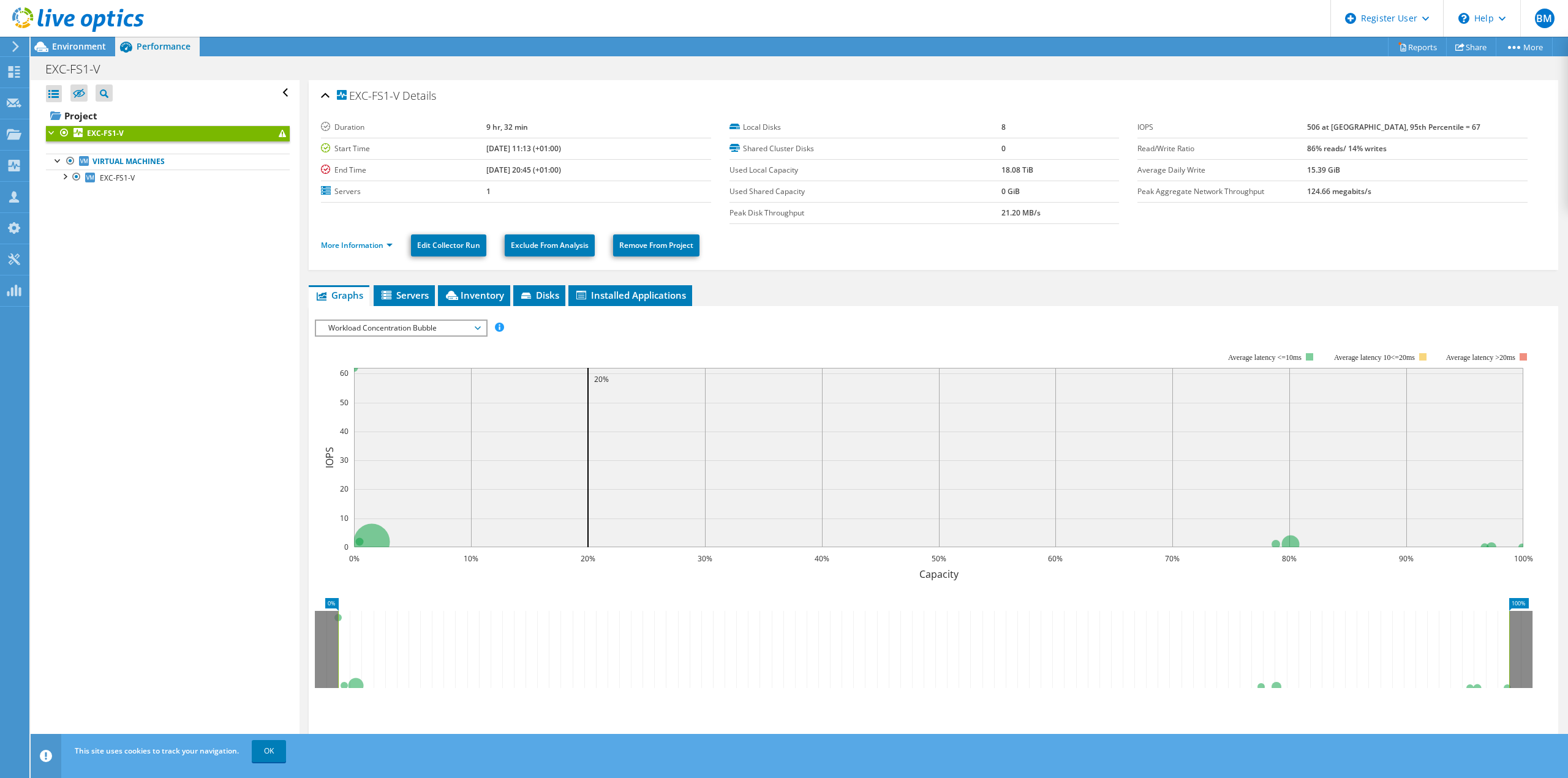
click at [346, 331] on span "Workload Concentration Bubble" at bounding box center [401, 328] width 157 height 14
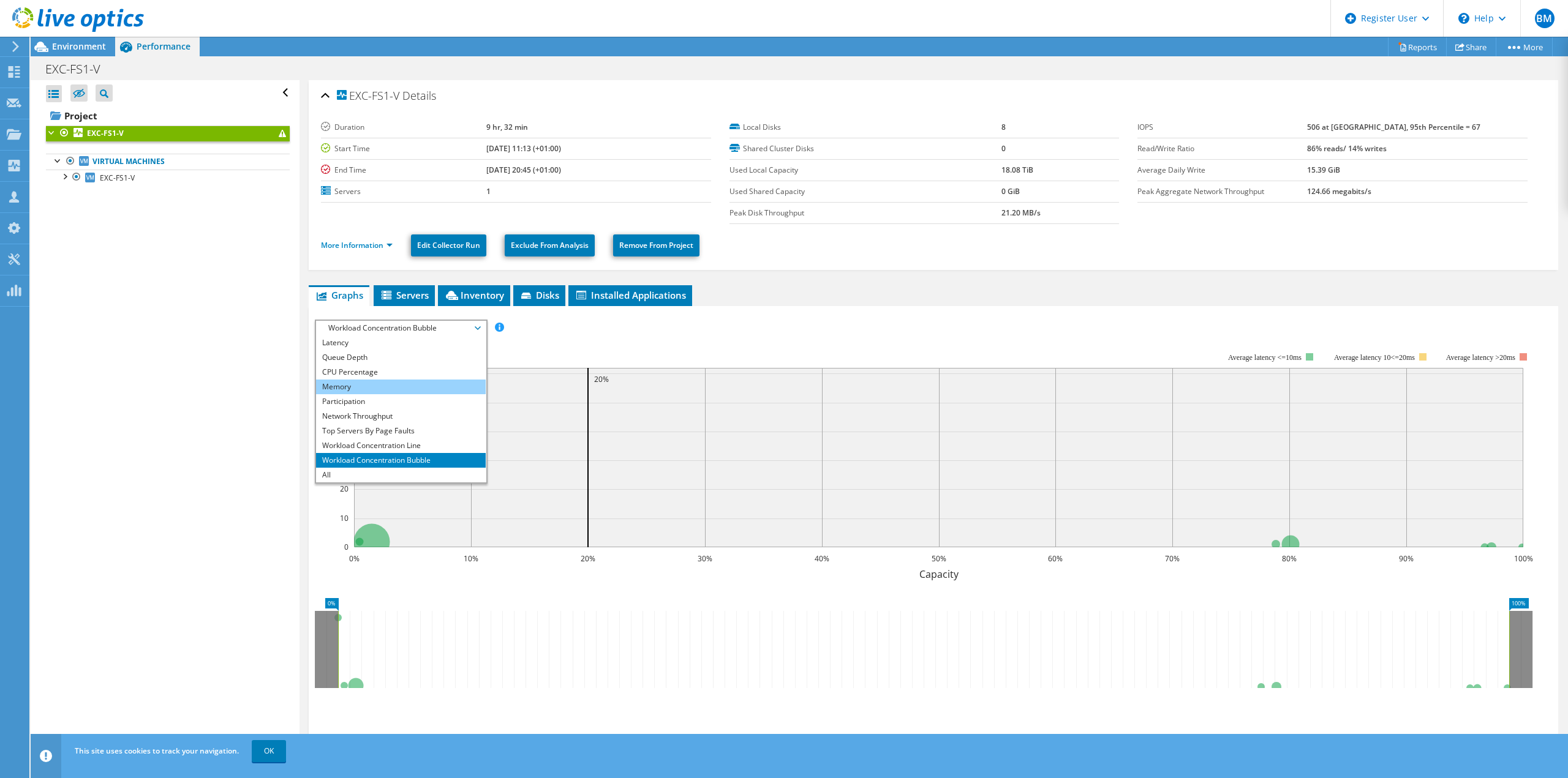
click at [371, 382] on li "Memory" at bounding box center [400, 386] width 169 height 14
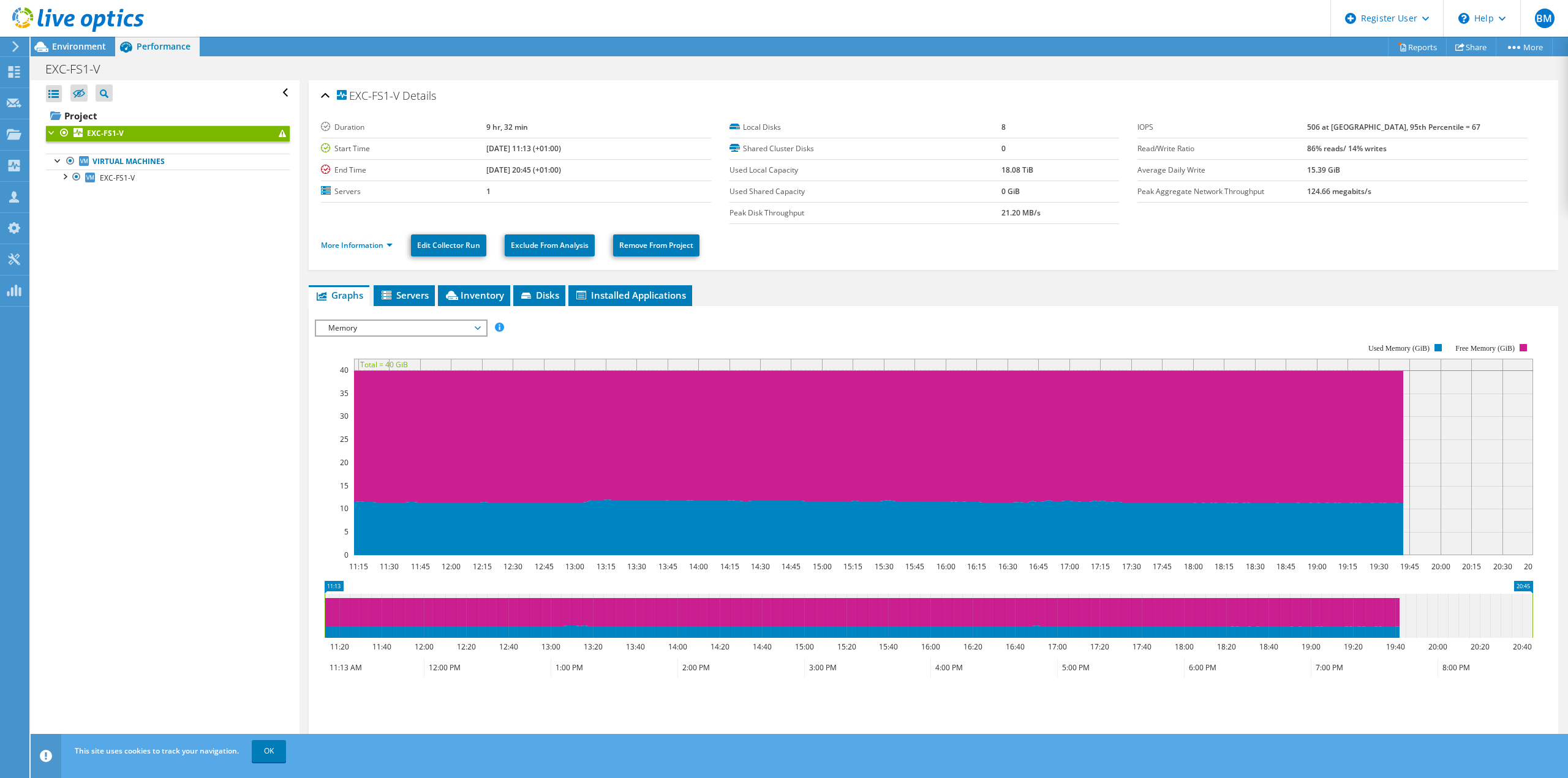
click at [398, 338] on rect at bounding box center [924, 449] width 1218 height 245
click at [396, 332] on span "Memory" at bounding box center [401, 328] width 157 height 14
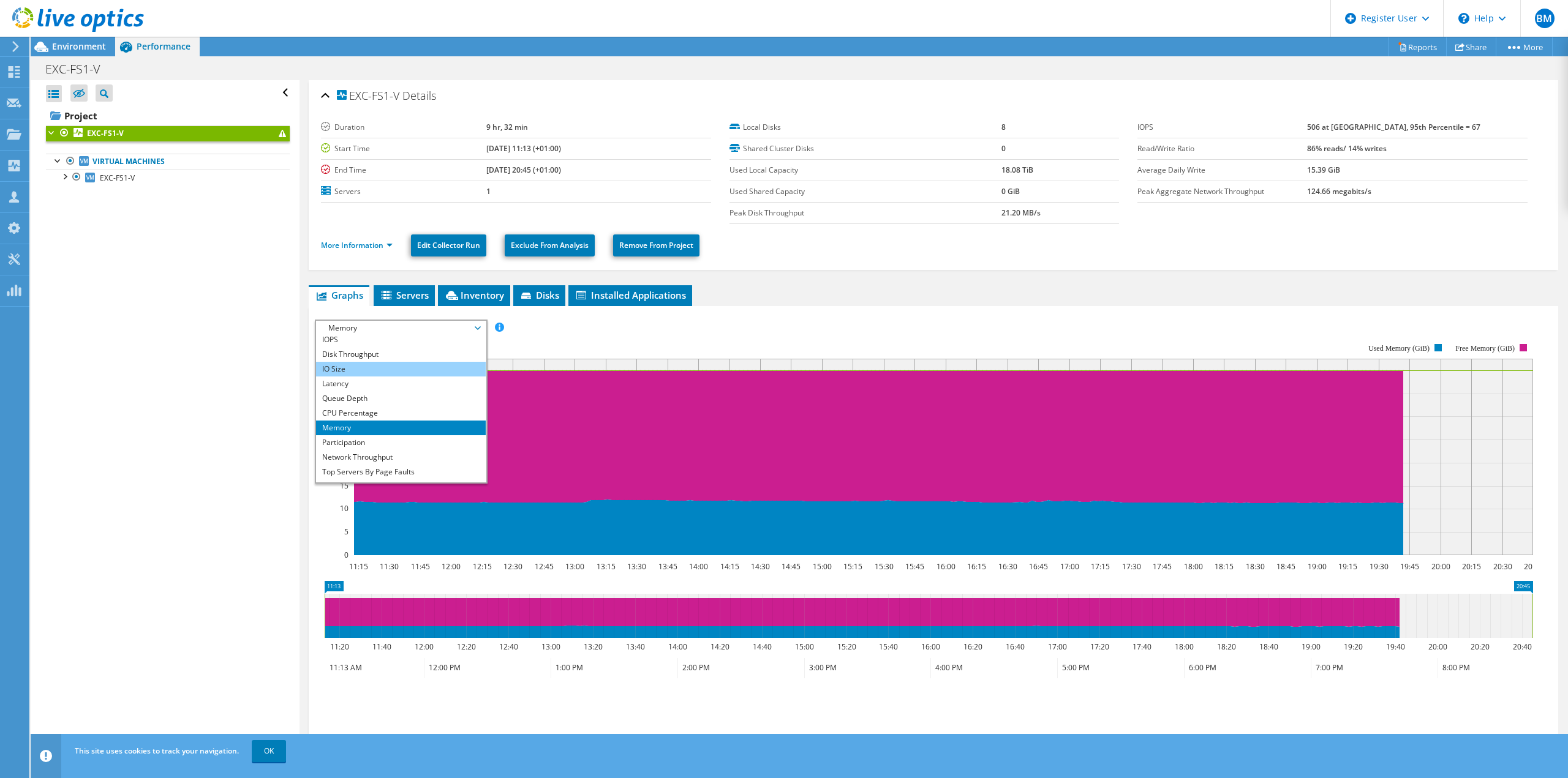
scroll to position [0, 0]
click at [385, 343] on li "IOPS" at bounding box center [400, 343] width 169 height 14
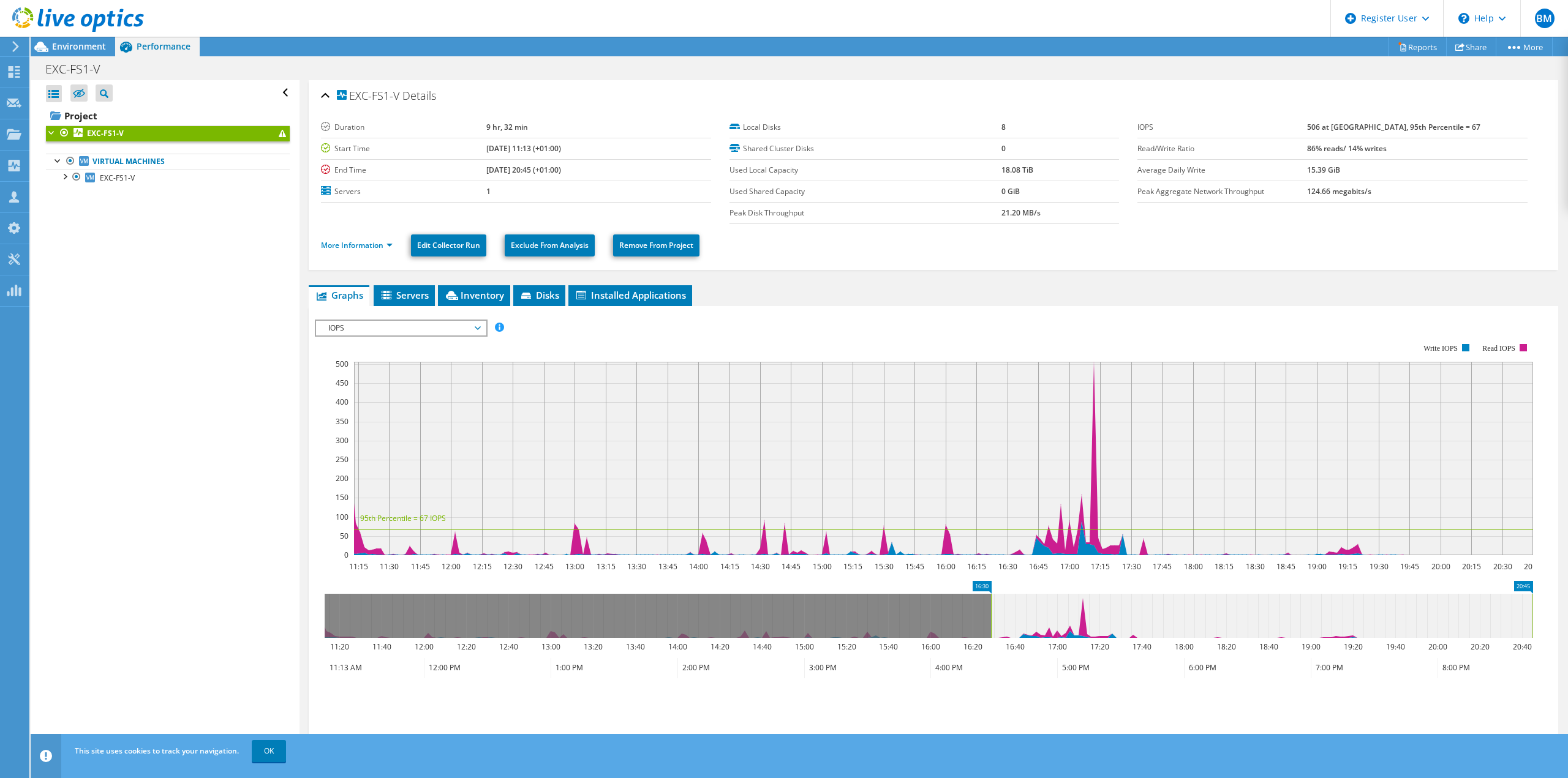
drag, startPoint x: 327, startPoint y: 605, endPoint x: 993, endPoint y: 724, distance: 676.5
click at [993, 724] on section "Workload Concentration: 11:15 11:30 11:45 12:00 12:15 12:30 12:45 13:00 13:15 1…" at bounding box center [933, 529] width 1237 height 405
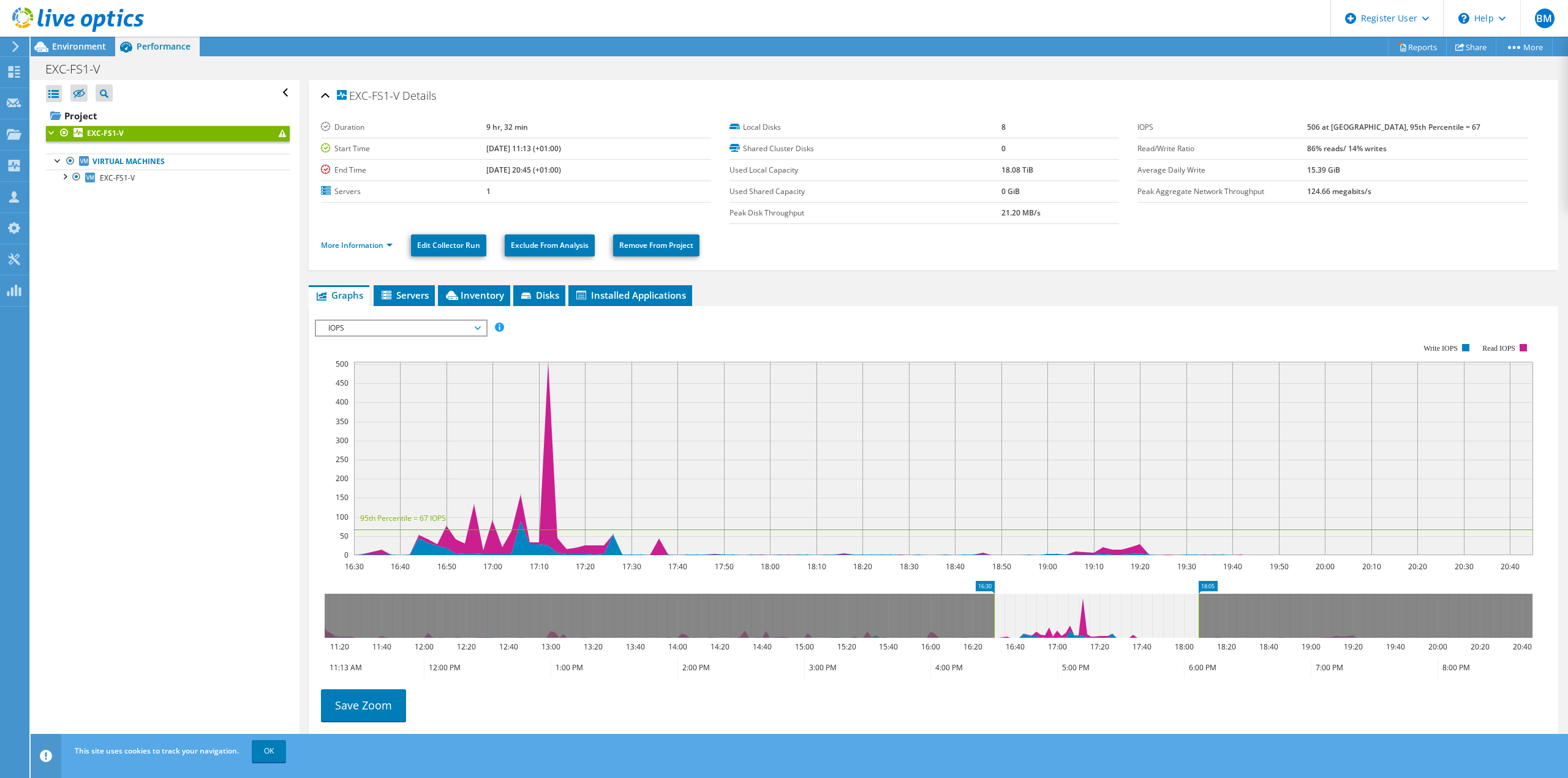
drag, startPoint x: 1534, startPoint y: 618, endPoint x: 1201, endPoint y: 616, distance: 333.0
click at [1201, 616] on rect at bounding box center [1198, 615] width 5 height 44
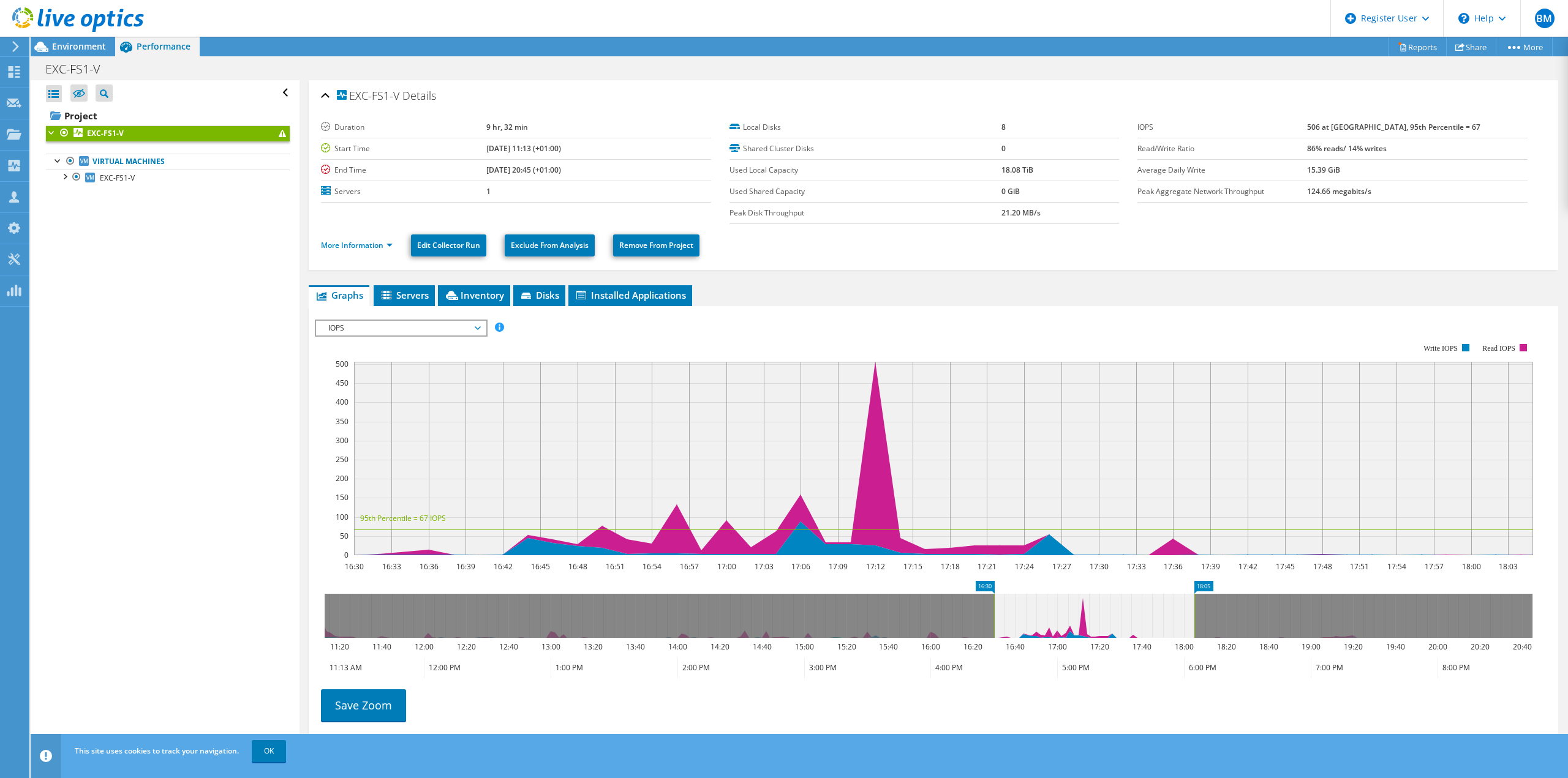
click at [445, 321] on span "IOPS" at bounding box center [401, 328] width 157 height 14
click at [397, 374] on li "CPU Percentage" at bounding box center [400, 371] width 169 height 14
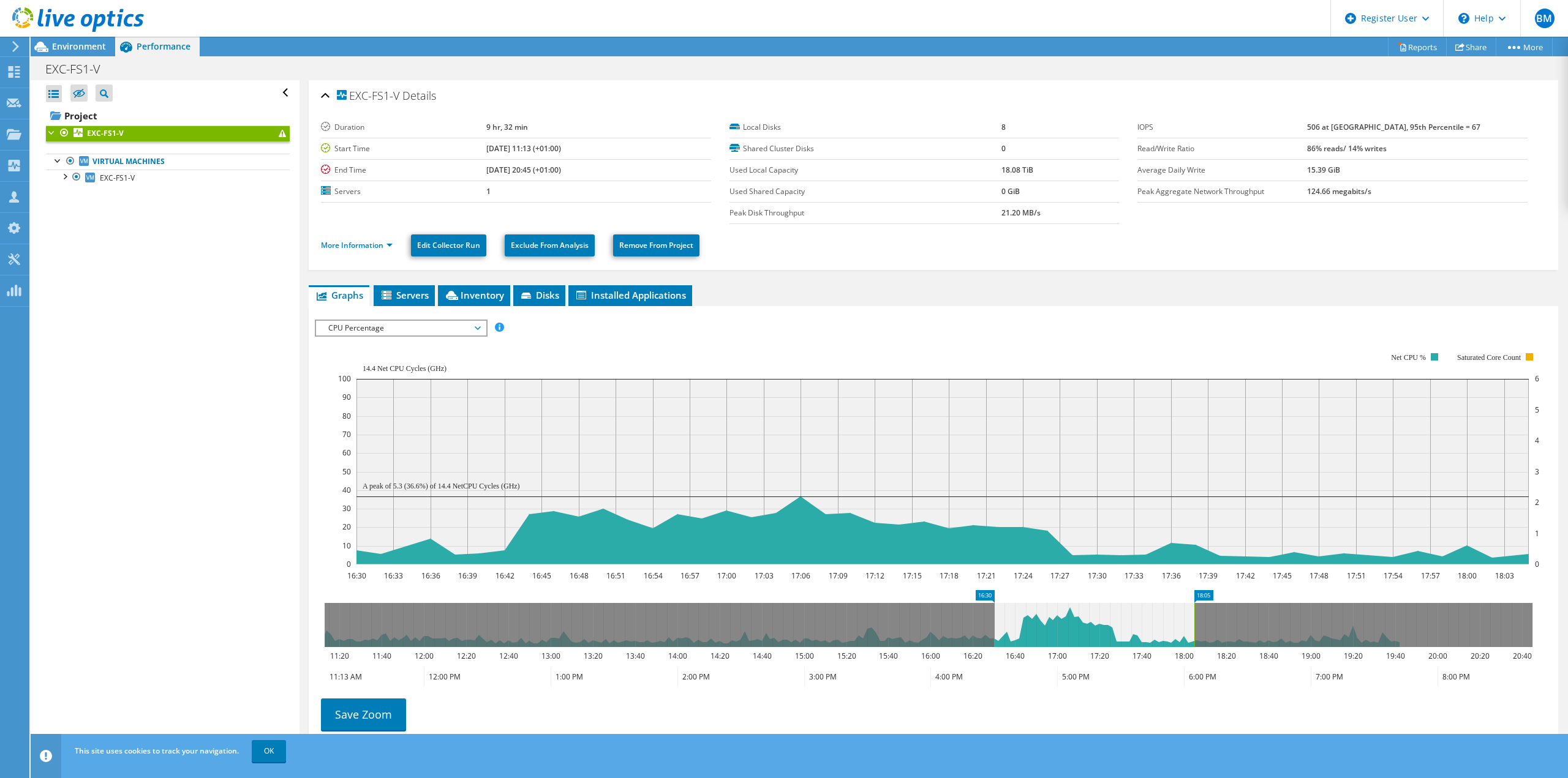
drag, startPoint x: 82, startPoint y: 52, endPoint x: 111, endPoint y: 90, distance: 47.8
click at [82, 52] on div "Environment" at bounding box center [72, 46] width 84 height 19
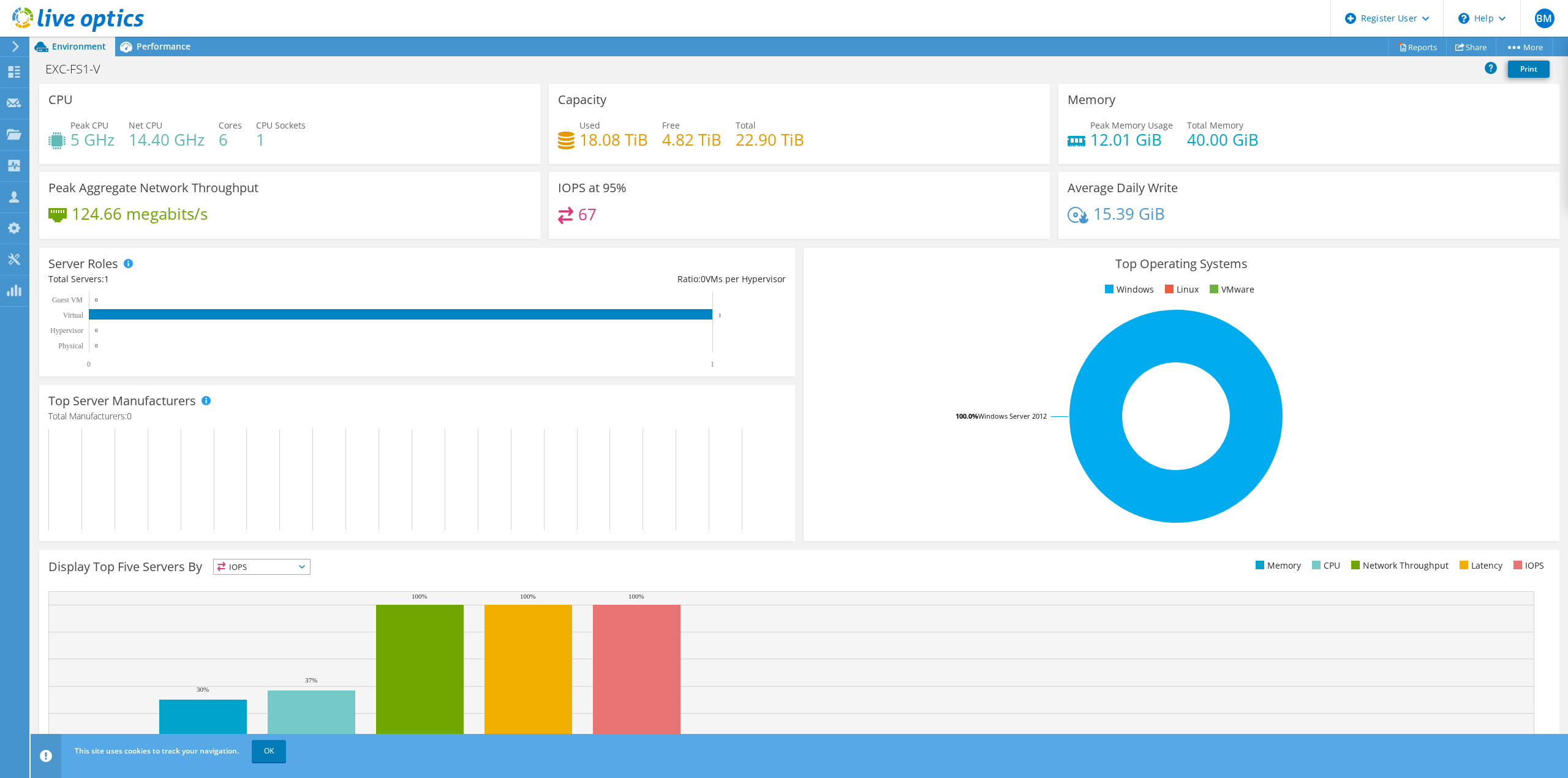
scroll to position [77, 0]
click at [155, 45] on span "Performance" at bounding box center [163, 46] width 54 height 12
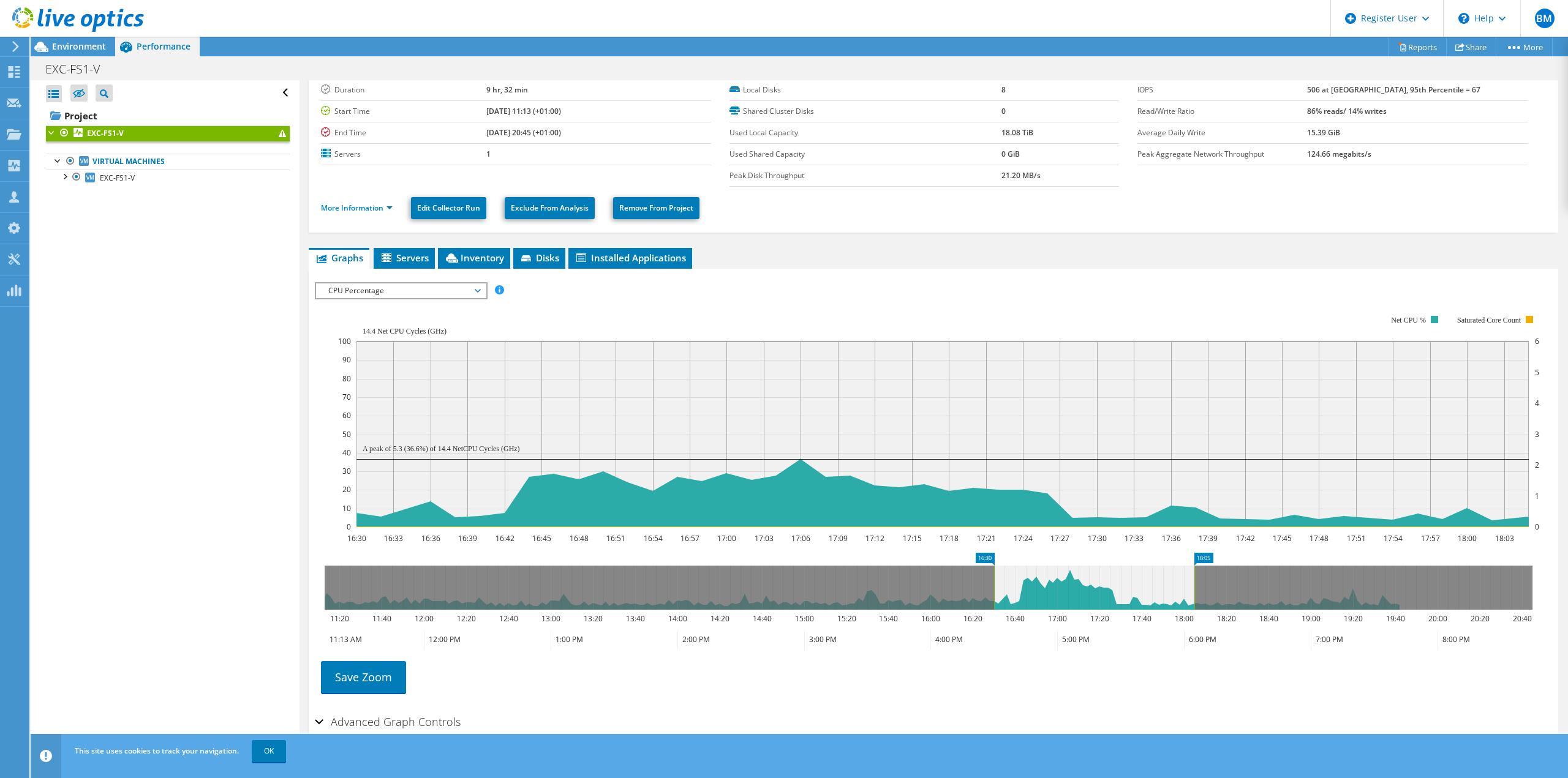
scroll to position [0, 0]
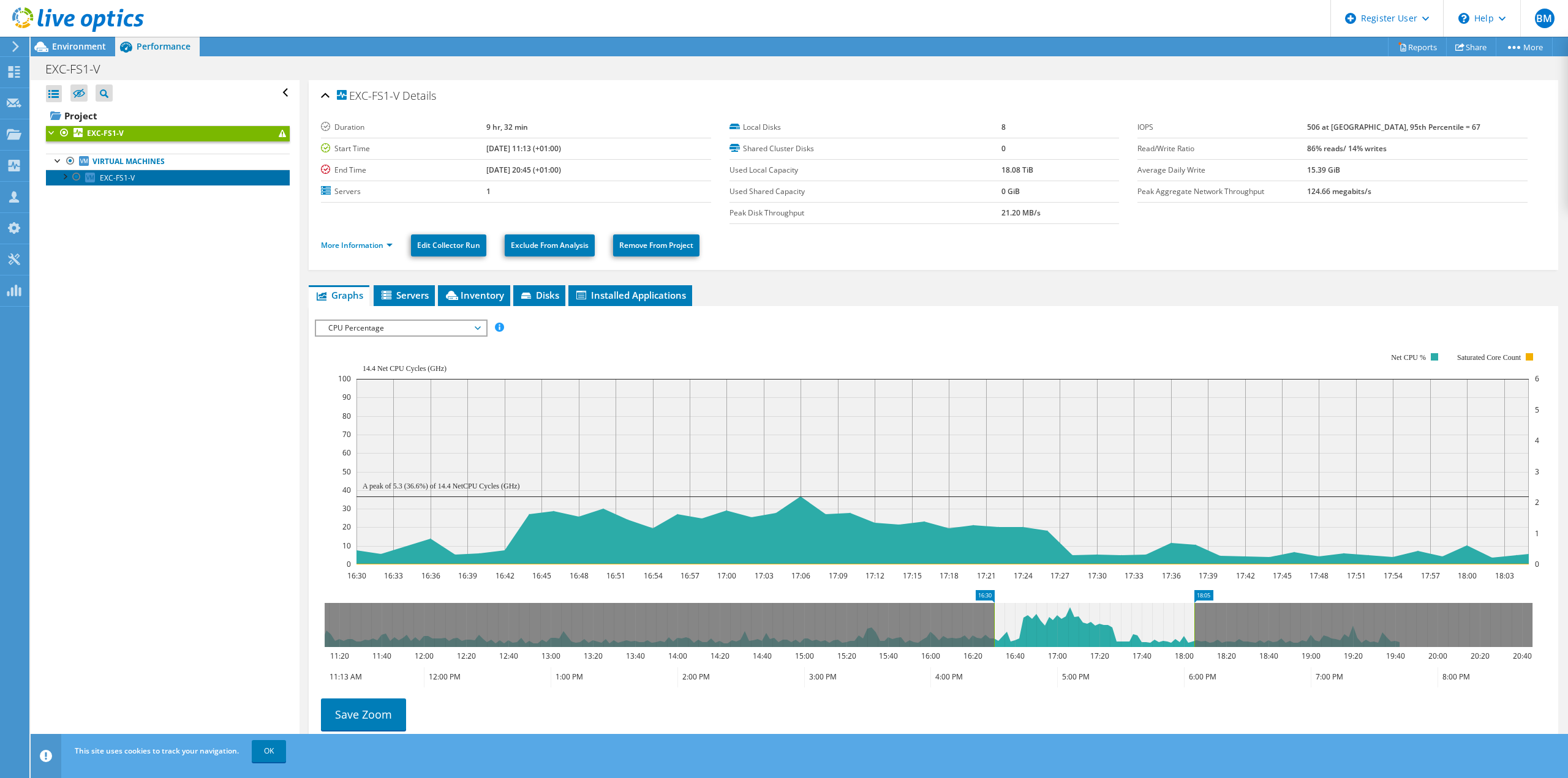
drag, startPoint x: 99, startPoint y: 178, endPoint x: 97, endPoint y: 189, distance: 11.2
click at [99, 178] on link "EXC-FS1-V" at bounding box center [168, 177] width 243 height 16
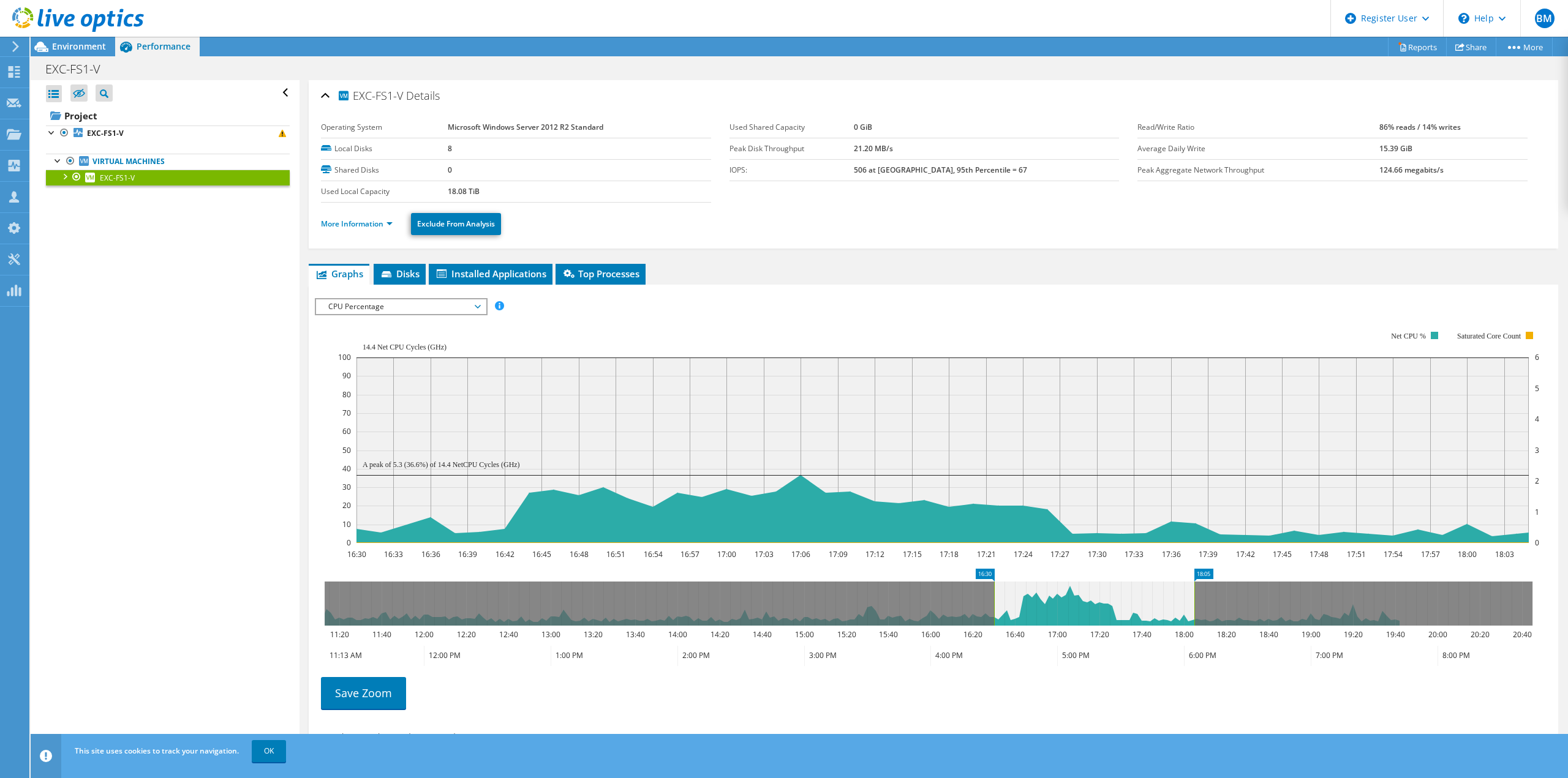
click at [67, 178] on div at bounding box center [64, 175] width 13 height 13
click at [134, 199] on link "0 C:" at bounding box center [168, 193] width 243 height 16
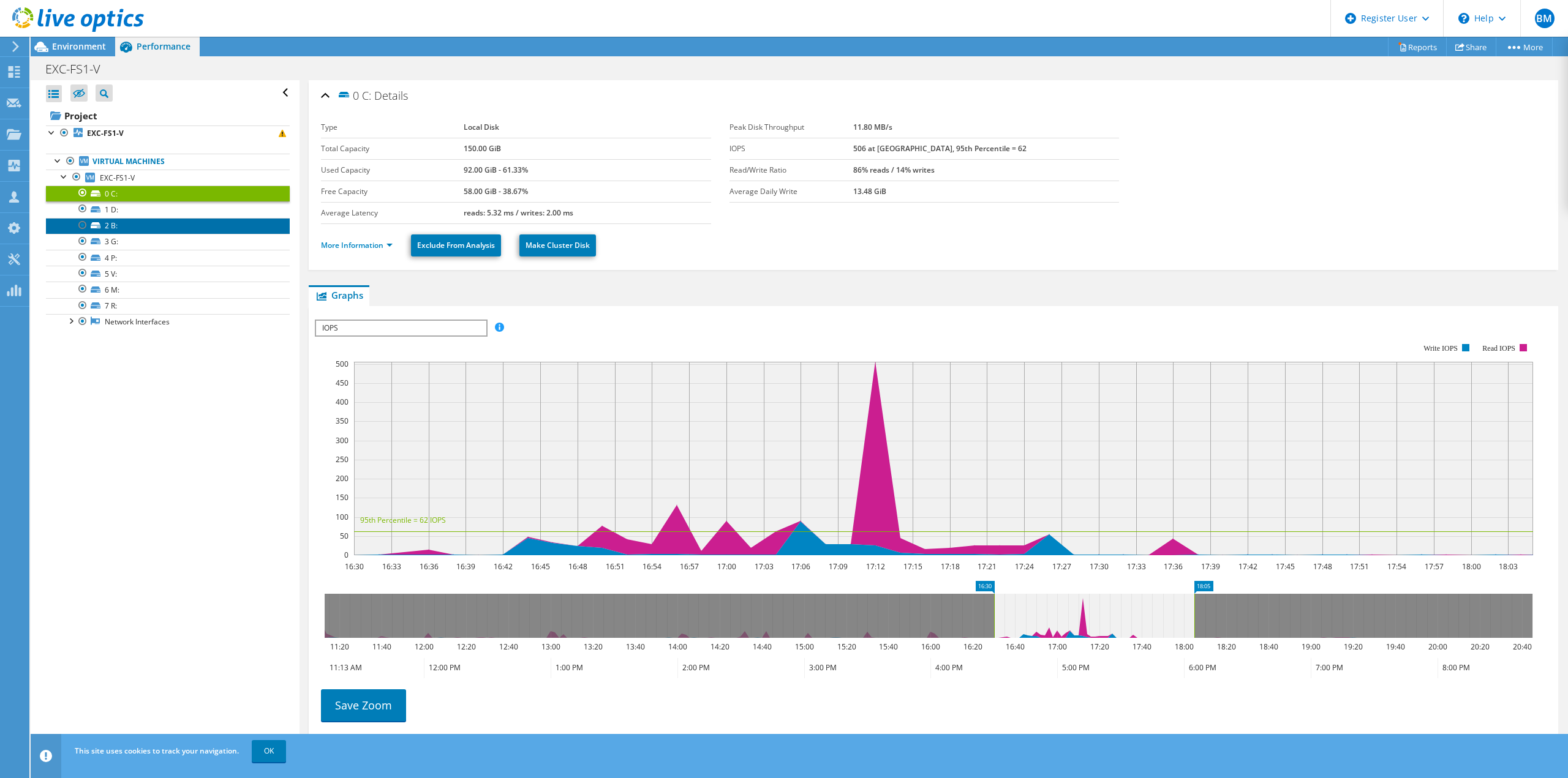
click at [133, 221] on link "2 B:" at bounding box center [168, 226] width 243 height 16
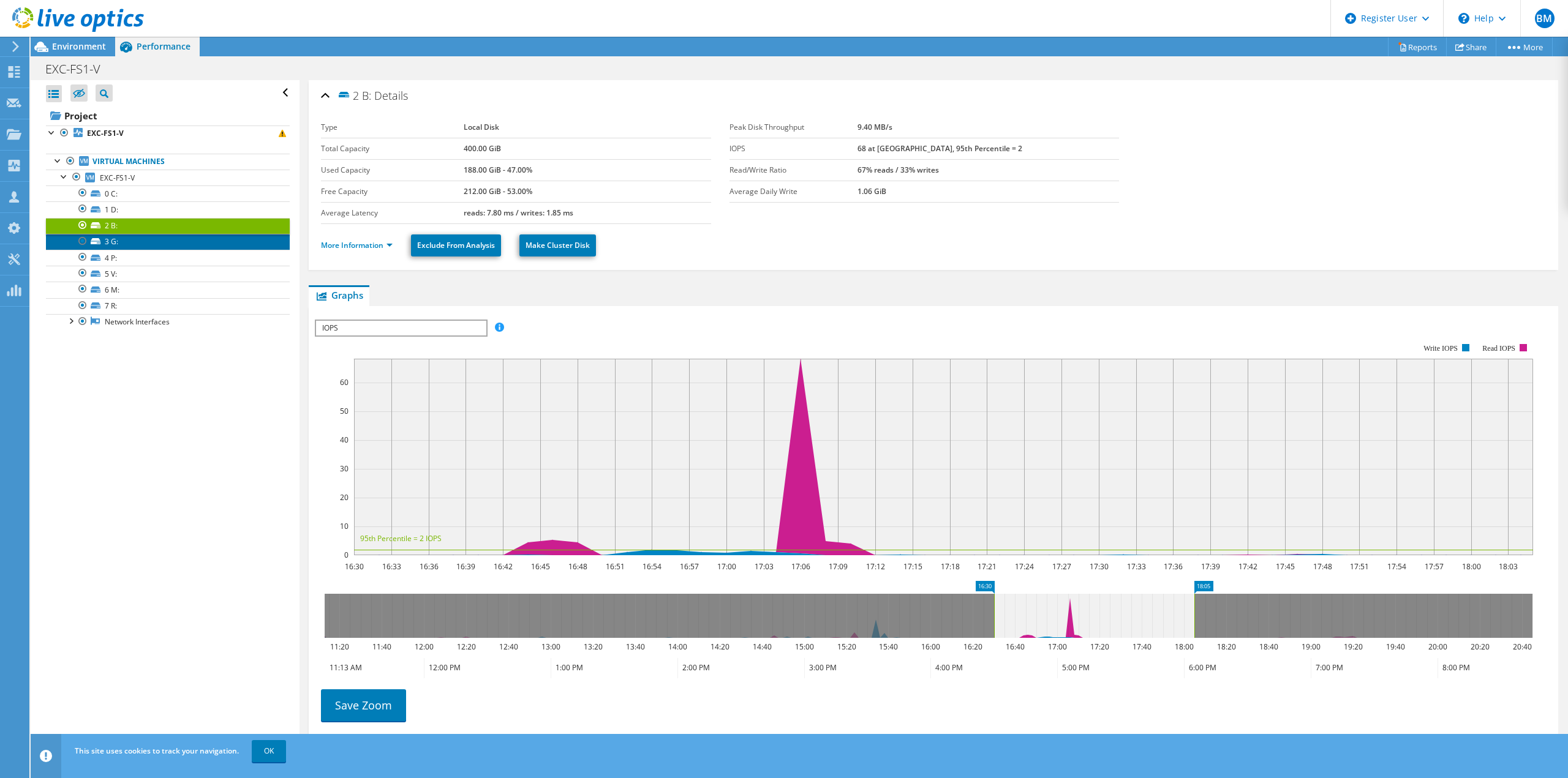
click at [130, 246] on link "3 G:" at bounding box center [168, 242] width 243 height 16
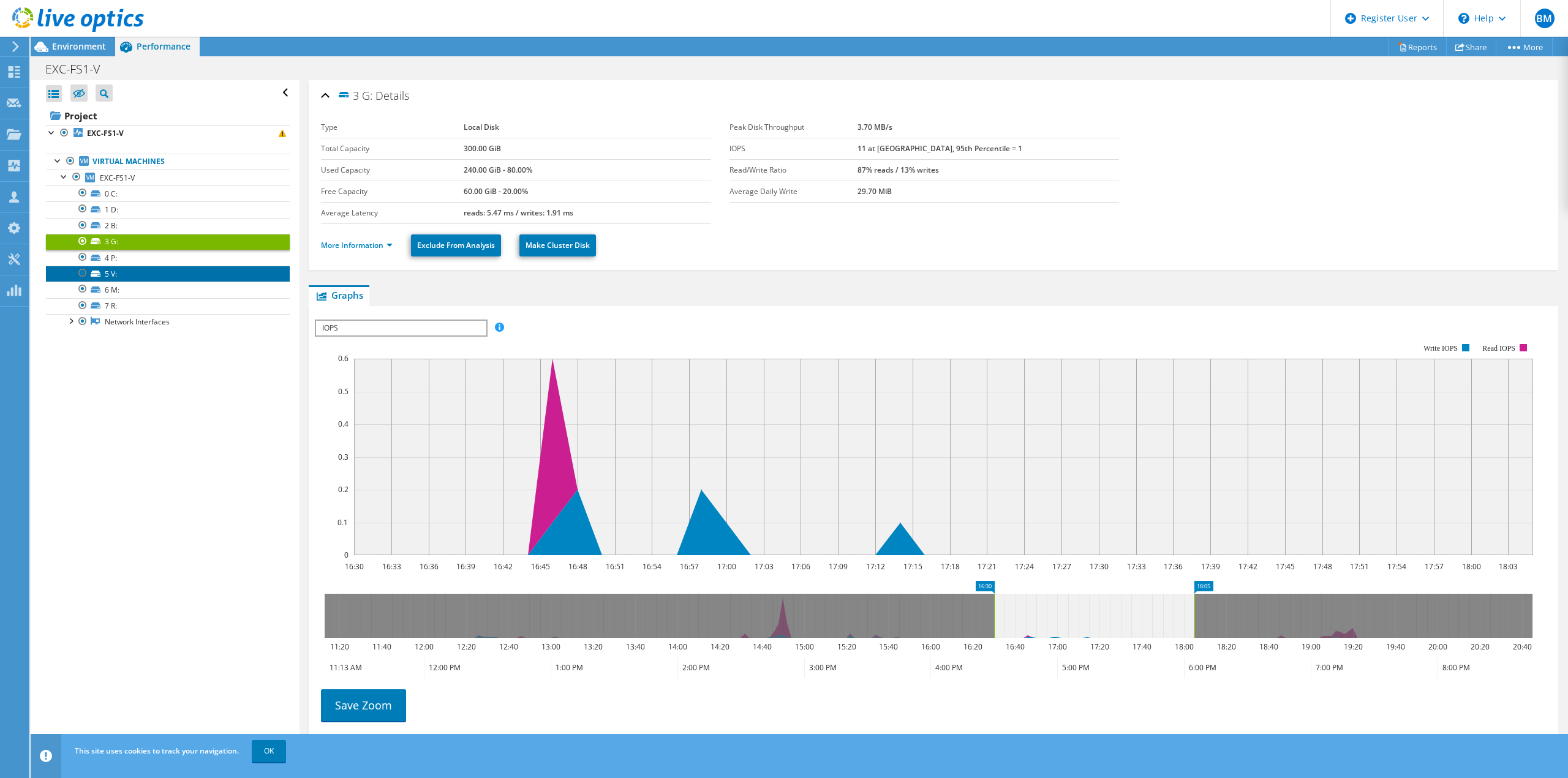
click at [132, 275] on link "5 V:" at bounding box center [168, 274] width 243 height 16
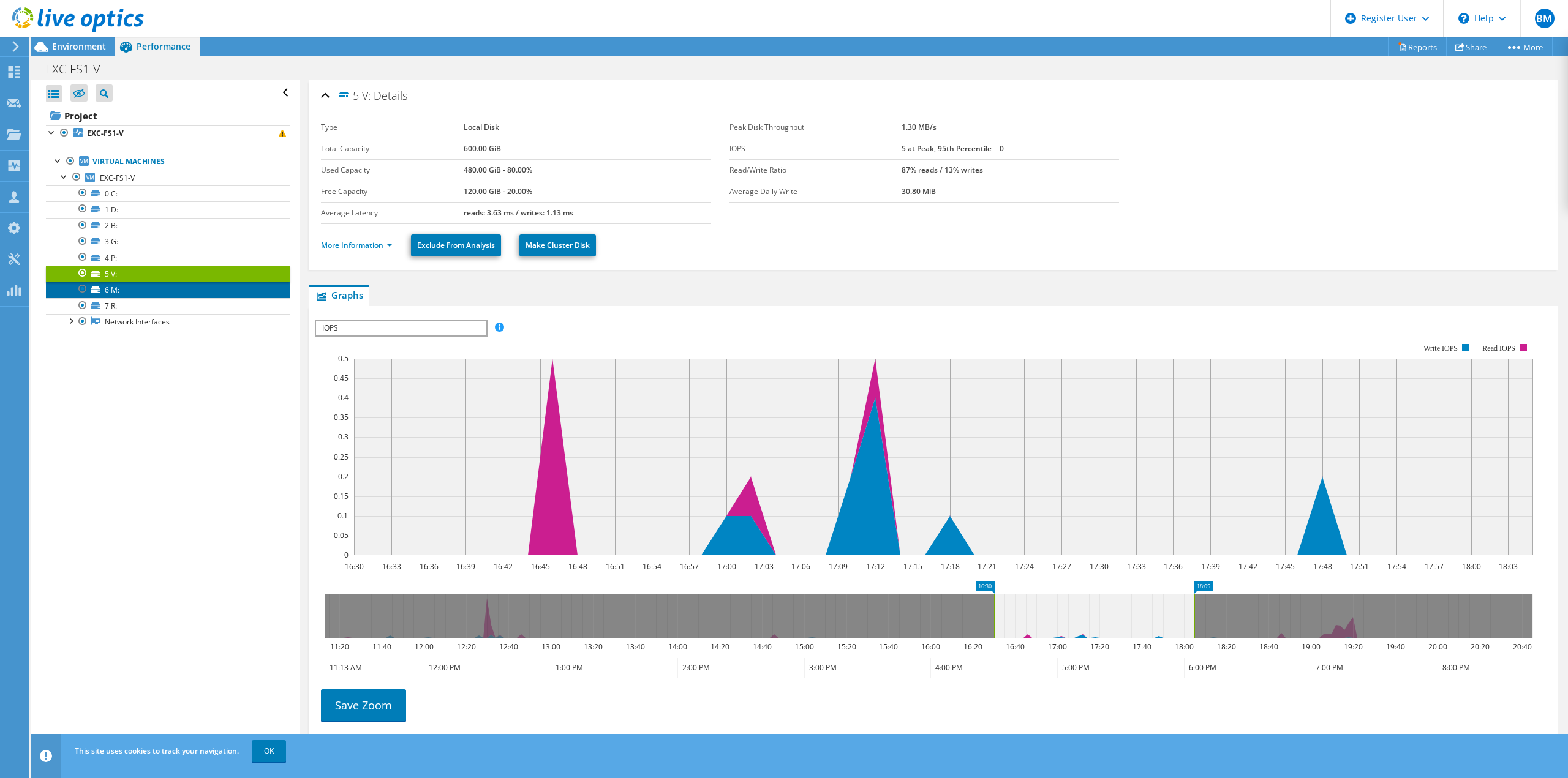
click at [118, 292] on link "6 M:" at bounding box center [168, 290] width 243 height 16
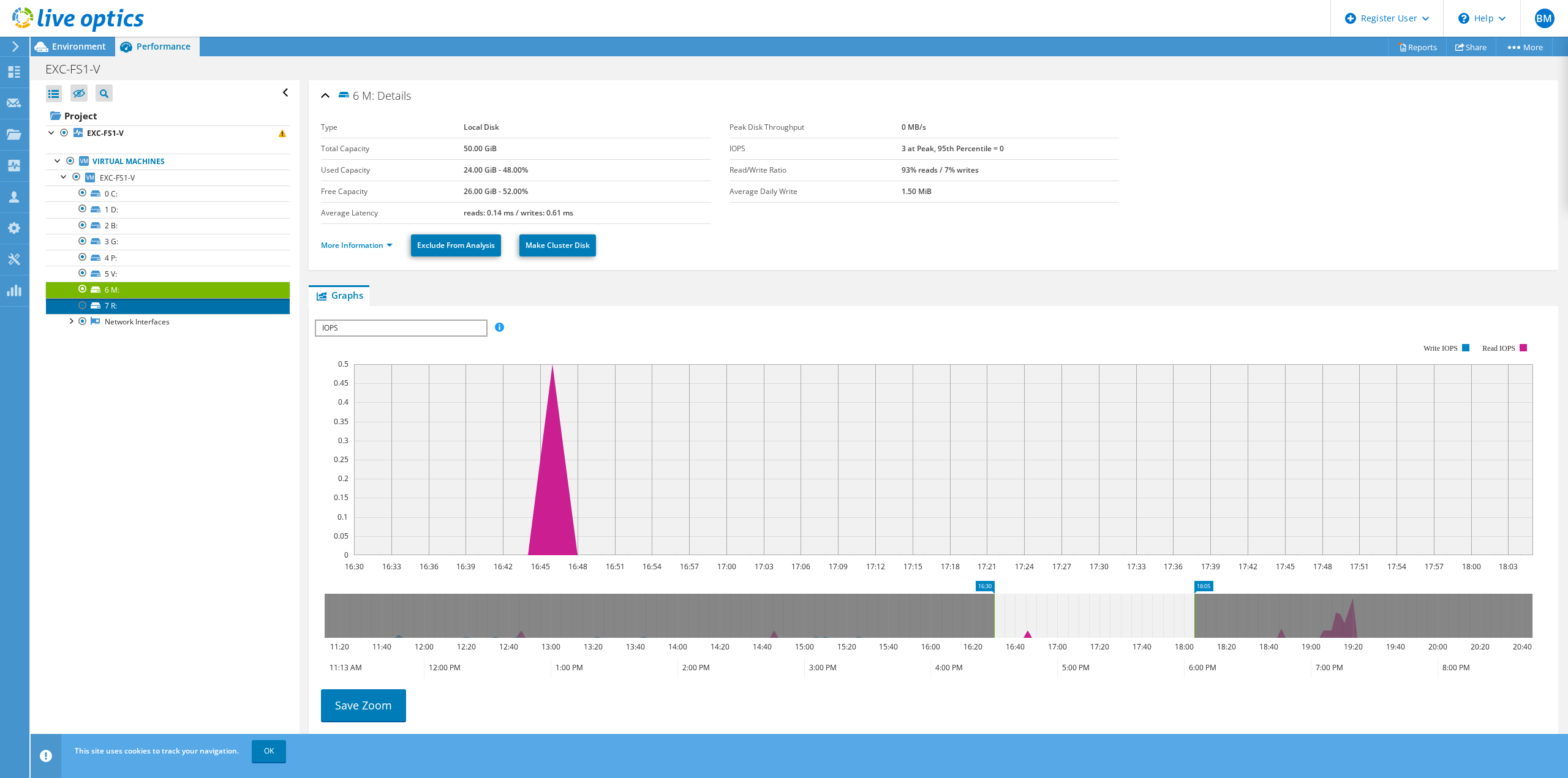
click at [134, 306] on link "7 R:" at bounding box center [168, 306] width 243 height 16
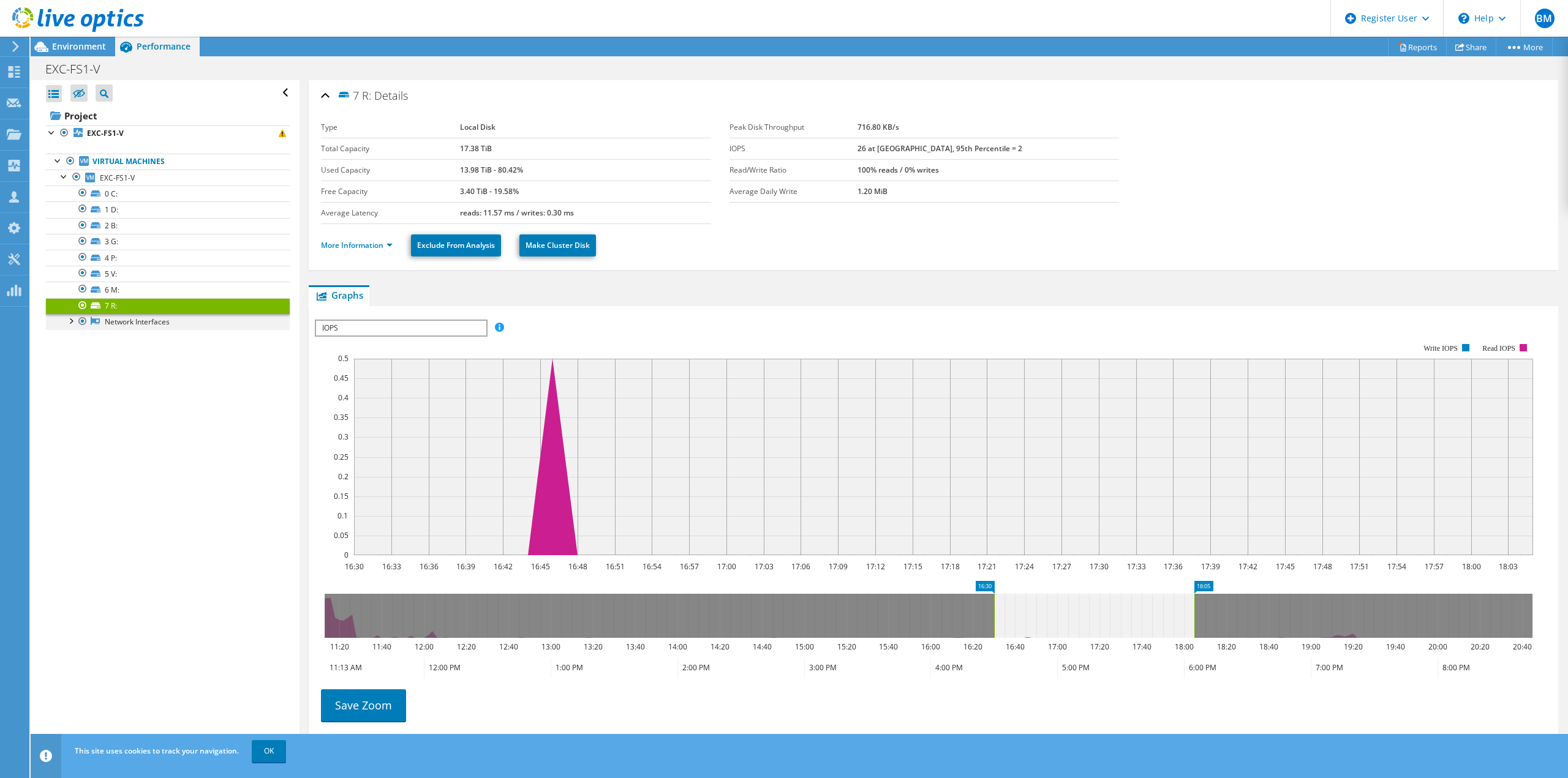
click at [75, 322] on div at bounding box center [70, 320] width 13 height 13
click at [158, 344] on link "Microsoft Hyper-V Network Adapter #5" at bounding box center [168, 338] width 243 height 16
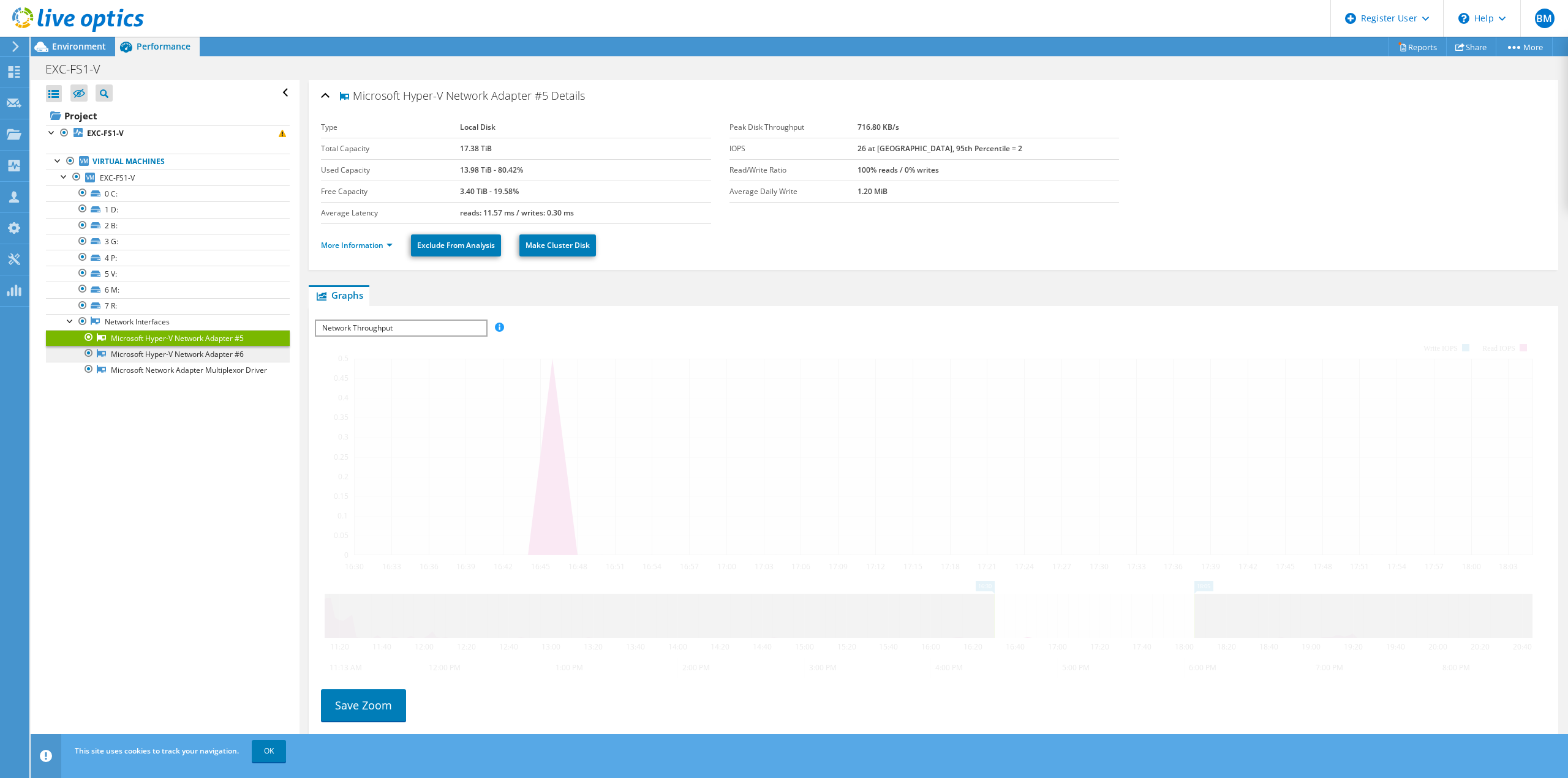
scroll to position [14, 0]
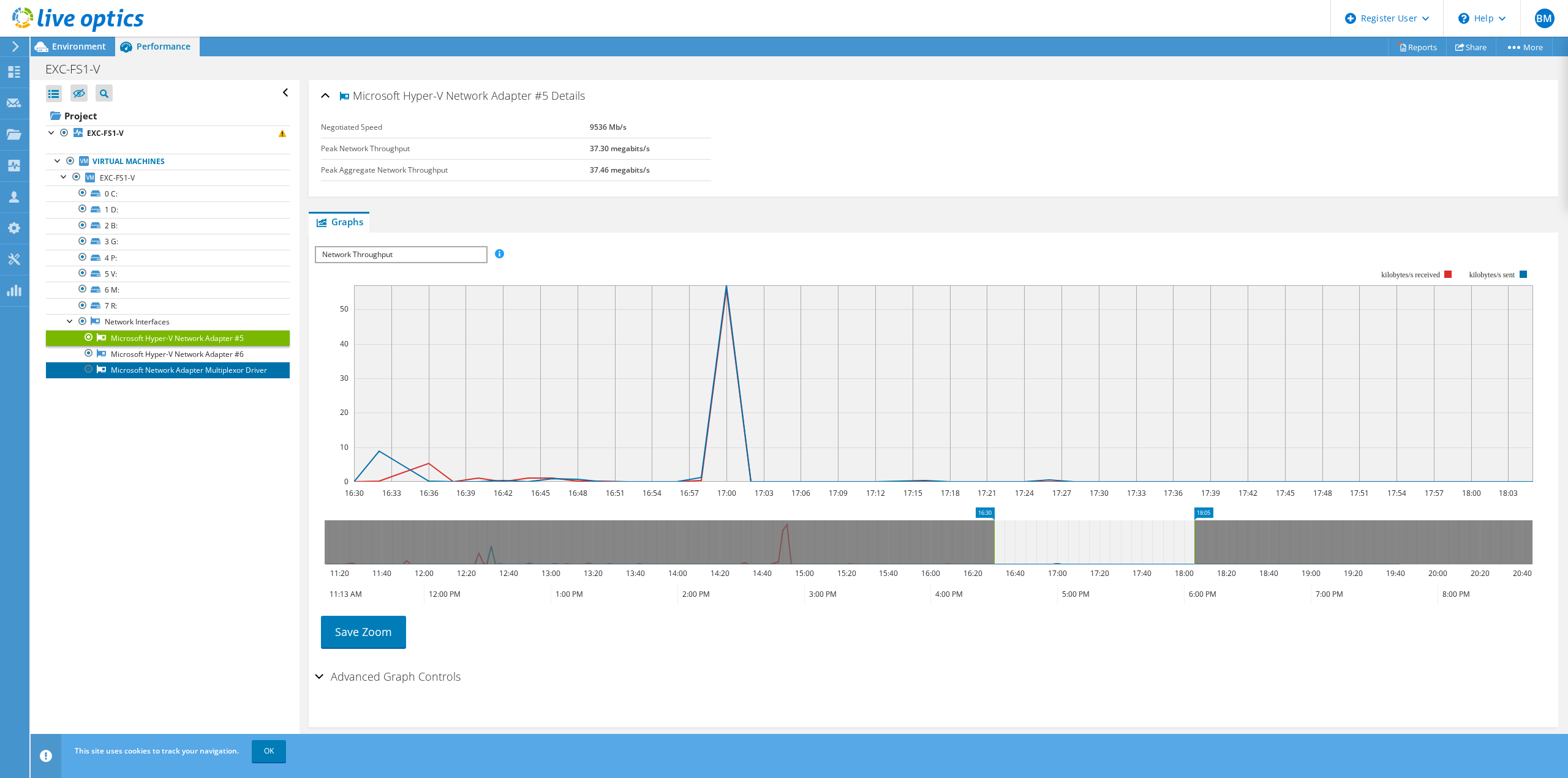
click at [141, 363] on link "Microsoft Network Adapter Multiplexor Driver" at bounding box center [168, 370] width 243 height 16
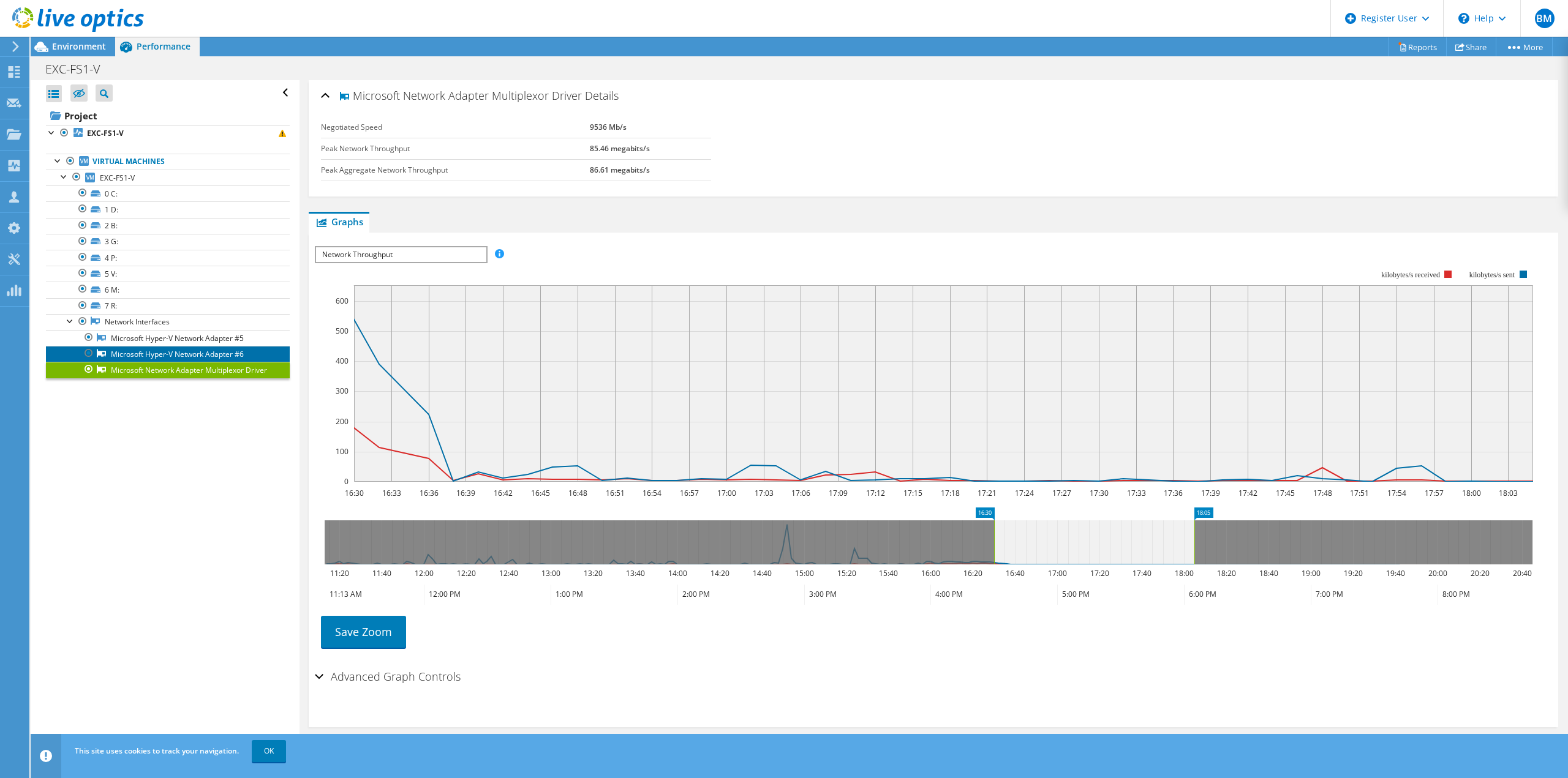
click at [138, 354] on link "Microsoft Hyper-V Network Adapter #6" at bounding box center [168, 354] width 243 height 16
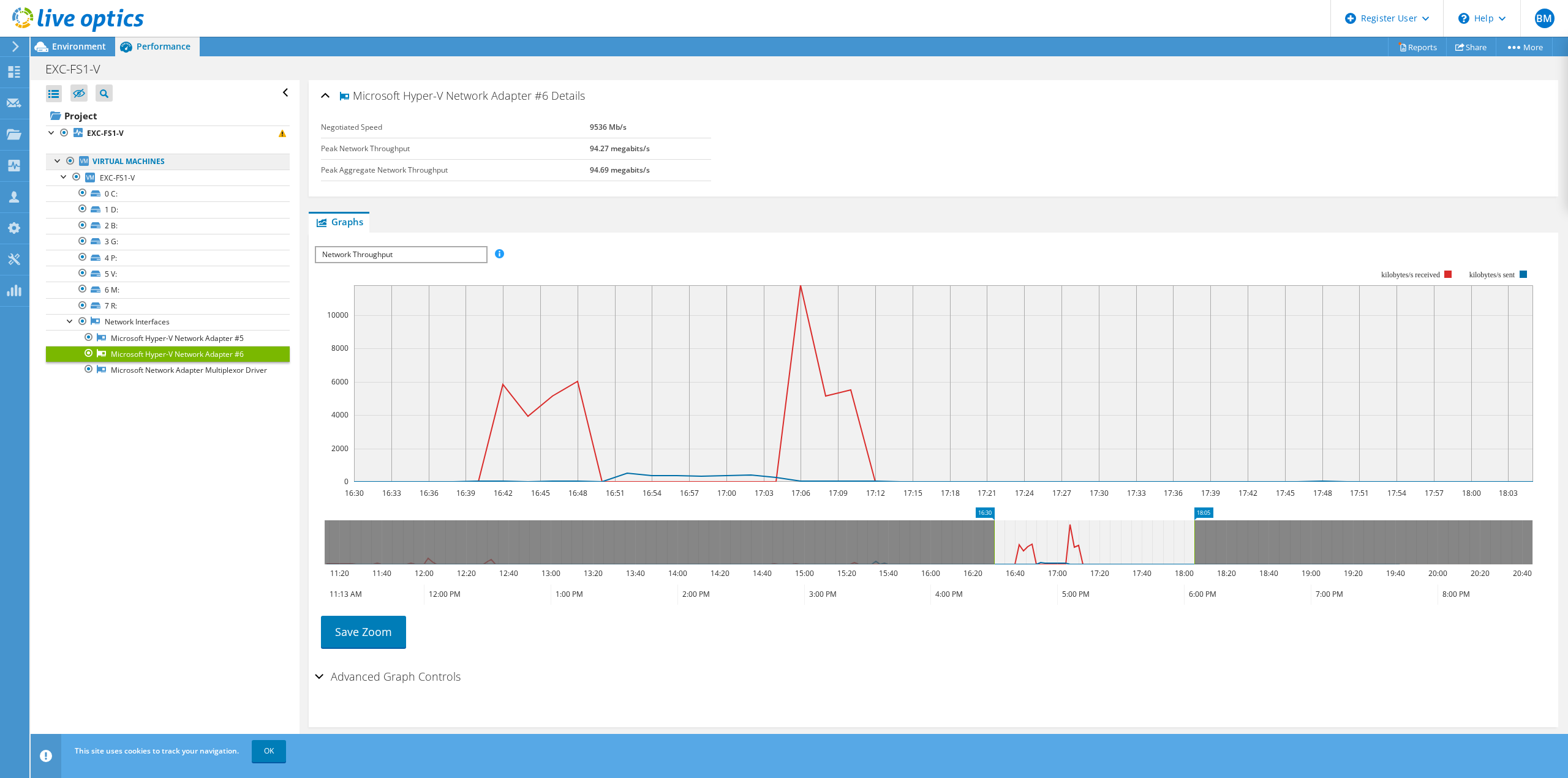
click at [92, 156] on link "Virtual Machines" at bounding box center [168, 162] width 243 height 16
click at [57, 53] on div "Environment" at bounding box center [72, 46] width 84 height 19
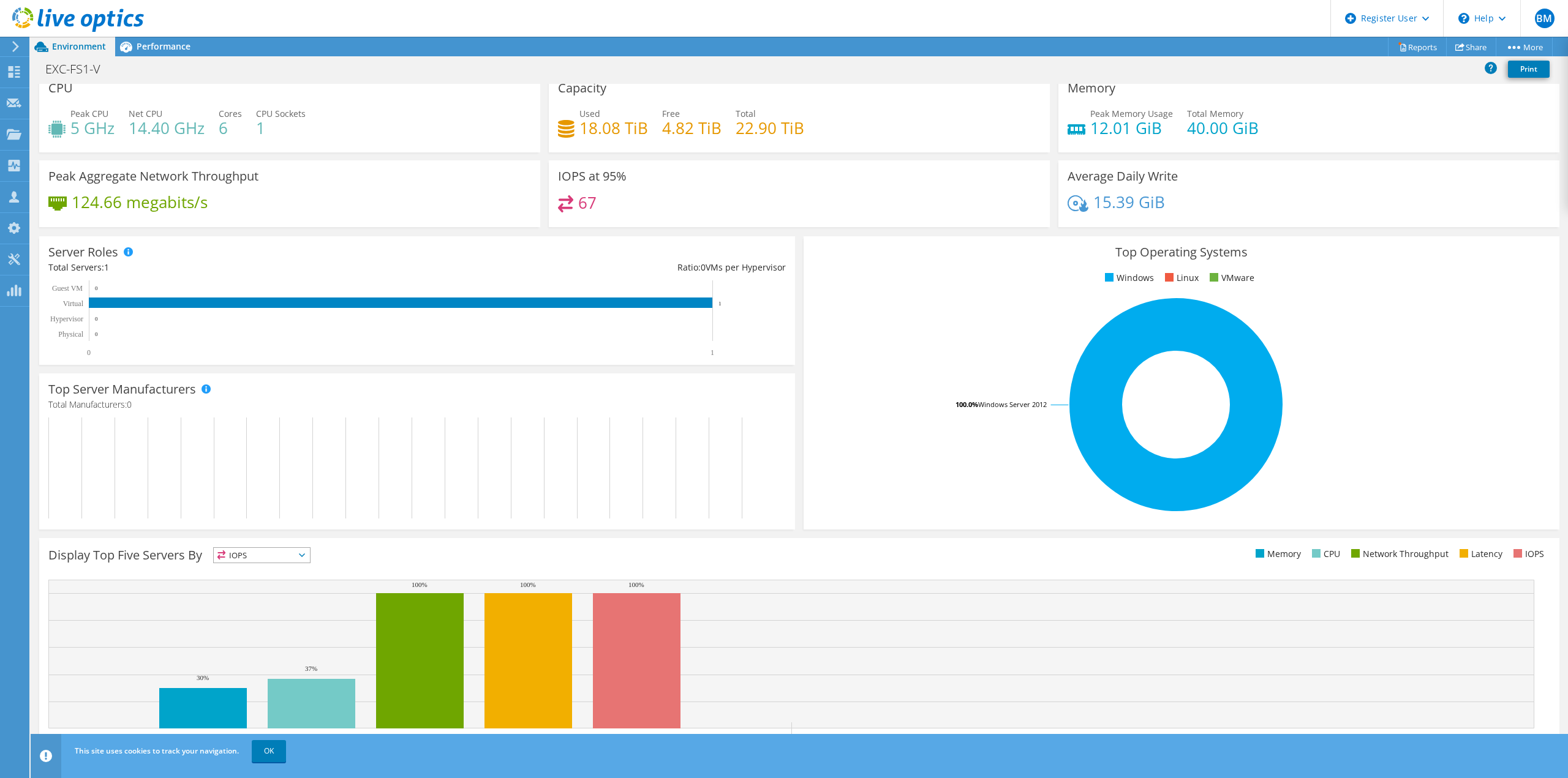
scroll to position [0, 0]
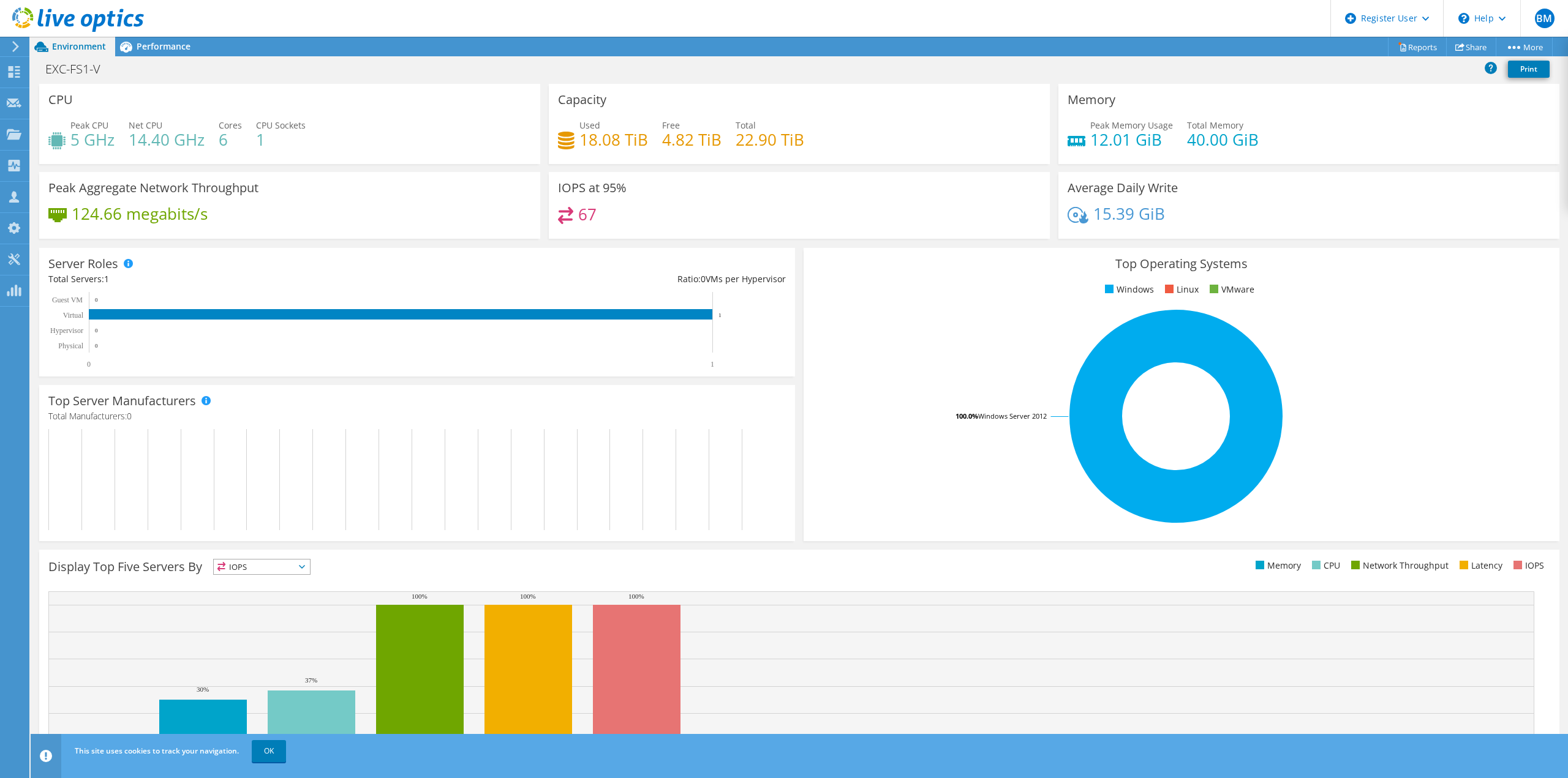
click at [237, 45] on div "Project Actions Project Actions Reports Share More" at bounding box center [798, 46] width 1537 height 19
click at [129, 41] on icon at bounding box center [125, 46] width 21 height 21
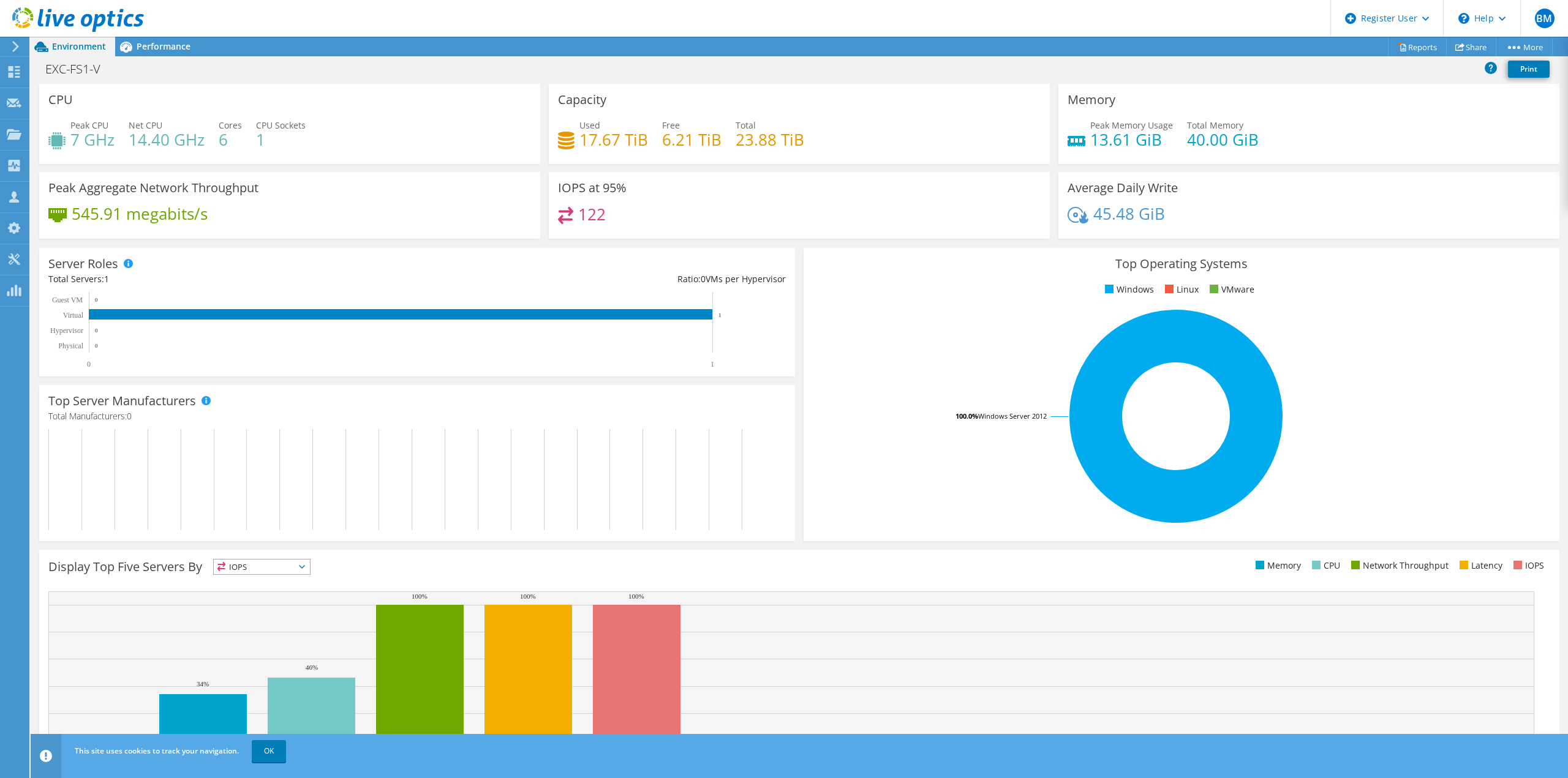
click at [160, 58] on div "EXC-FS1-V Print" at bounding box center [798, 68] width 1537 height 23
click at [163, 46] on span "Performance" at bounding box center [163, 46] width 54 height 12
